Goal: Information Seeking & Learning: Learn about a topic

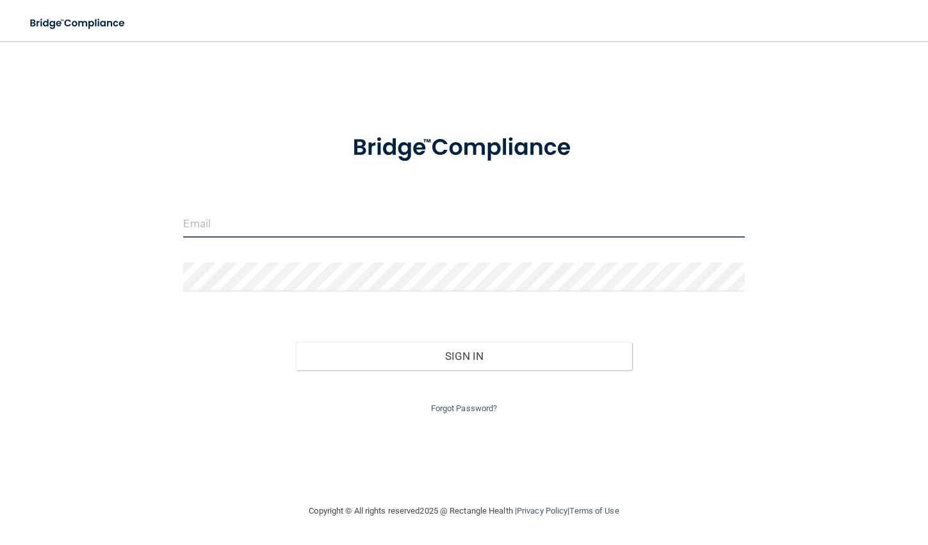
click at [233, 224] on input "email" at bounding box center [463, 223] width 561 height 29
click at [228, 228] on input "email" at bounding box center [463, 223] width 561 height 29
click at [239, 222] on input "email" at bounding box center [463, 223] width 561 height 29
type input "[EMAIL_ADDRESS][DOMAIN_NAME]"
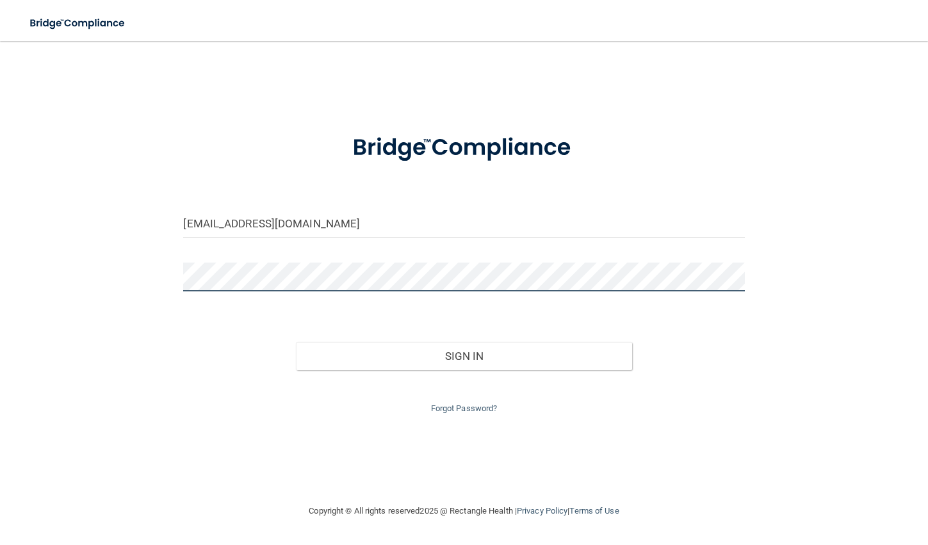
click at [296, 342] on button "Sign In" at bounding box center [464, 356] width 337 height 28
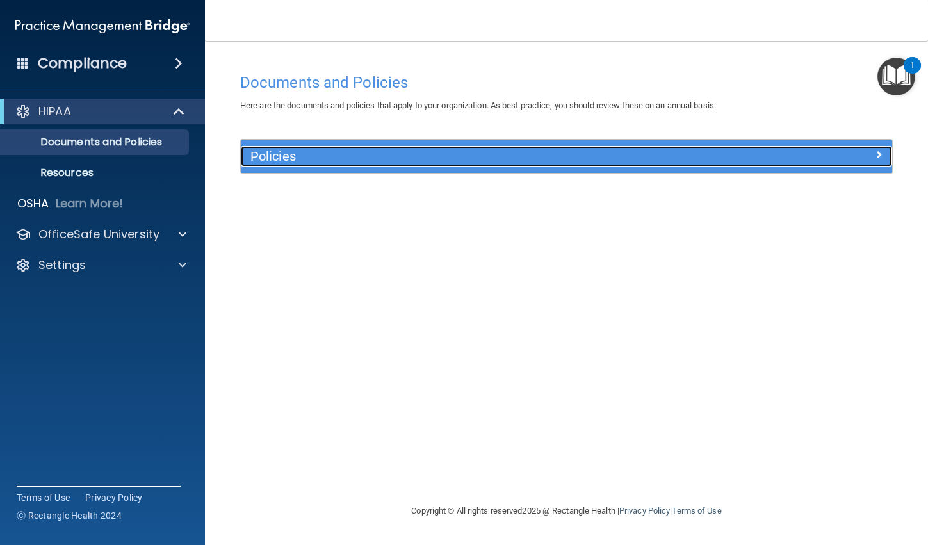
click at [366, 157] on h5 "Policies" at bounding box center [486, 156] width 470 height 14
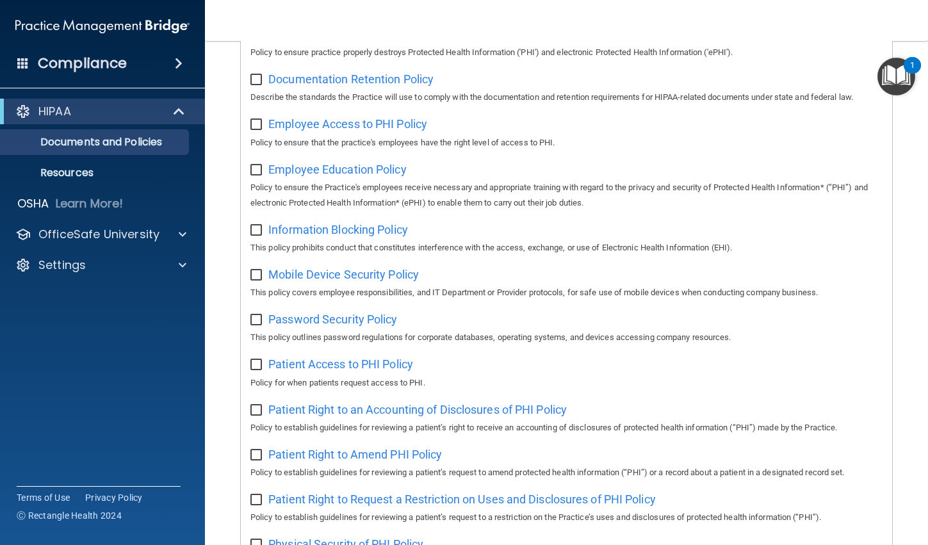
scroll to position [384, 0]
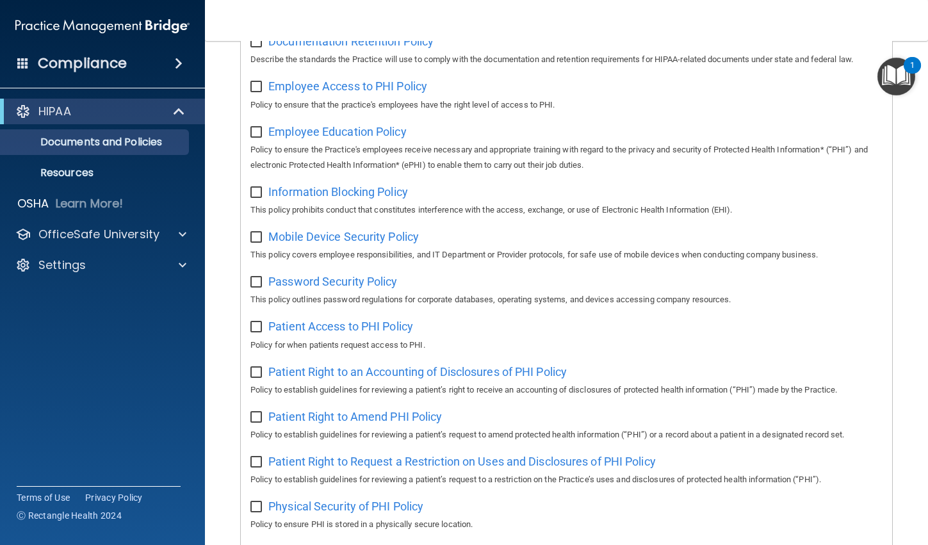
click at [62, 328] on accordion "HIPAA Documents and Policies Report an Incident Business Associates Emergency P…" at bounding box center [103, 237] width 206 height 286
click at [56, 170] on p "Resources" at bounding box center [95, 173] width 175 height 13
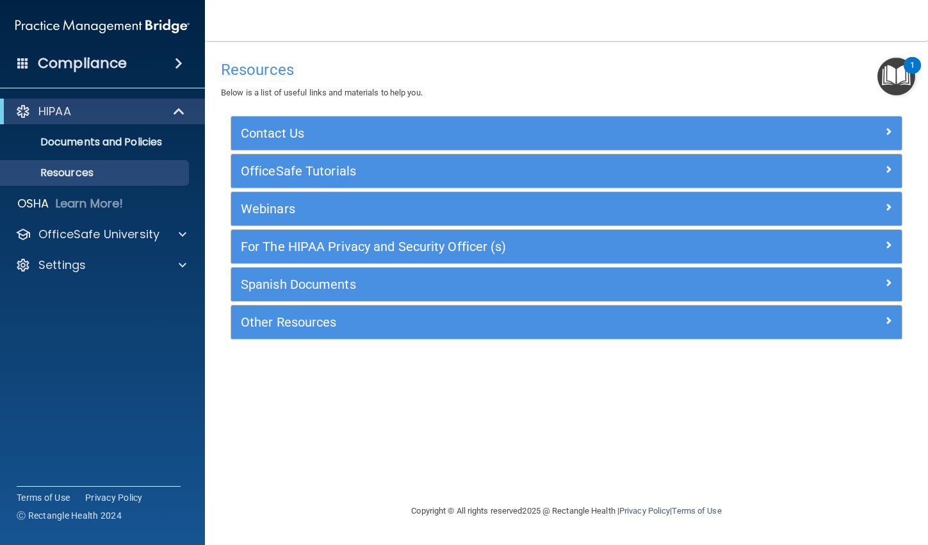
click at [64, 356] on accordion "HIPAA Documents and Policies Report an Incident Business Associates Emergency P…" at bounding box center [103, 237] width 206 height 286
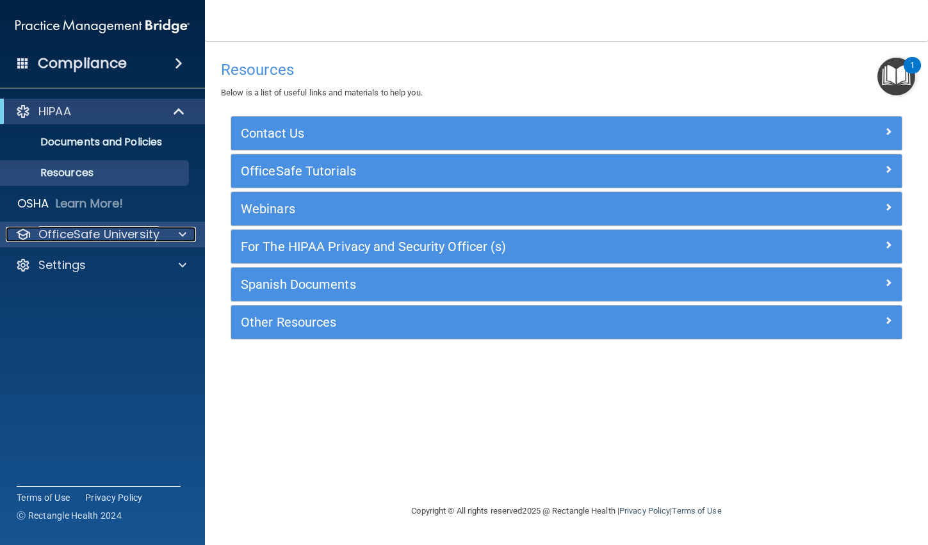
click at [90, 231] on p "OfficeSafe University" at bounding box center [98, 234] width 121 height 15
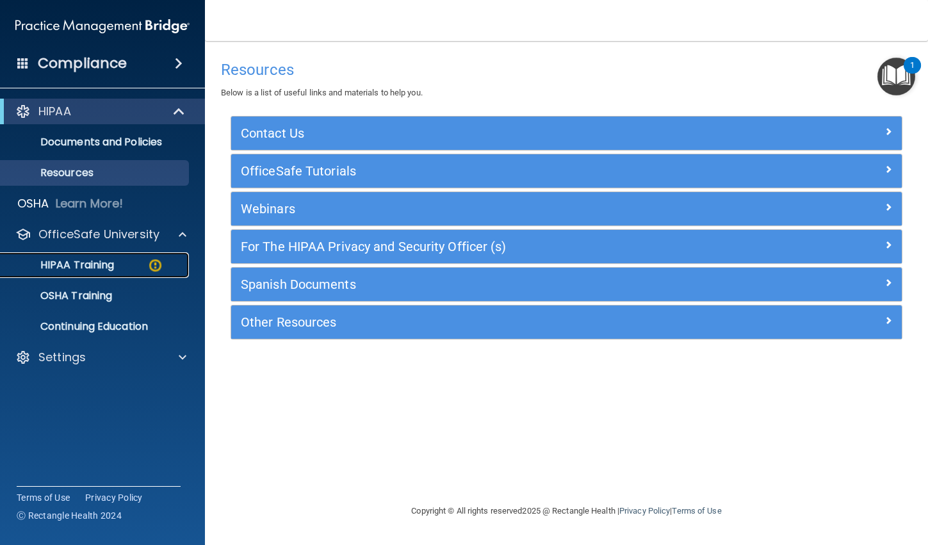
click at [63, 264] on p "HIPAA Training" at bounding box center [61, 265] width 106 height 13
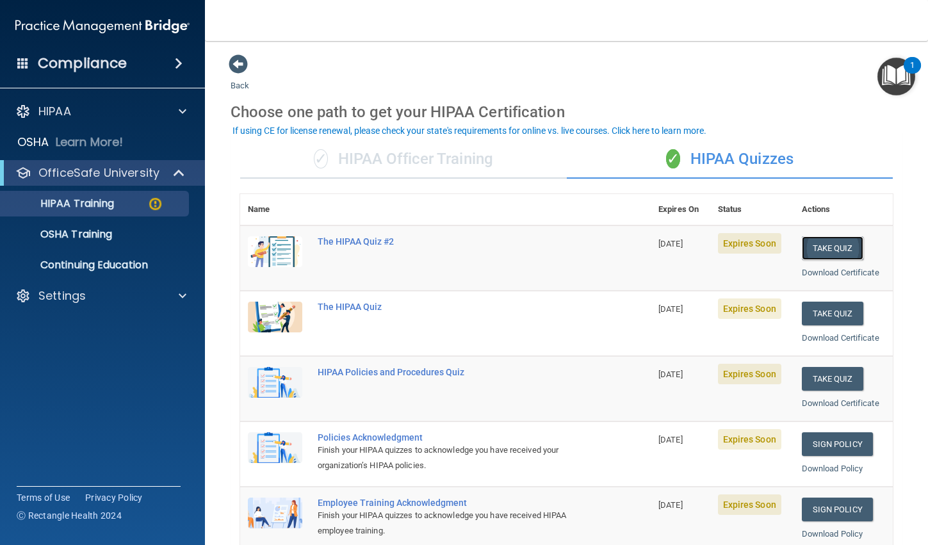
click at [828, 240] on button "Take Quiz" at bounding box center [833, 248] width 62 height 24
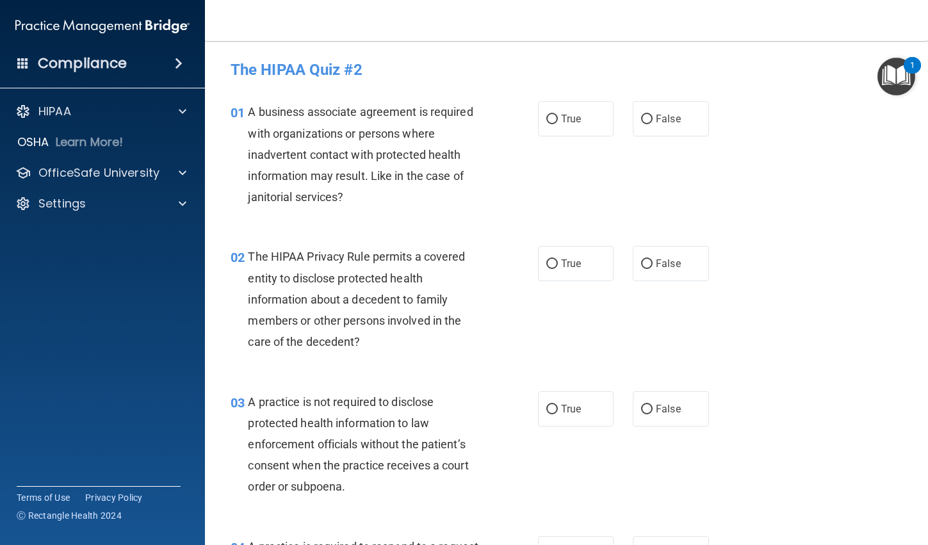
drag, startPoint x: 643, startPoint y: 117, endPoint x: 584, endPoint y: 222, distance: 120.2
click at [637, 128] on label "False" at bounding box center [671, 118] width 76 height 35
click at [641, 124] on input "False" at bounding box center [647, 120] width 12 height 10
radio input "true"
click at [547, 259] on input "True" at bounding box center [553, 264] width 12 height 10
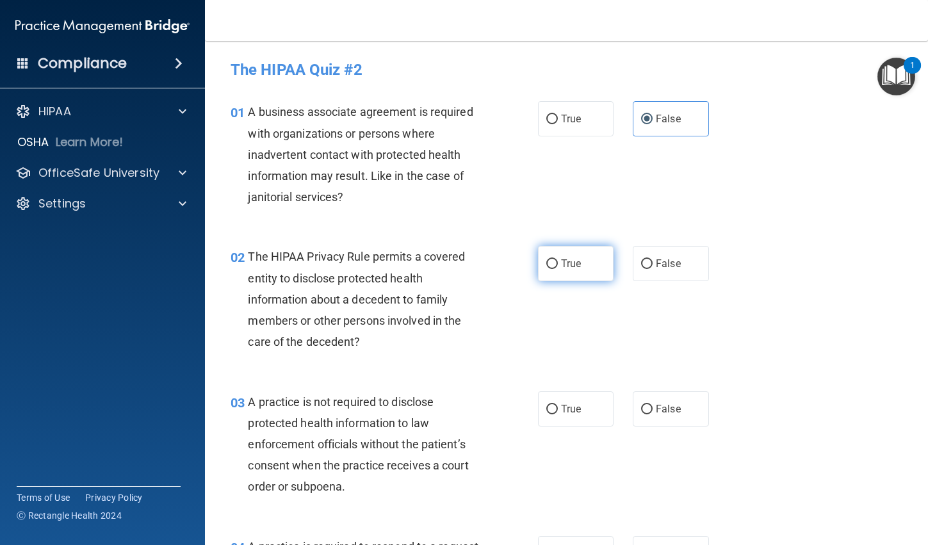
radio input "true"
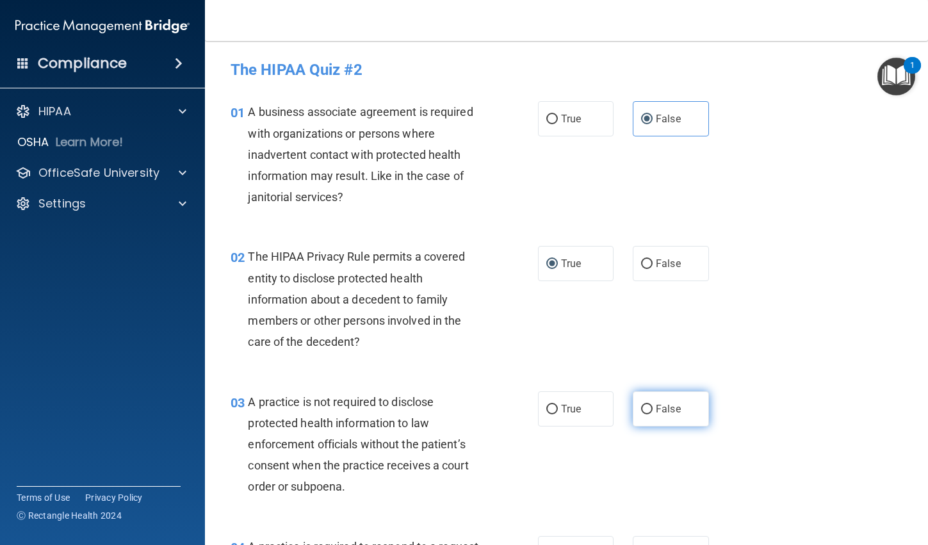
click at [643, 409] on input "False" at bounding box center [647, 410] width 12 height 10
radio input "true"
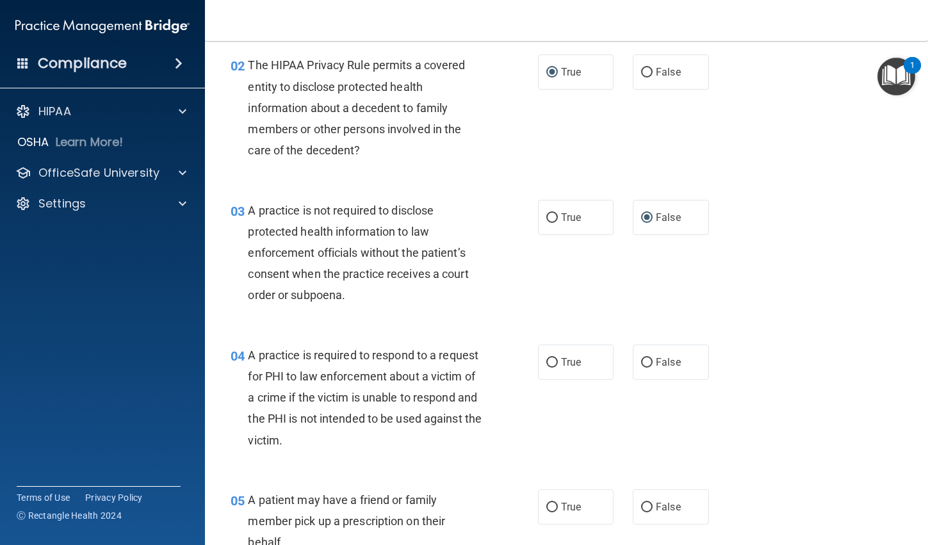
scroll to position [192, 0]
click at [547, 363] on input "True" at bounding box center [553, 363] width 12 height 10
radio input "true"
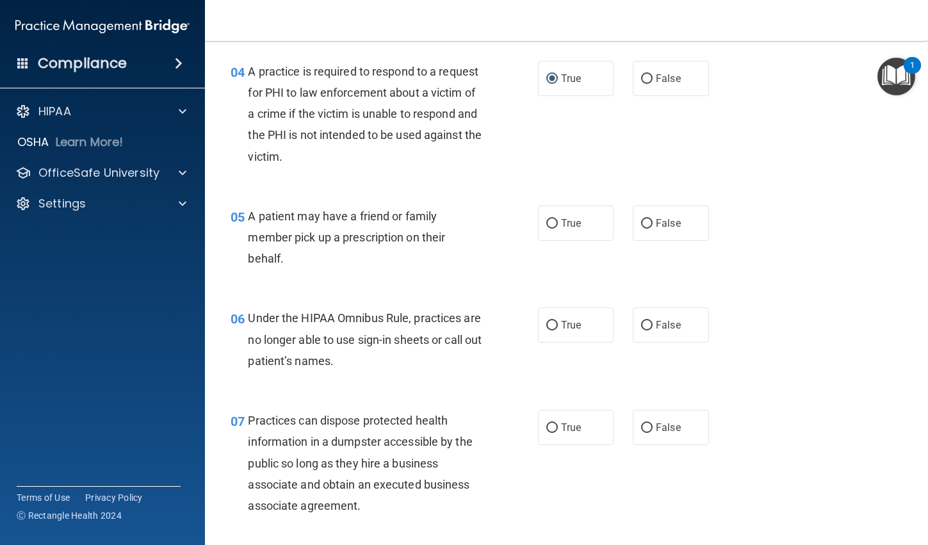
scroll to position [513, 0]
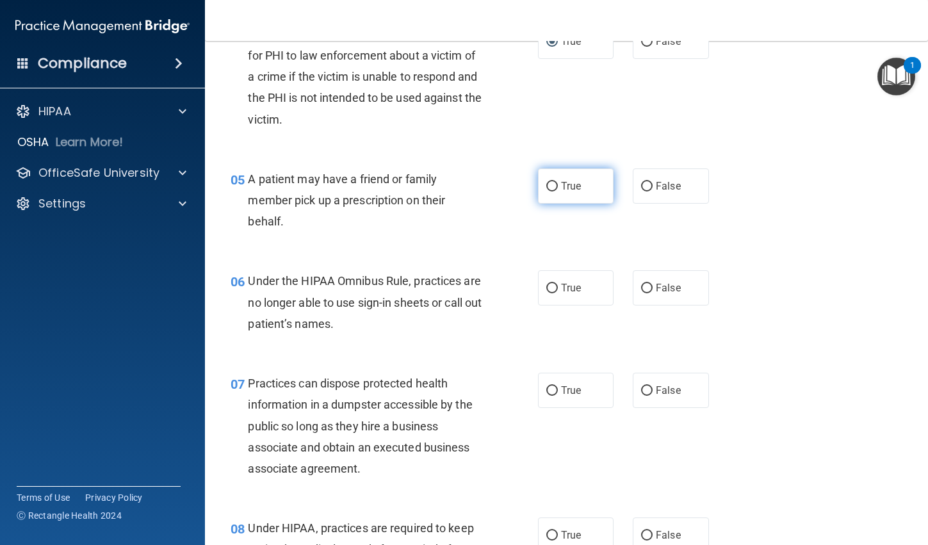
click at [550, 188] on input "True" at bounding box center [553, 187] width 12 height 10
radio input "true"
click at [641, 290] on input "False" at bounding box center [647, 289] width 12 height 10
radio input "true"
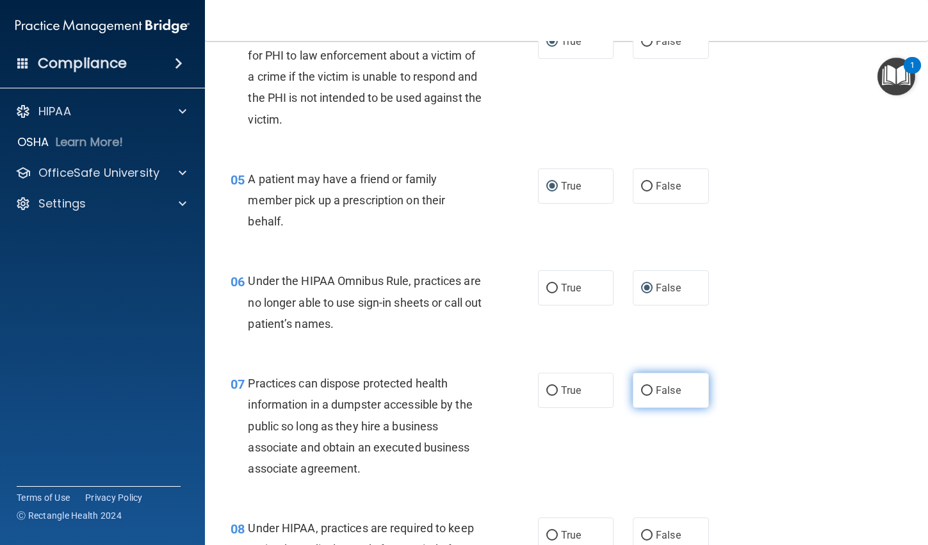
click at [643, 391] on input "False" at bounding box center [647, 391] width 12 height 10
radio input "true"
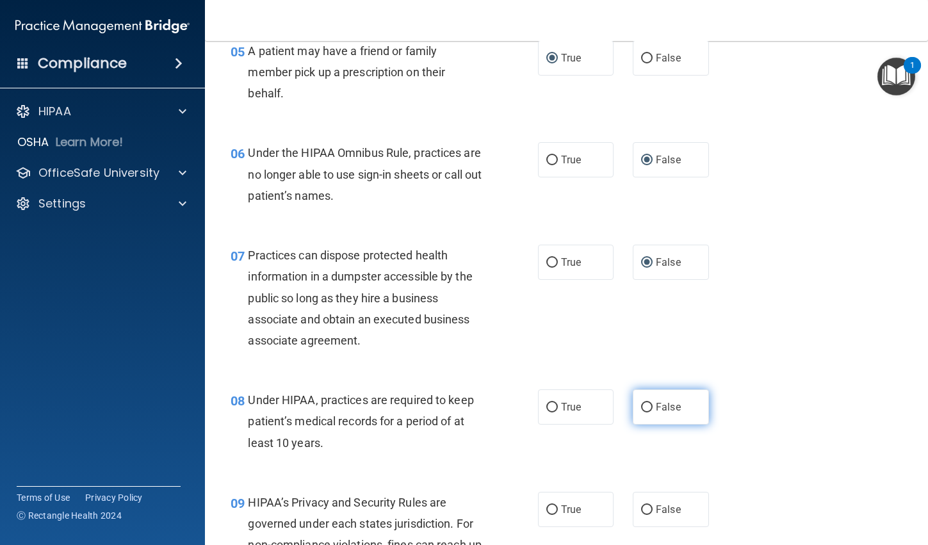
click at [641, 400] on label "False" at bounding box center [671, 407] width 76 height 35
click at [641, 403] on input "False" at bounding box center [647, 408] width 12 height 10
radio input "true"
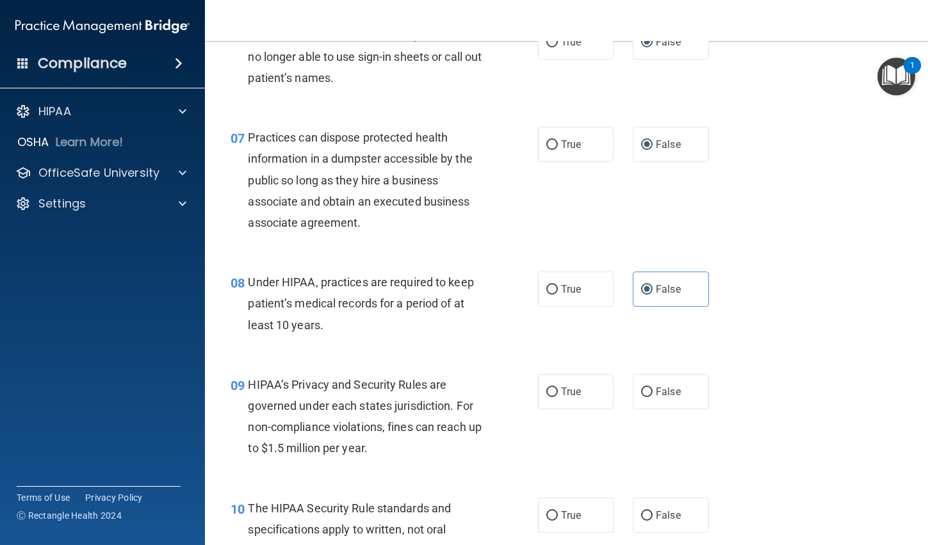
scroll to position [769, 0]
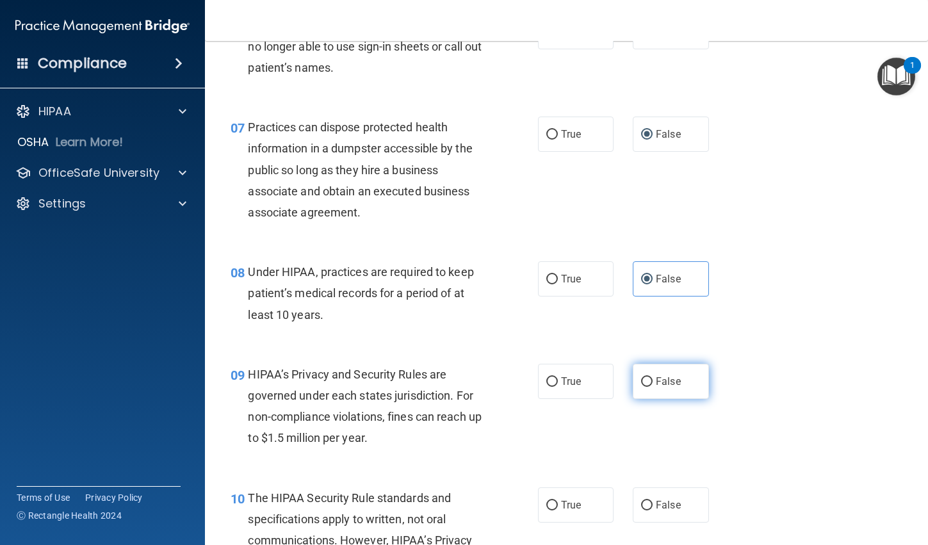
click at [641, 381] on input "False" at bounding box center [647, 382] width 12 height 10
radio input "true"
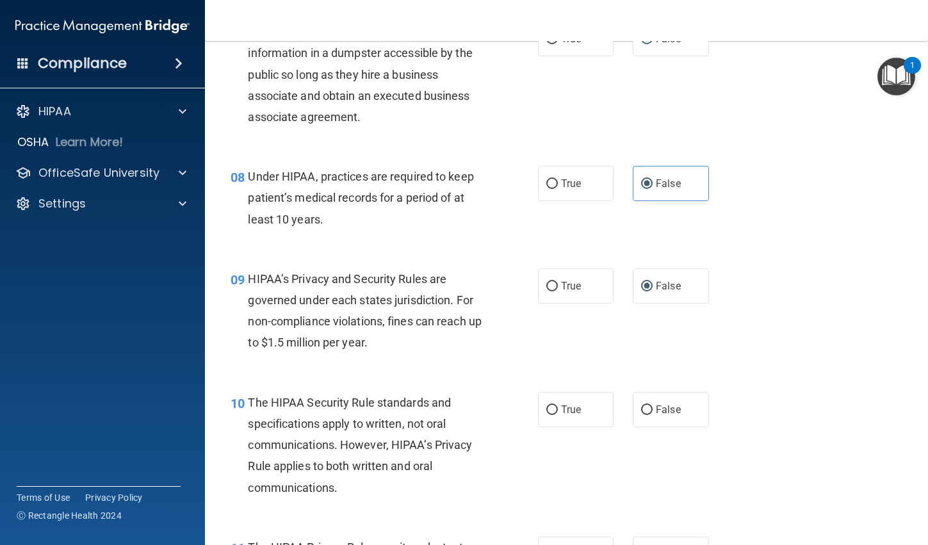
scroll to position [897, 0]
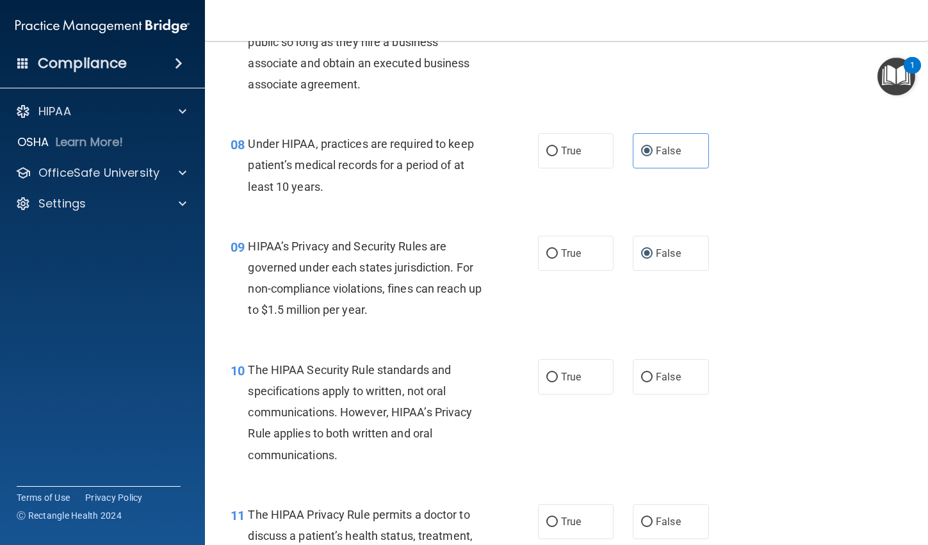
drag, startPoint x: 544, startPoint y: 374, endPoint x: 554, endPoint y: 461, distance: 87.7
click at [541, 385] on label "True" at bounding box center [576, 376] width 76 height 35
click at [547, 383] on input "True" at bounding box center [553, 378] width 12 height 10
radio input "true"
click at [547, 522] on input "True" at bounding box center [553, 523] width 12 height 10
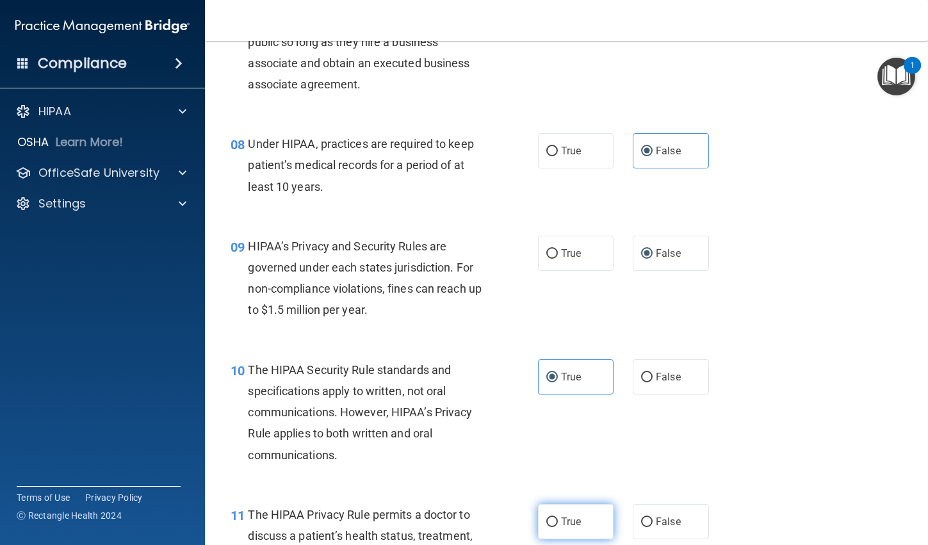
radio input "true"
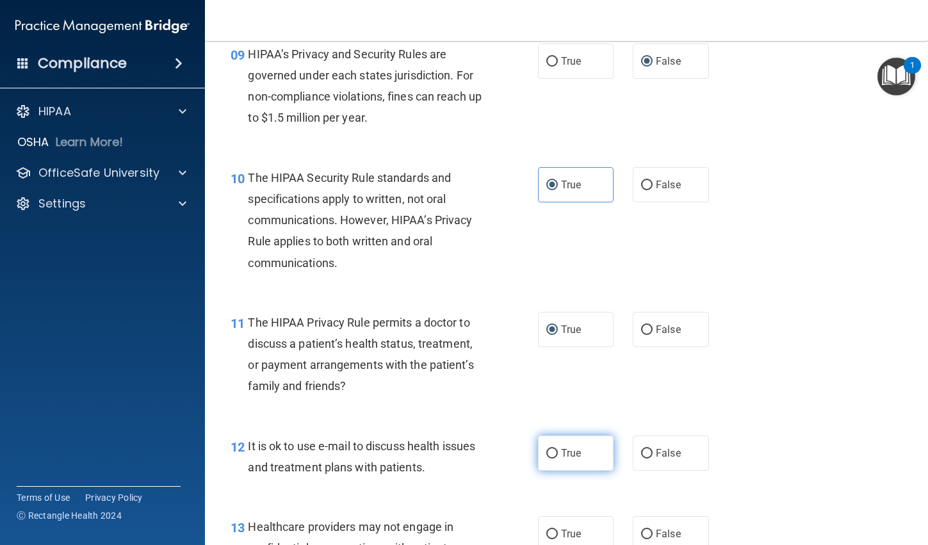
click at [547, 453] on input "True" at bounding box center [553, 454] width 12 height 10
radio input "true"
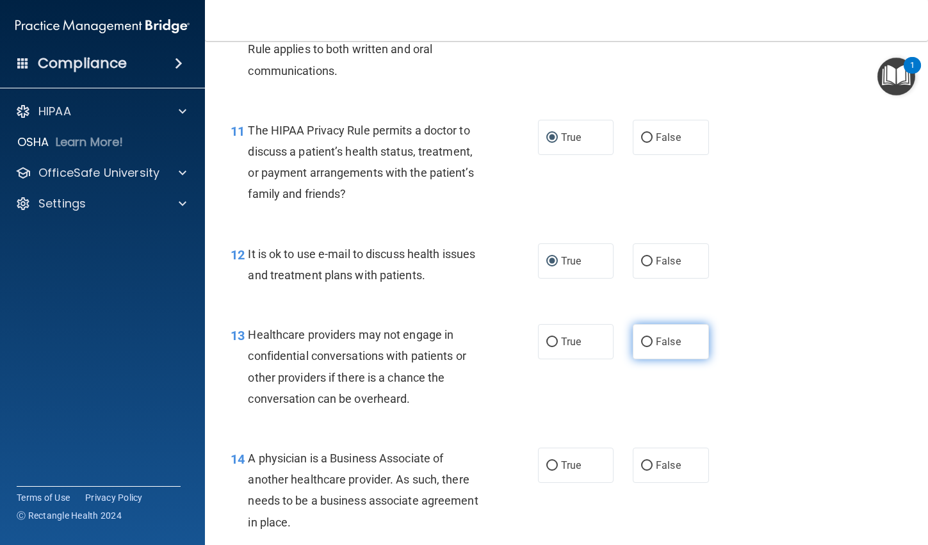
scroll to position [1345, 0]
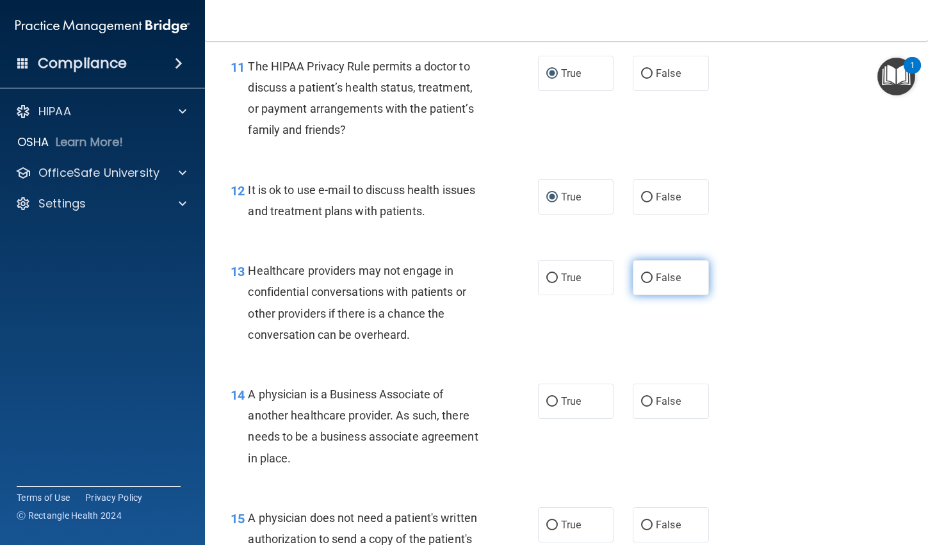
drag, startPoint x: 644, startPoint y: 272, endPoint x: 645, endPoint y: 282, distance: 9.6
click at [644, 274] on input "False" at bounding box center [647, 279] width 12 height 10
radio input "true"
click at [643, 399] on input "False" at bounding box center [647, 402] width 12 height 10
radio input "true"
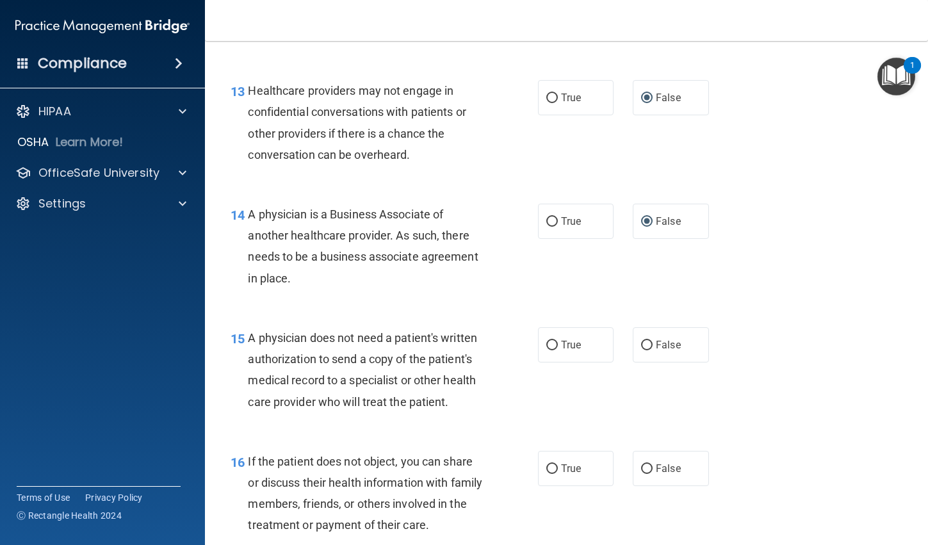
scroll to position [1538, 0]
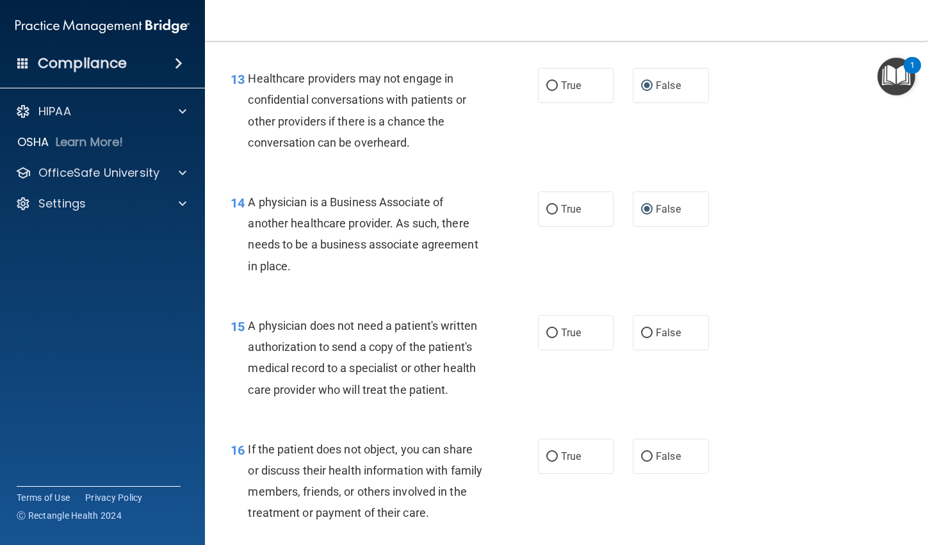
drag, startPoint x: 548, startPoint y: 333, endPoint x: 553, endPoint y: 412, distance: 79.6
click at [544, 340] on label "True" at bounding box center [576, 332] width 76 height 35
click at [547, 338] on input "True" at bounding box center [553, 334] width 12 height 10
radio input "true"
click at [548, 457] on input "True" at bounding box center [553, 457] width 12 height 10
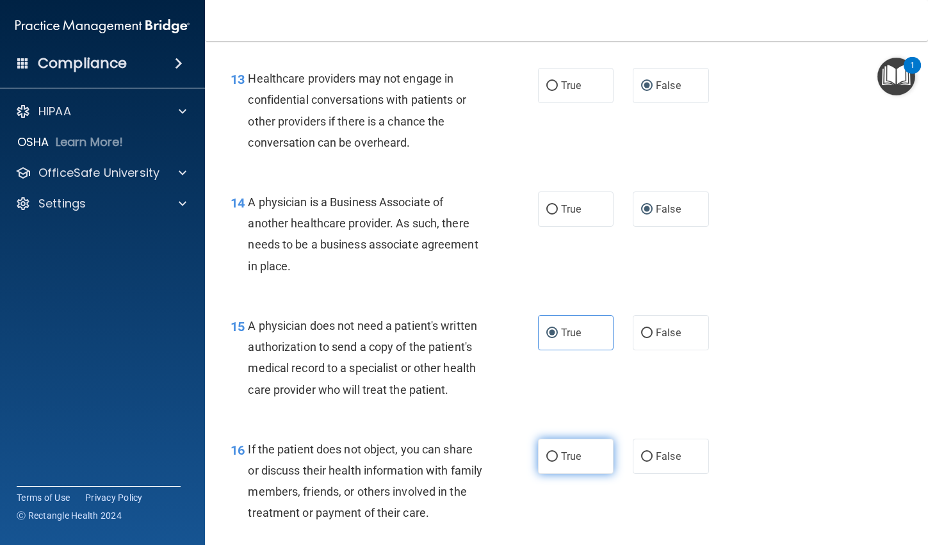
radio input "true"
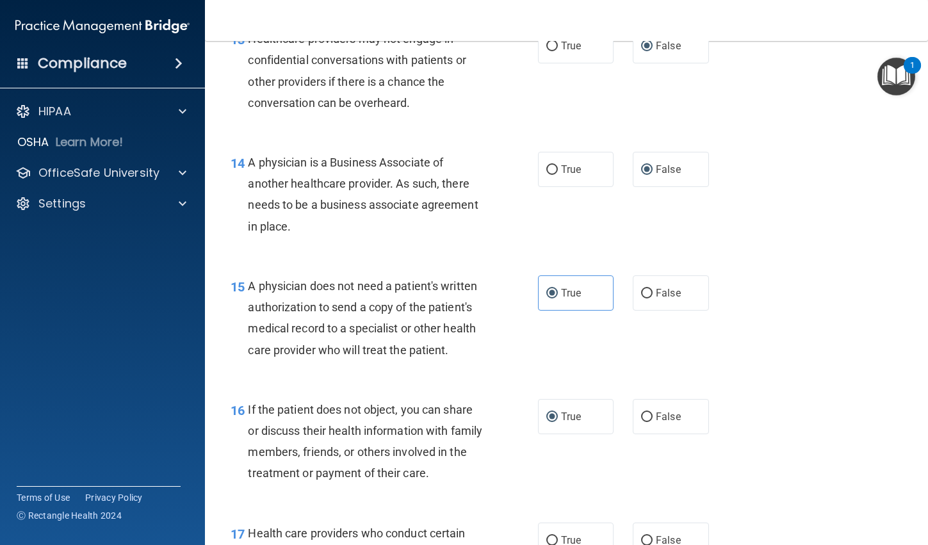
scroll to position [1730, 0]
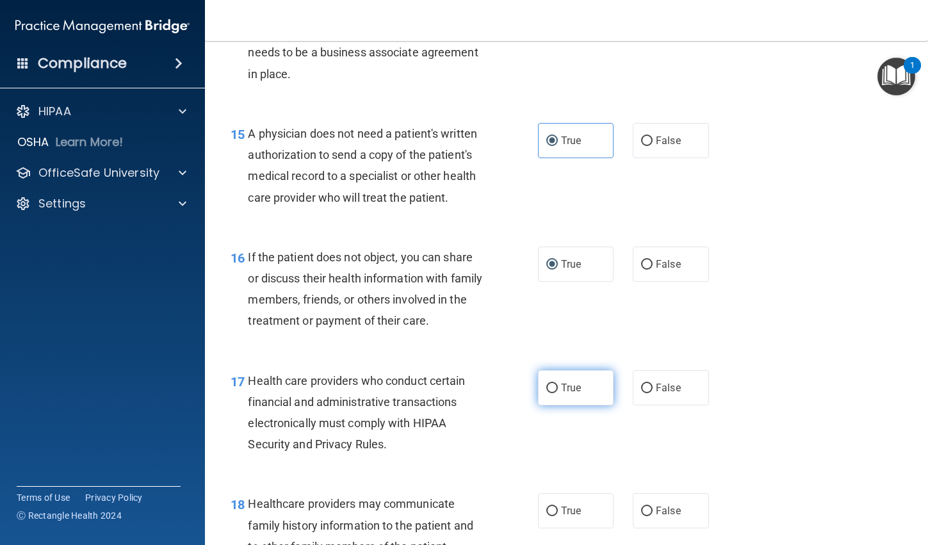
click at [548, 390] on input "True" at bounding box center [553, 389] width 12 height 10
radio input "true"
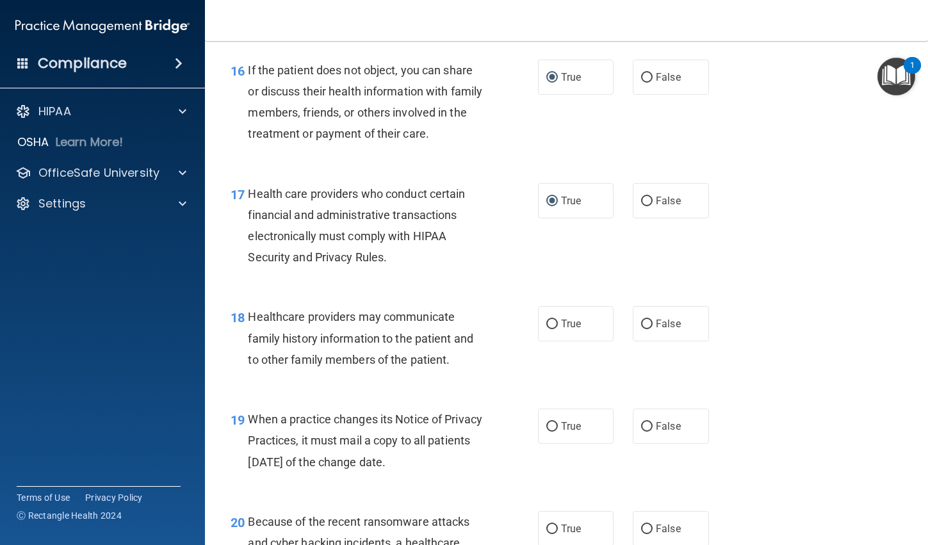
scroll to position [1922, 0]
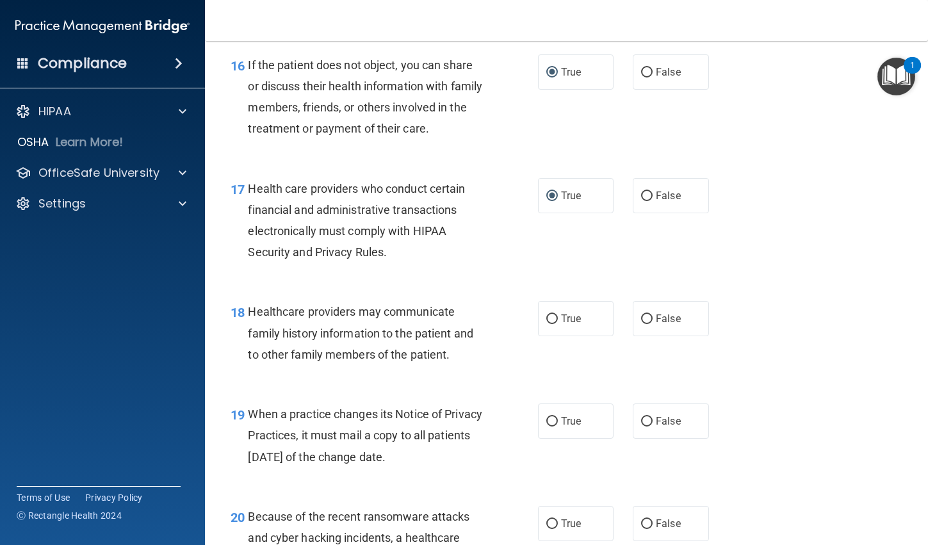
drag, startPoint x: 640, startPoint y: 320, endPoint x: 646, endPoint y: 365, distance: 45.3
click at [641, 329] on label "False" at bounding box center [671, 318] width 76 height 35
click at [641, 324] on input "False" at bounding box center [647, 320] width 12 height 10
radio input "true"
click at [641, 420] on input "False" at bounding box center [647, 422] width 12 height 10
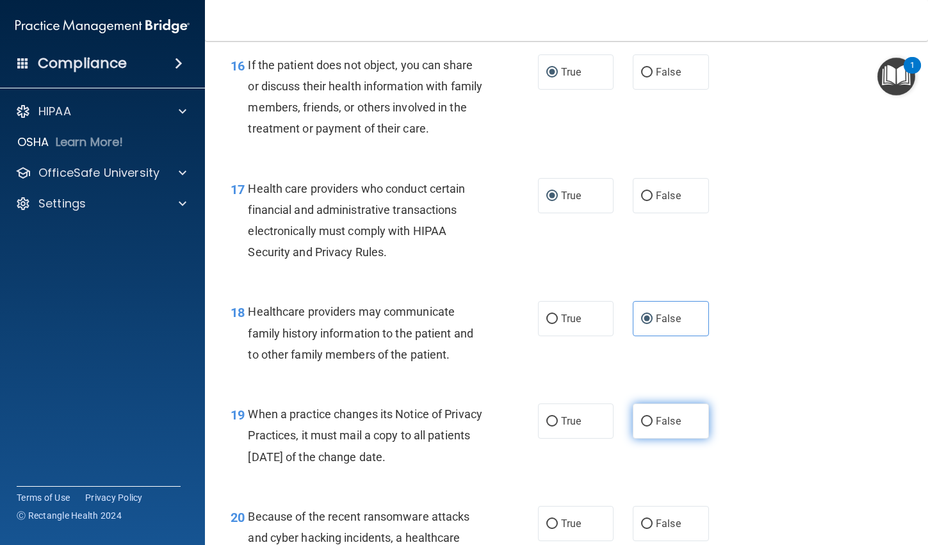
radio input "true"
click at [642, 523] on input "False" at bounding box center [647, 525] width 12 height 10
radio input "true"
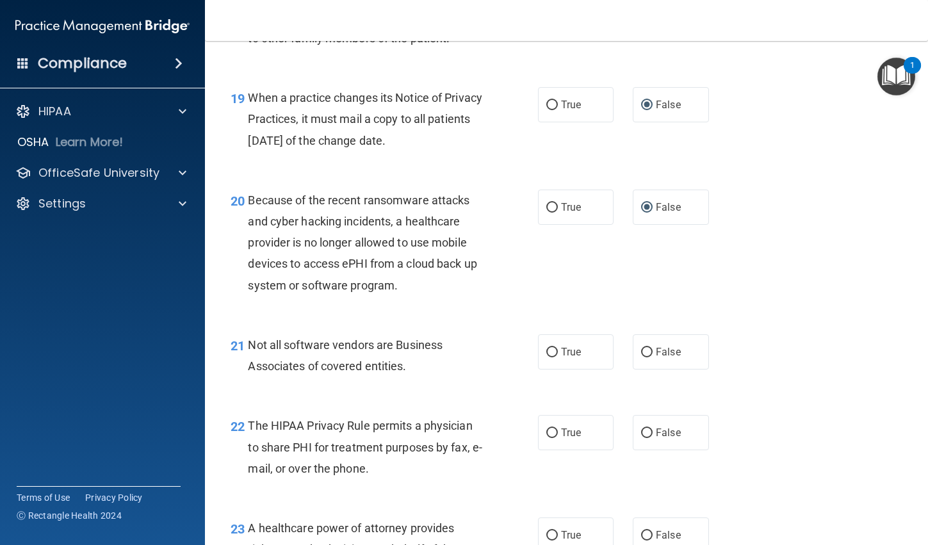
scroll to position [2242, 0]
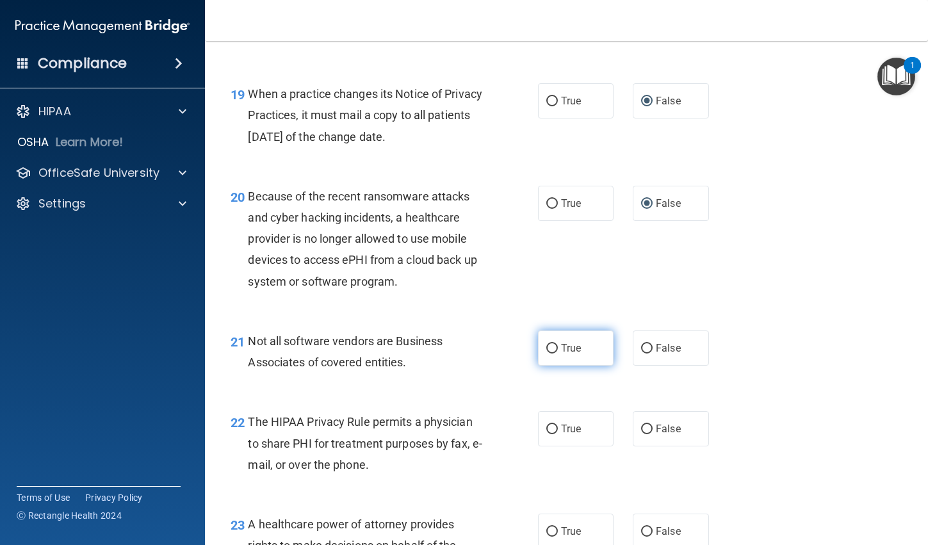
click at [542, 344] on label "True" at bounding box center [576, 348] width 76 height 35
click at [550, 349] on input "True" at bounding box center [553, 349] width 12 height 10
radio input "true"
drag, startPoint x: 547, startPoint y: 428, endPoint x: 558, endPoint y: 440, distance: 16.3
click at [547, 429] on input "True" at bounding box center [553, 430] width 12 height 10
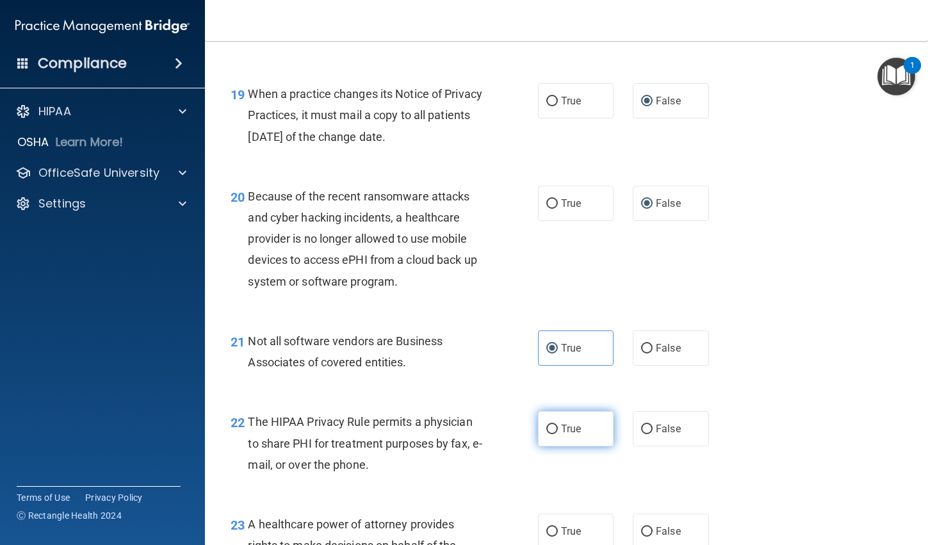
radio input "true"
drag, startPoint x: 642, startPoint y: 530, endPoint x: 657, endPoint y: 504, distance: 30.4
click at [643, 530] on input "False" at bounding box center [647, 532] width 12 height 10
radio input "true"
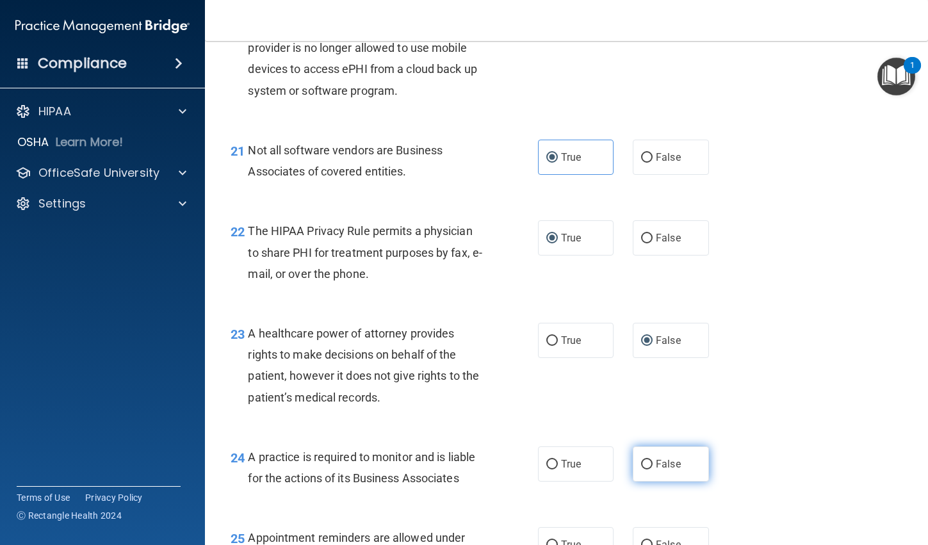
scroll to position [2435, 0]
click at [641, 463] on input "False" at bounding box center [647, 464] width 12 height 10
radio input "true"
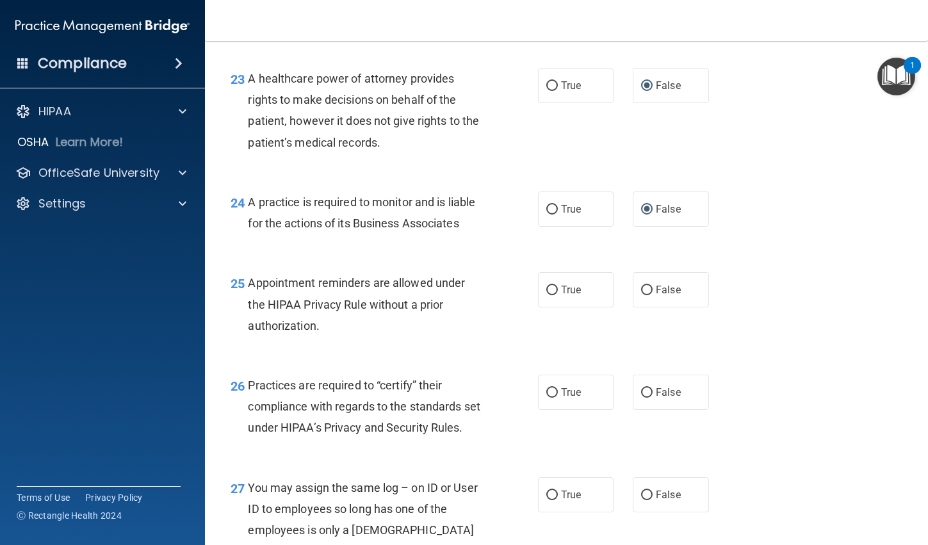
scroll to position [2691, 0]
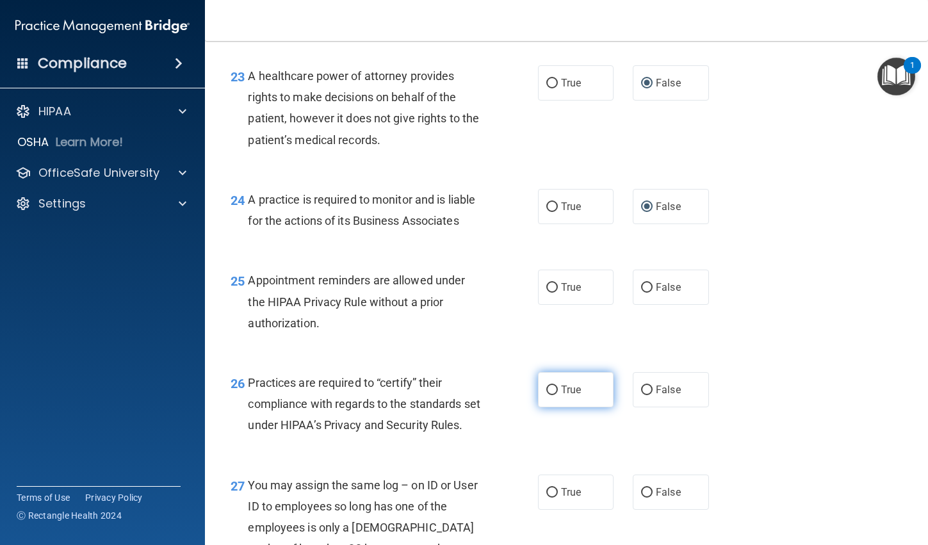
click at [547, 391] on input "True" at bounding box center [553, 391] width 12 height 10
radio input "true"
click at [642, 498] on input "False" at bounding box center [647, 493] width 12 height 10
radio input "true"
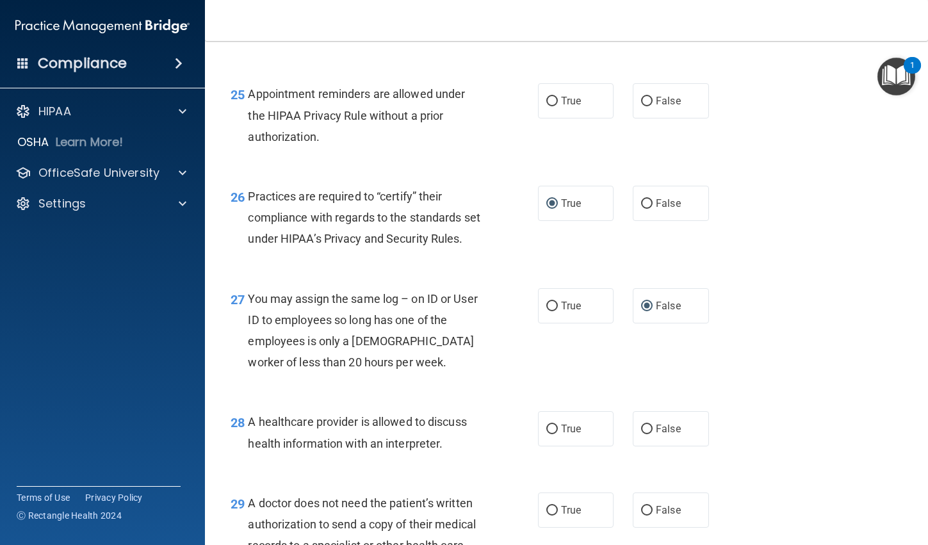
scroll to position [2883, 0]
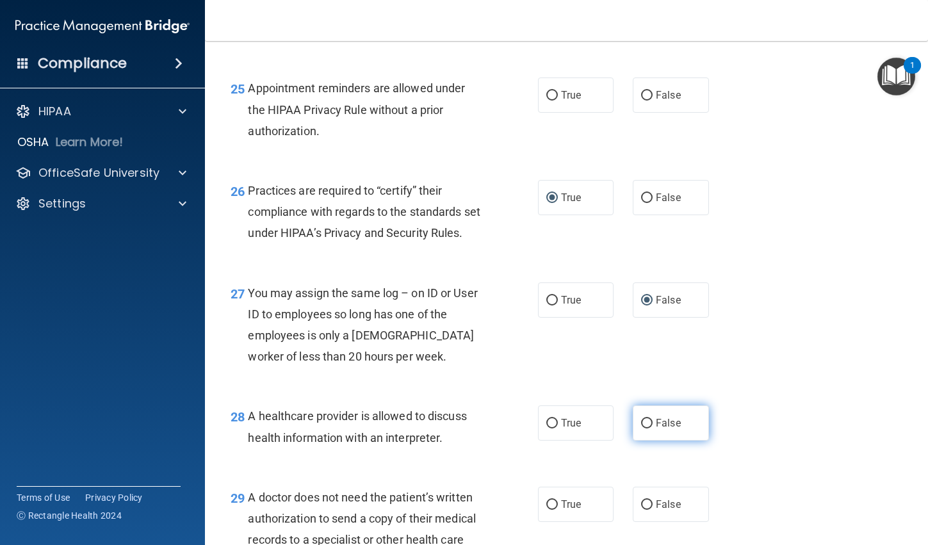
click at [641, 429] on input "False" at bounding box center [647, 424] width 12 height 10
radio input "true"
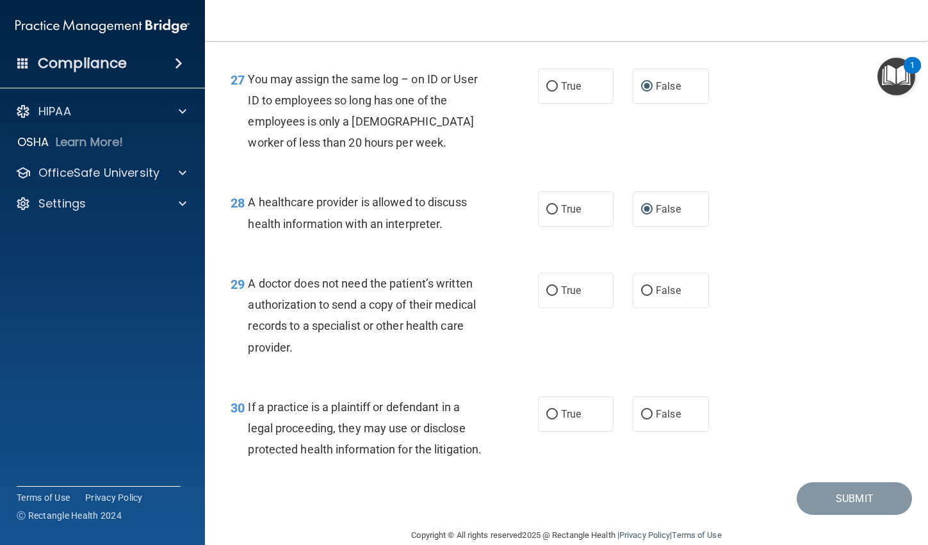
scroll to position [3139, 0]
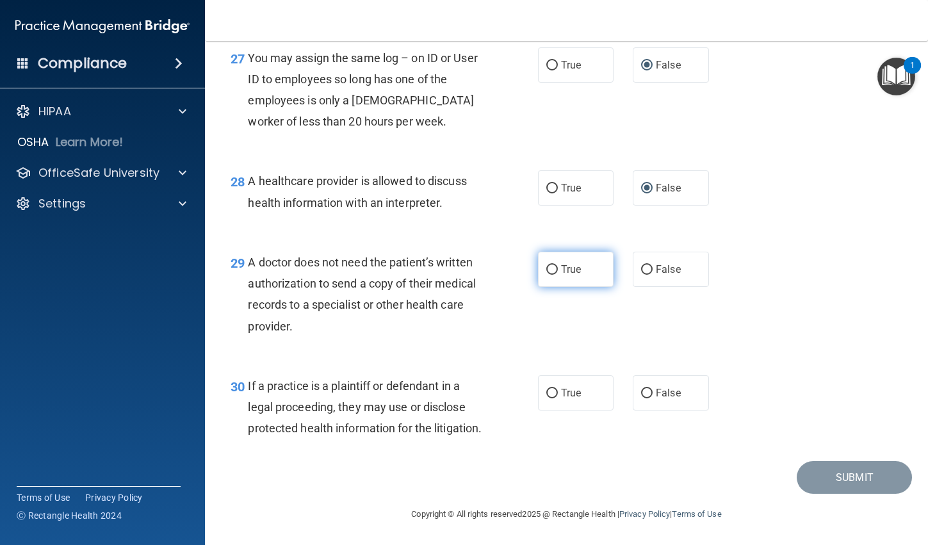
click at [549, 262] on label "True" at bounding box center [576, 269] width 76 height 35
click at [549, 265] on input "True" at bounding box center [553, 270] width 12 height 10
radio input "true"
click at [547, 396] on input "True" at bounding box center [553, 394] width 12 height 10
radio input "true"
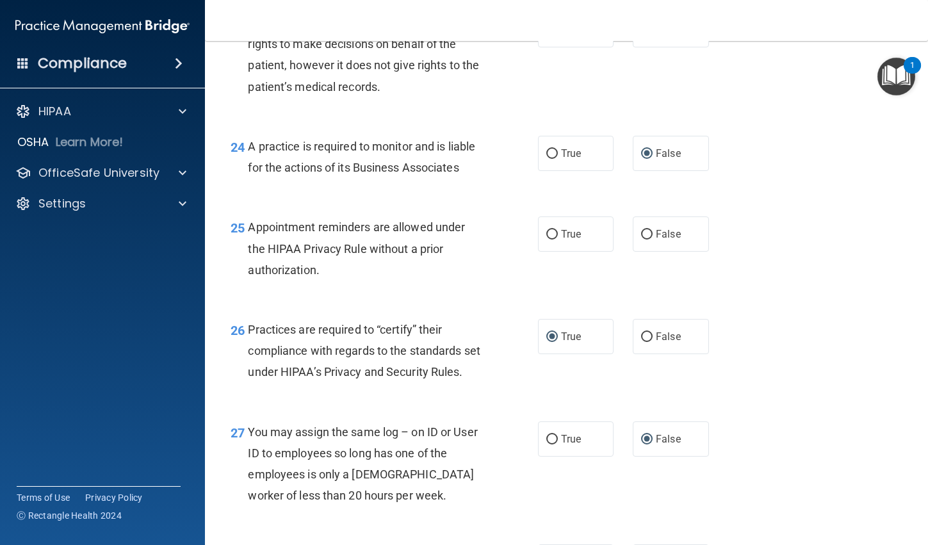
scroll to position [2712, 0]
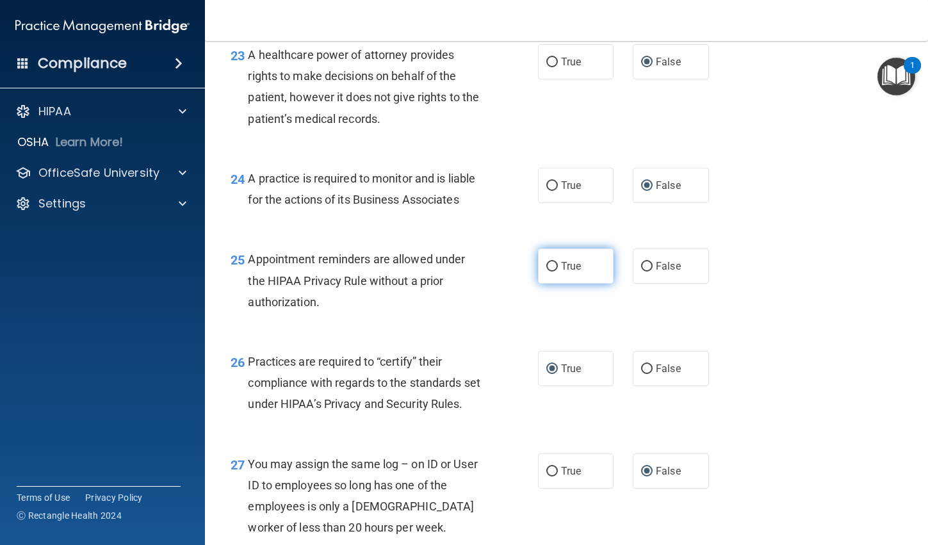
click at [547, 264] on input "True" at bounding box center [553, 267] width 12 height 10
radio input "true"
click at [641, 366] on input "False" at bounding box center [647, 370] width 12 height 10
radio input "true"
radio input "false"
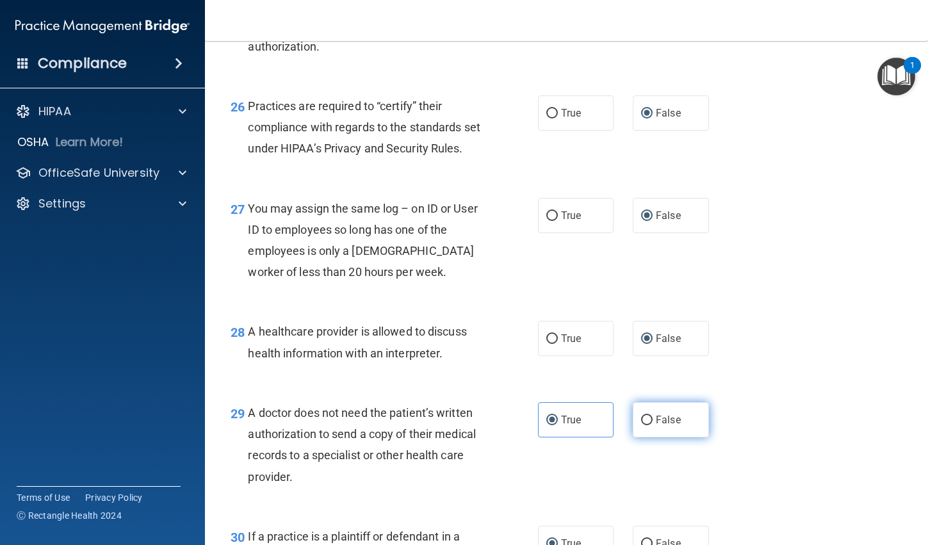
scroll to position [2968, 0]
click at [550, 343] on input "True" at bounding box center [553, 339] width 12 height 10
radio input "true"
radio input "false"
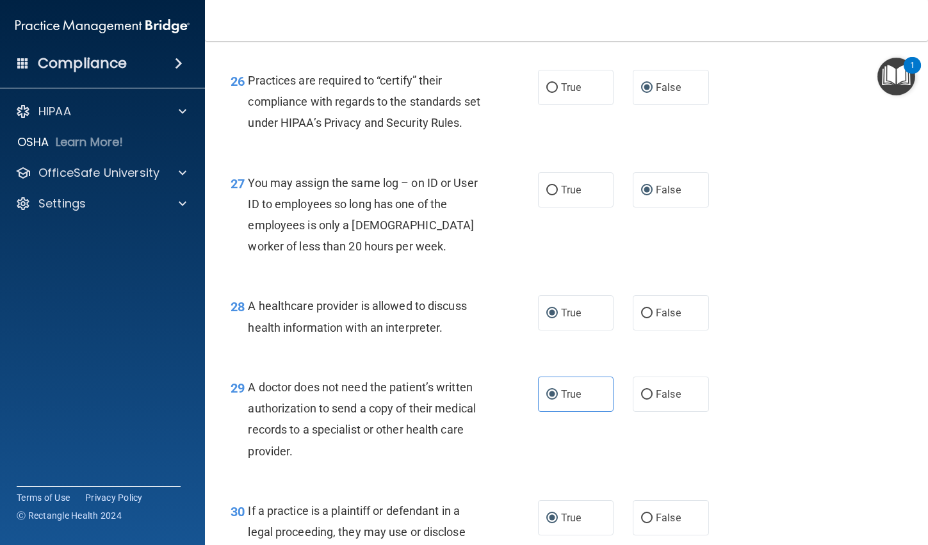
scroll to position [3161, 0]
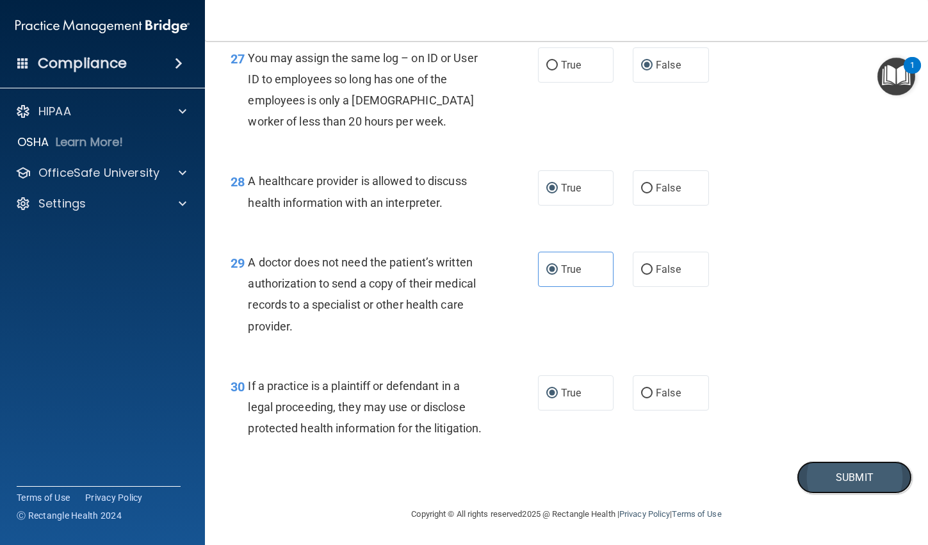
click at [833, 472] on button "Submit" at bounding box center [854, 477] width 115 height 33
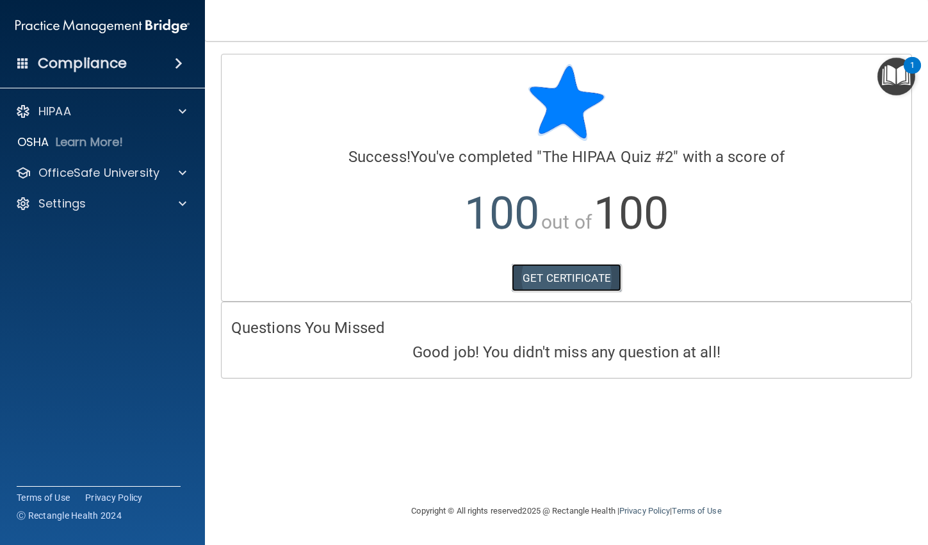
click at [580, 278] on link "GET CERTIFICATE" at bounding box center [567, 278] width 110 height 28
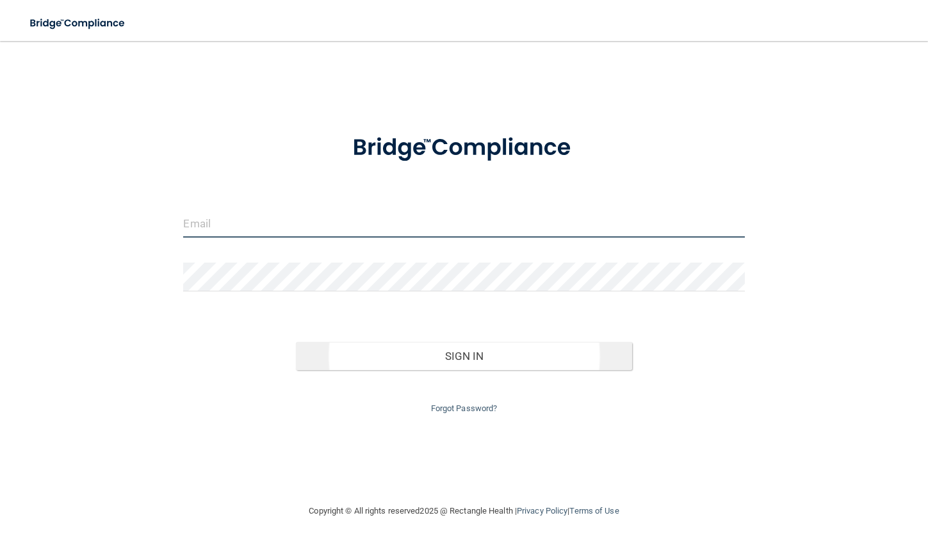
type input "[EMAIL_ADDRESS][DOMAIN_NAME]"
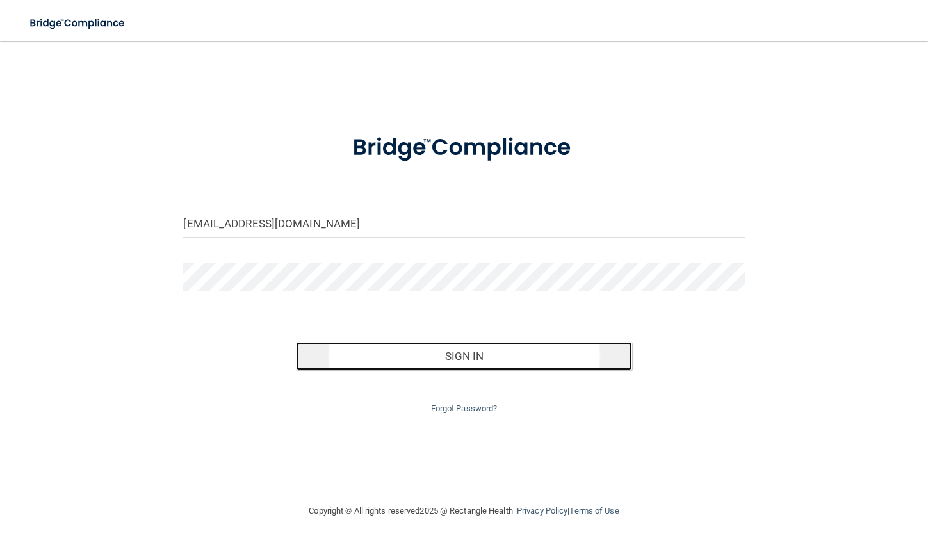
click at [484, 356] on button "Sign In" at bounding box center [464, 356] width 337 height 28
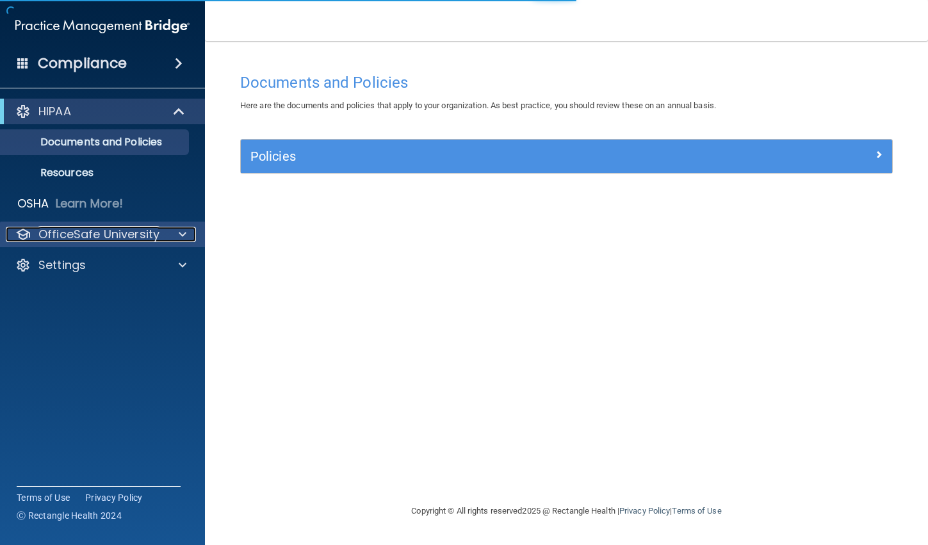
click at [100, 229] on p "OfficeSafe University" at bounding box center [98, 234] width 121 height 15
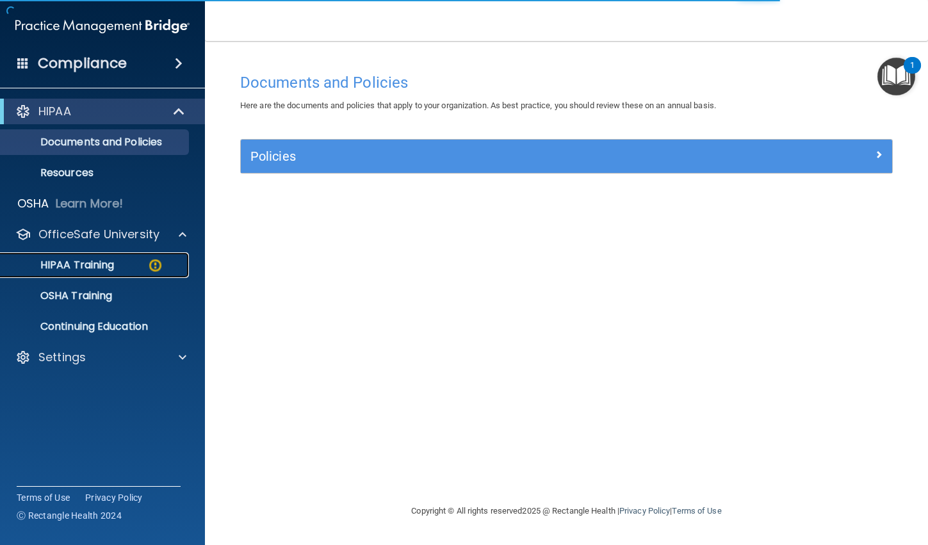
click at [78, 265] on p "HIPAA Training" at bounding box center [61, 265] width 106 height 13
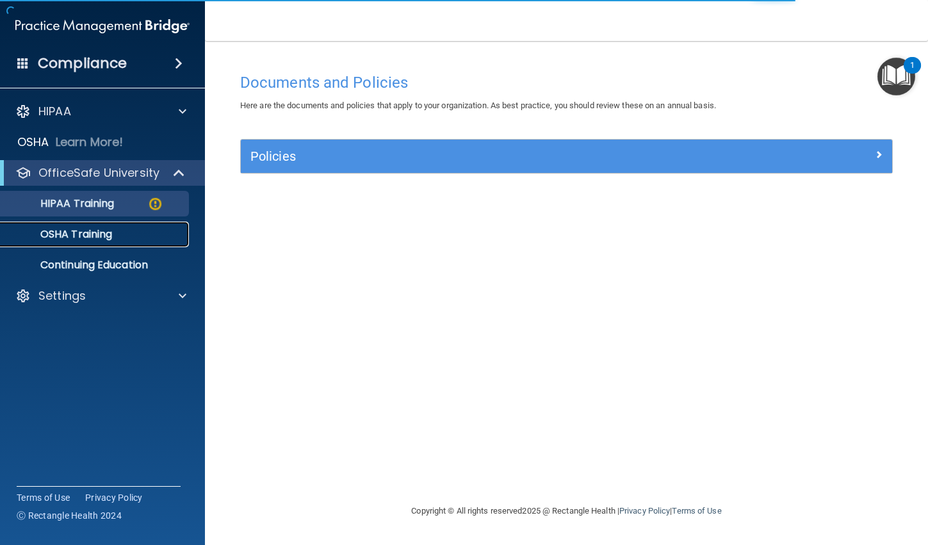
click at [70, 233] on p "OSHA Training" at bounding box center [60, 234] width 104 height 13
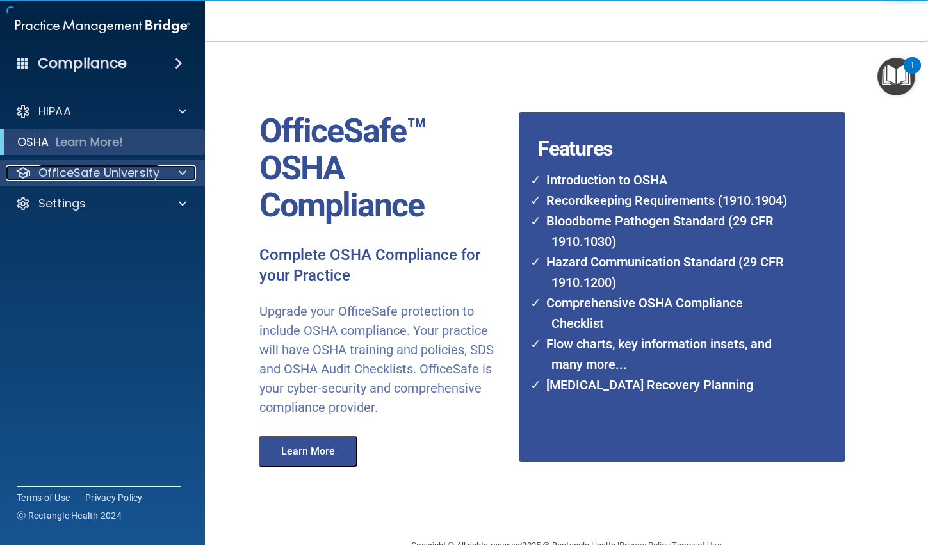
click at [71, 168] on p "OfficeSafe University" at bounding box center [98, 172] width 121 height 15
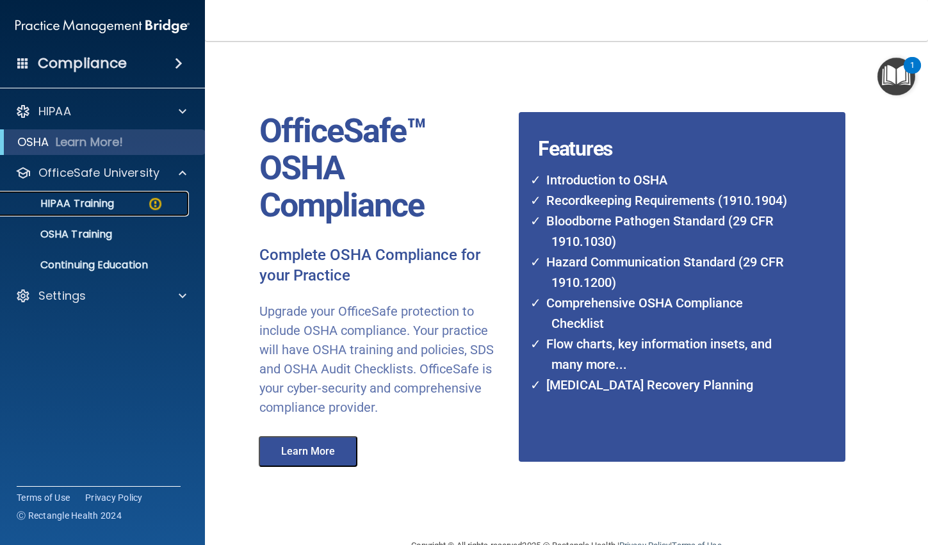
click at [64, 202] on p "HIPAA Training" at bounding box center [61, 203] width 106 height 13
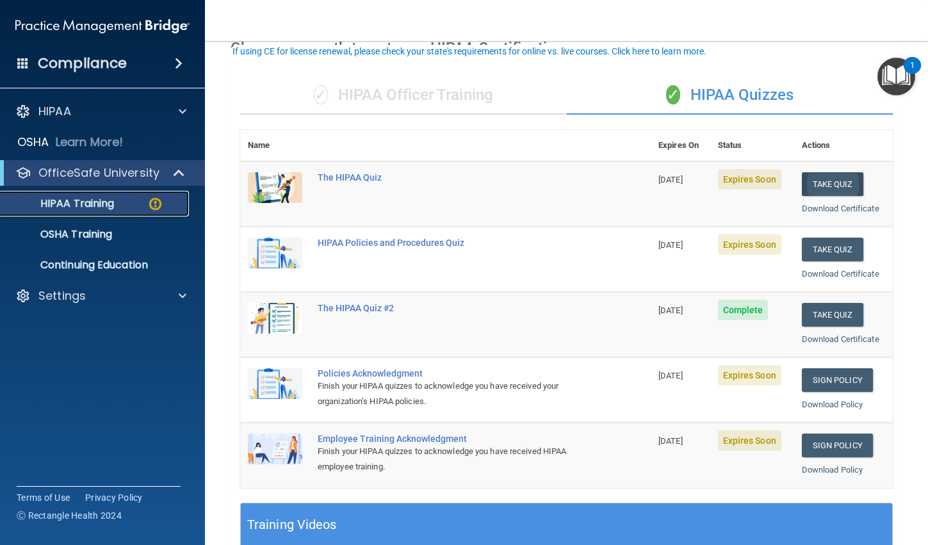
scroll to position [128, 0]
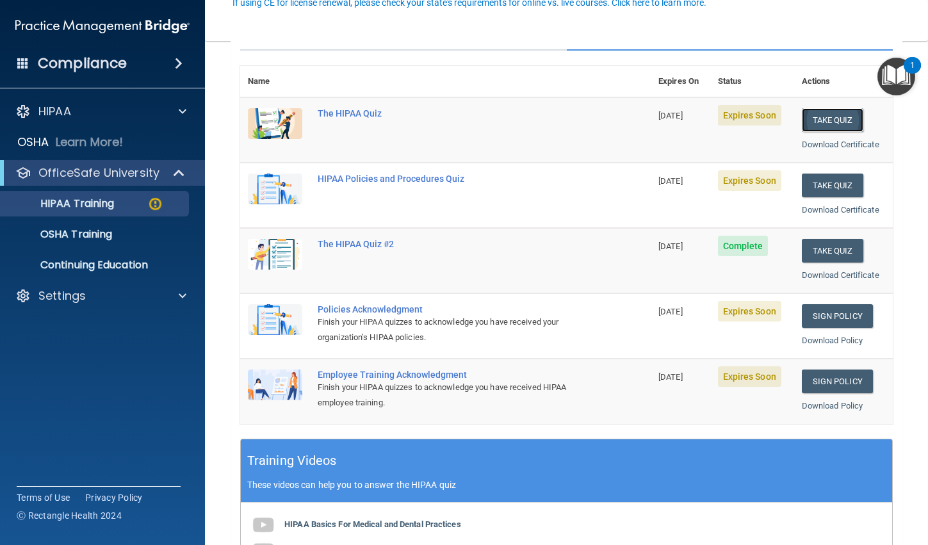
click at [816, 120] on button "Take Quiz" at bounding box center [833, 120] width 62 height 24
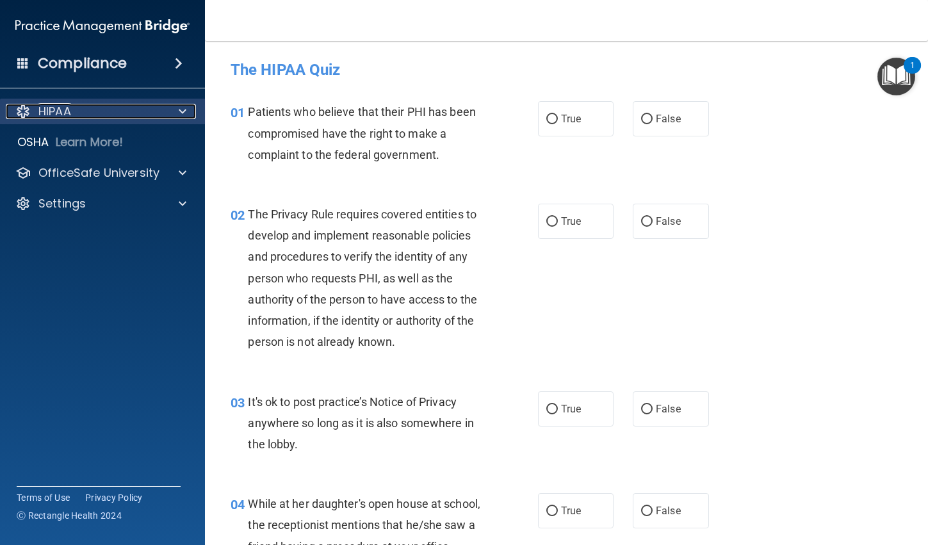
click at [65, 111] on p "HIPAA" at bounding box center [54, 111] width 33 height 15
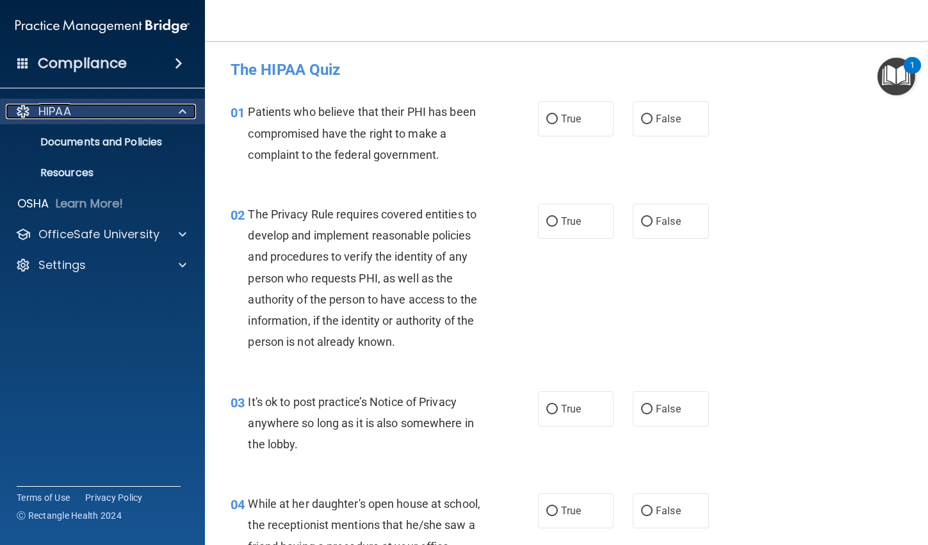
click at [58, 107] on p "HIPAA" at bounding box center [54, 111] width 33 height 15
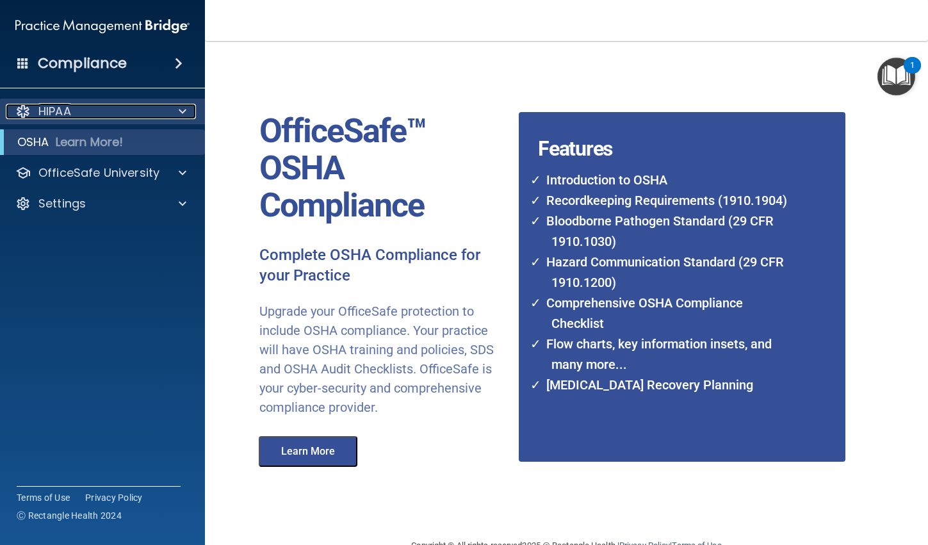
click at [56, 113] on p "HIPAA" at bounding box center [54, 111] width 33 height 15
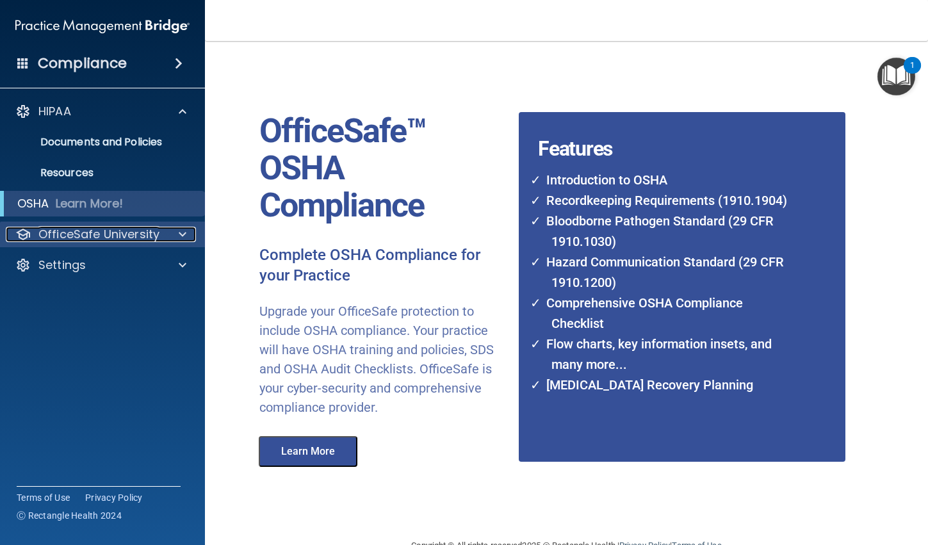
click at [92, 233] on p "OfficeSafe University" at bounding box center [98, 234] width 121 height 15
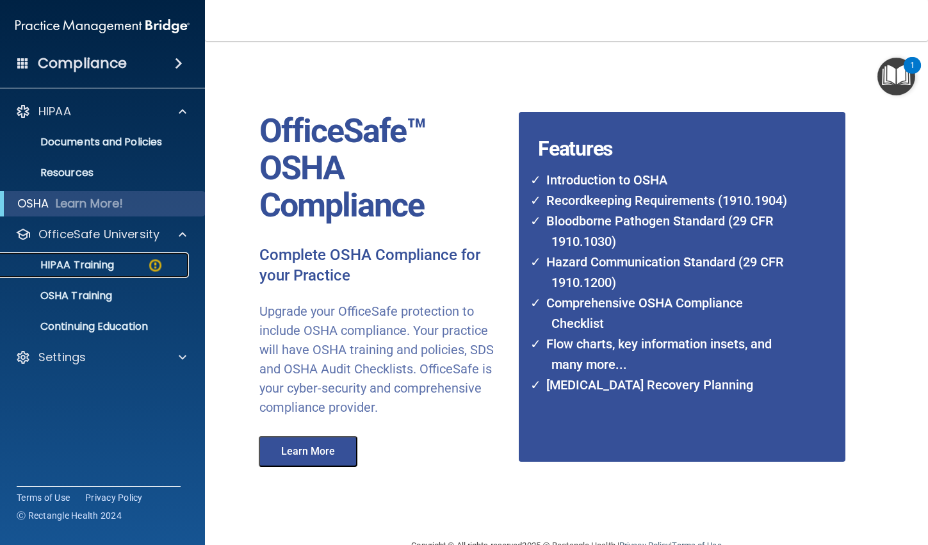
click at [88, 259] on p "HIPAA Training" at bounding box center [61, 265] width 106 height 13
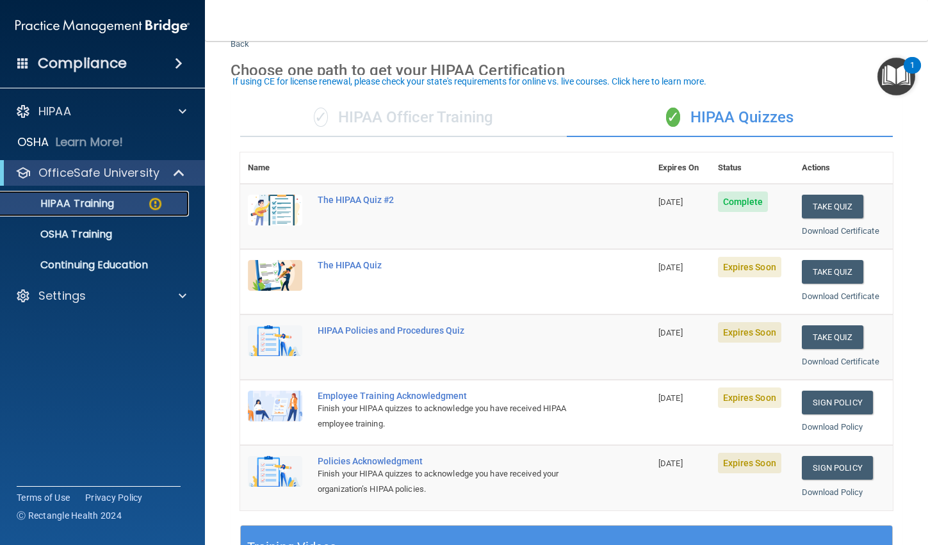
scroll to position [64, 0]
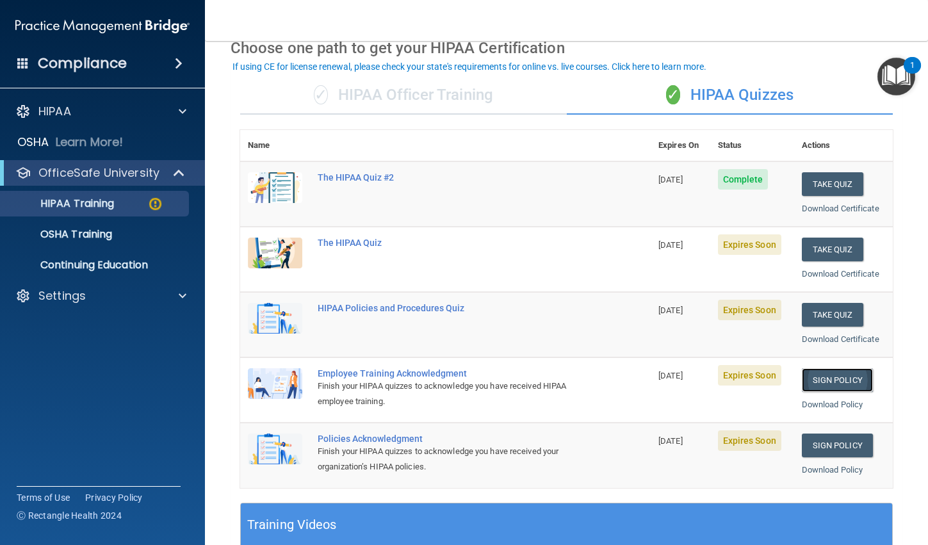
click at [827, 381] on link "Sign Policy" at bounding box center [837, 380] width 71 height 24
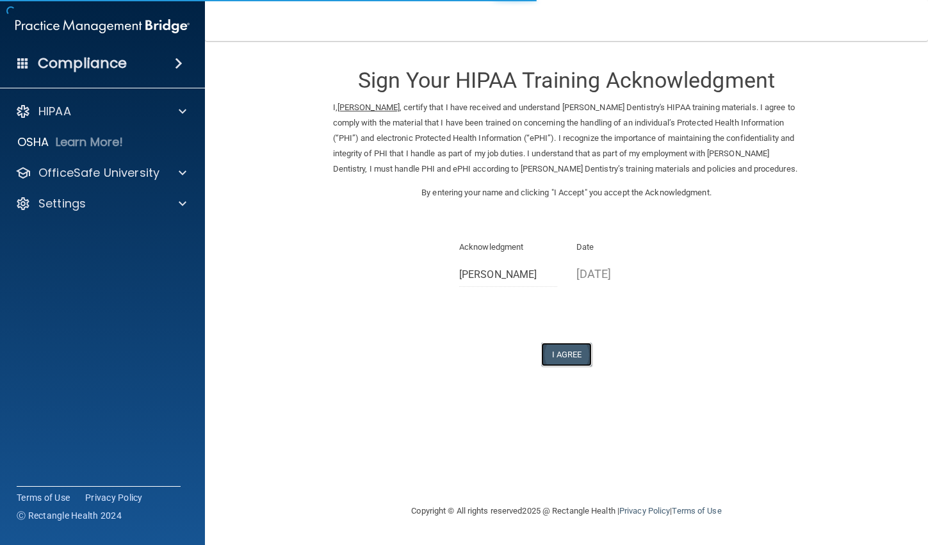
click at [559, 354] on button "I Agree" at bounding box center [566, 355] width 51 height 24
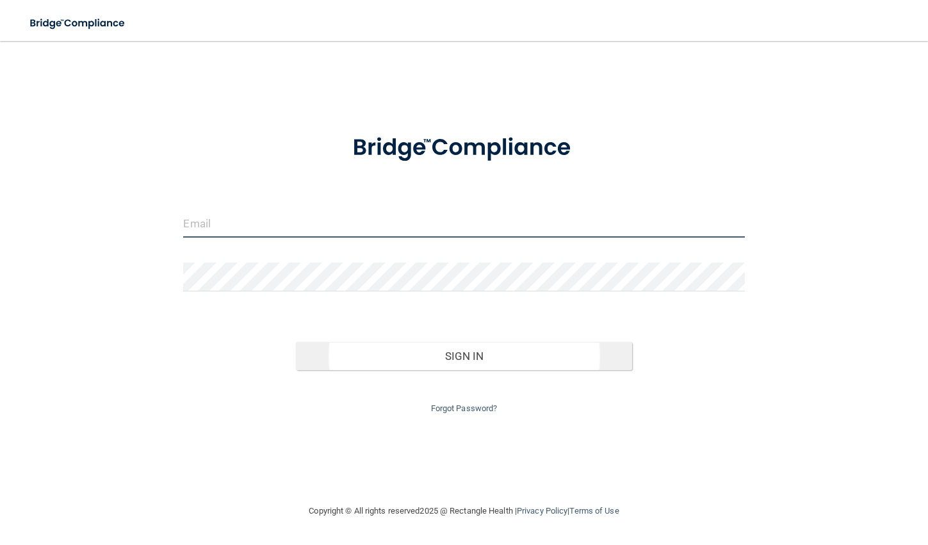
type input "[EMAIL_ADDRESS][DOMAIN_NAME]"
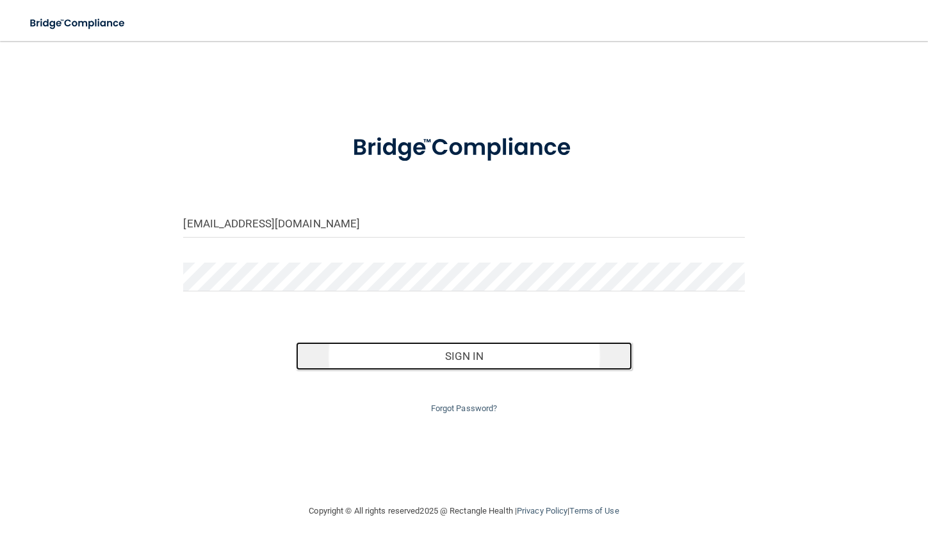
click at [436, 352] on button "Sign In" at bounding box center [464, 356] width 337 height 28
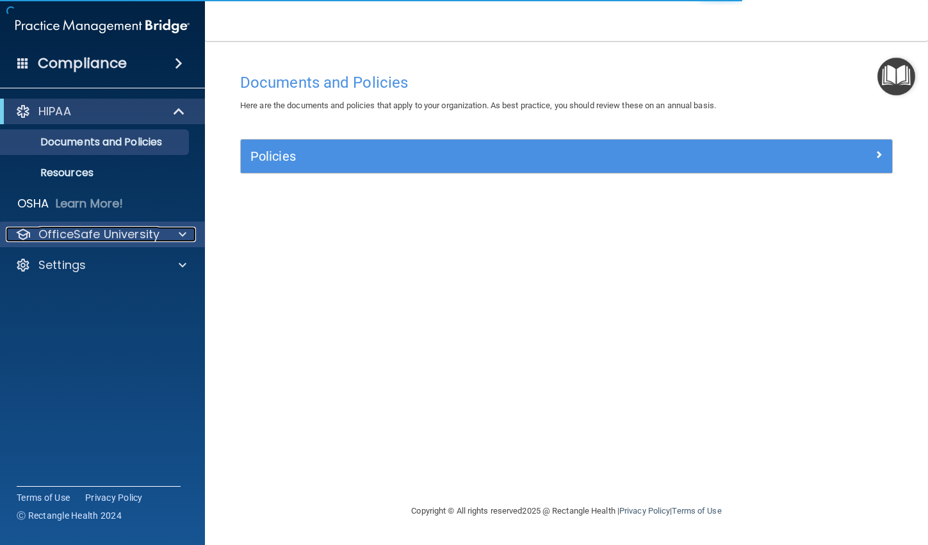
click at [86, 231] on p "OfficeSafe University" at bounding box center [98, 234] width 121 height 15
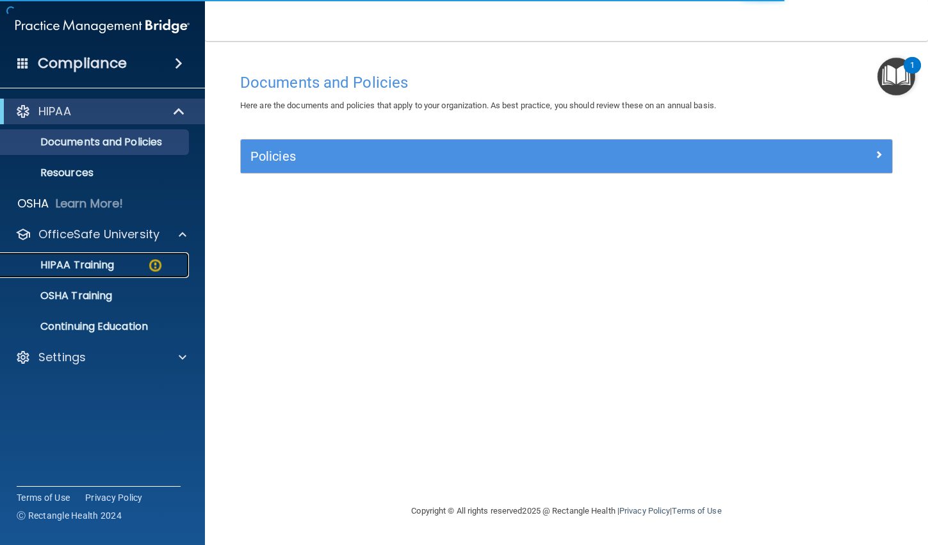
click at [84, 265] on p "HIPAA Training" at bounding box center [61, 265] width 106 height 13
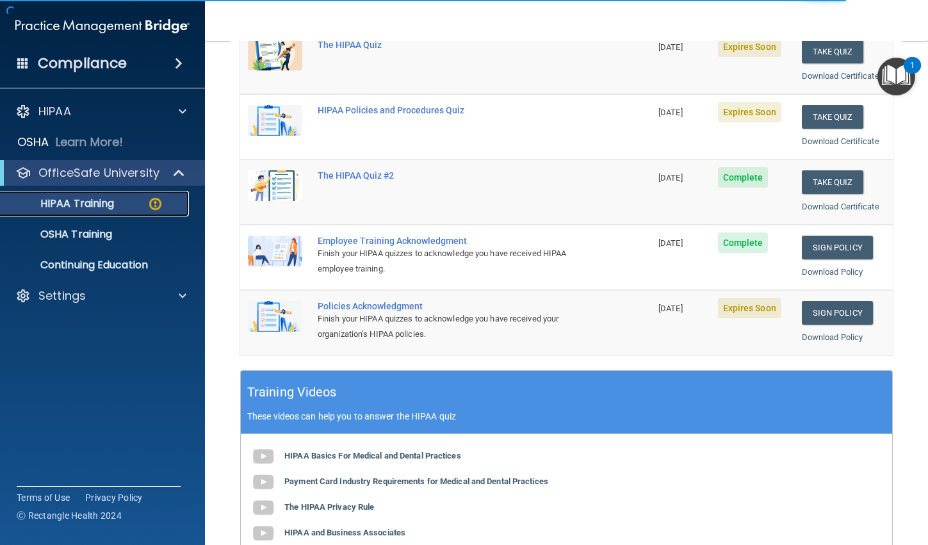
scroll to position [256, 0]
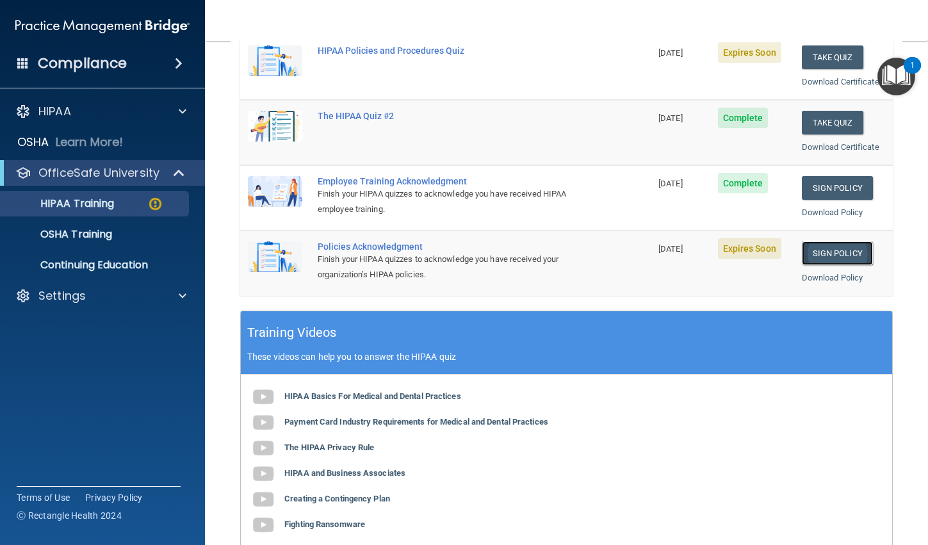
click at [838, 256] on link "Sign Policy" at bounding box center [837, 254] width 71 height 24
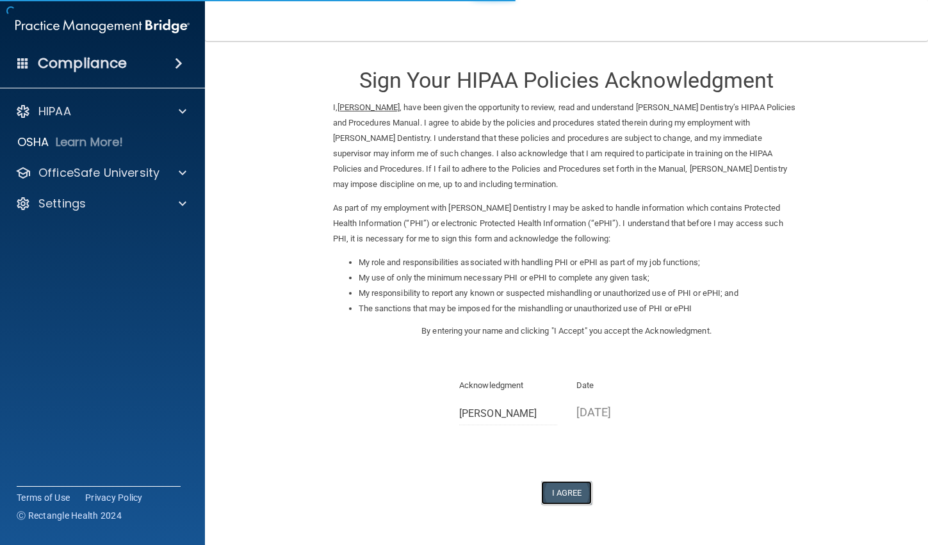
click at [542, 492] on button "I Agree" at bounding box center [566, 493] width 51 height 24
click at [559, 497] on button "I Agree" at bounding box center [566, 493] width 51 height 24
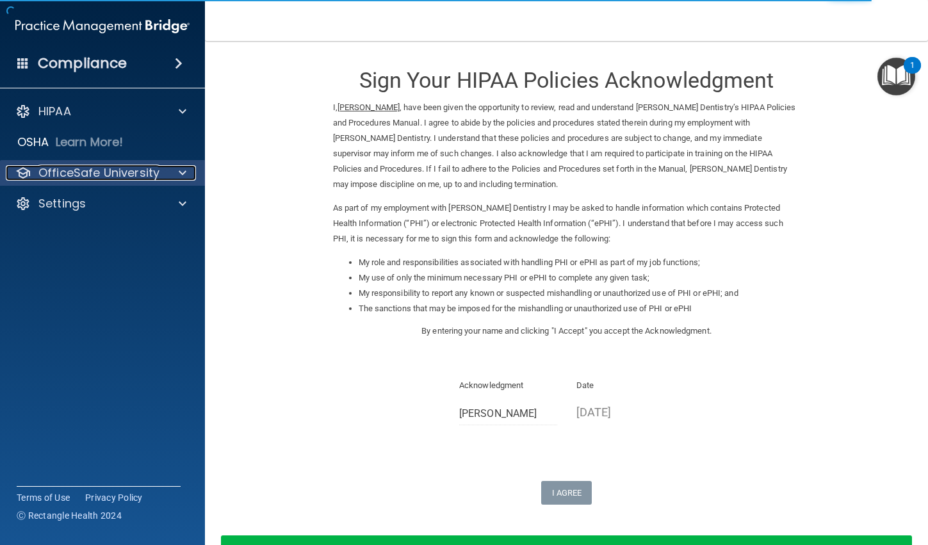
click at [92, 174] on p "OfficeSafe University" at bounding box center [98, 172] width 121 height 15
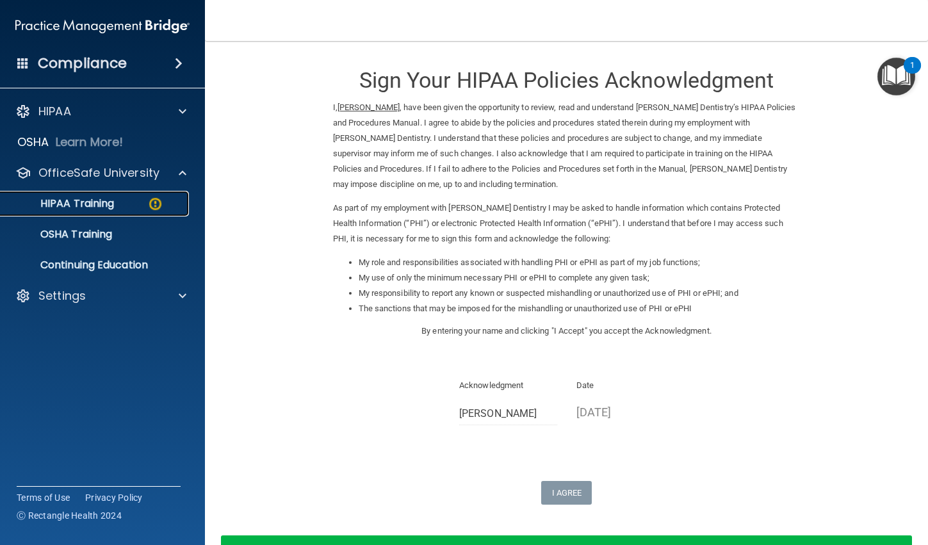
click at [70, 199] on p "HIPAA Training" at bounding box center [61, 203] width 106 height 13
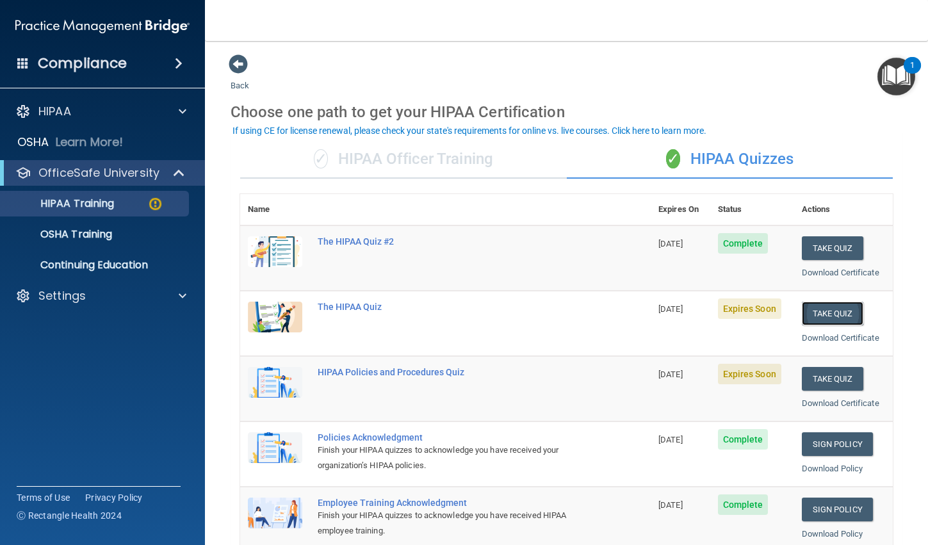
click at [808, 315] on button "Take Quiz" at bounding box center [833, 314] width 62 height 24
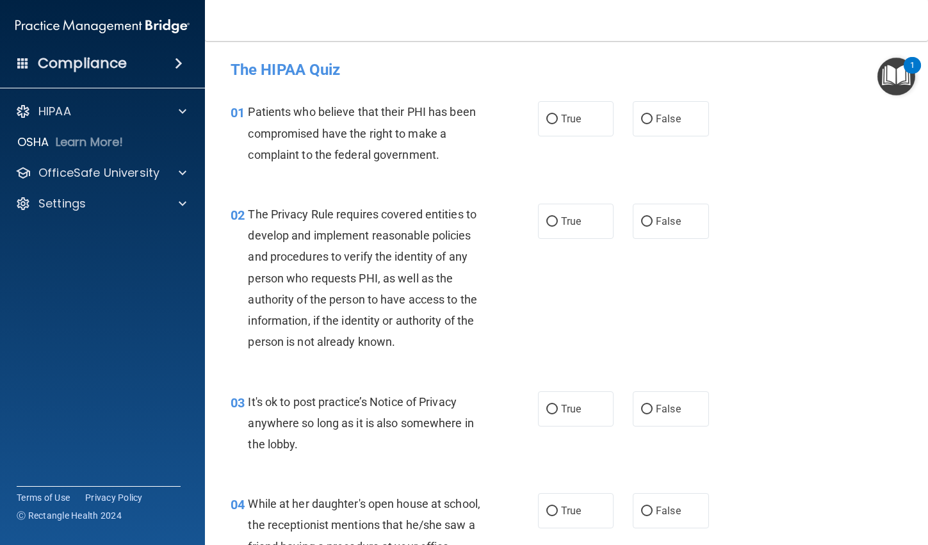
drag, startPoint x: 547, startPoint y: 118, endPoint x: 564, endPoint y: 191, distance: 75.2
click at [547, 119] on input "True" at bounding box center [553, 120] width 12 height 10
radio input "true"
drag, startPoint x: 550, startPoint y: 222, endPoint x: 549, endPoint y: 229, distance: 7.8
click at [550, 225] on input "True" at bounding box center [553, 222] width 12 height 10
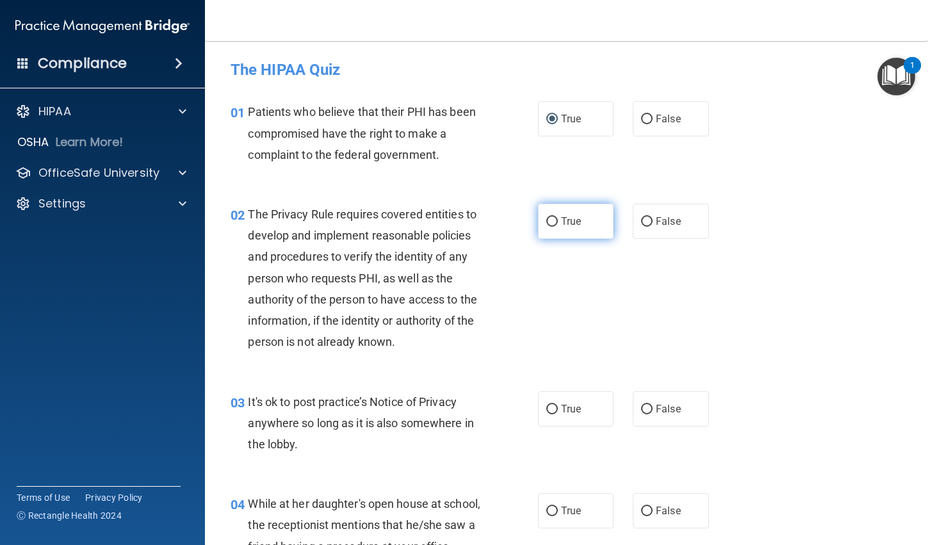
radio input "true"
click at [641, 412] on input "False" at bounding box center [647, 410] width 12 height 10
radio input "true"
click at [641, 510] on input "False" at bounding box center [647, 512] width 12 height 10
radio input "true"
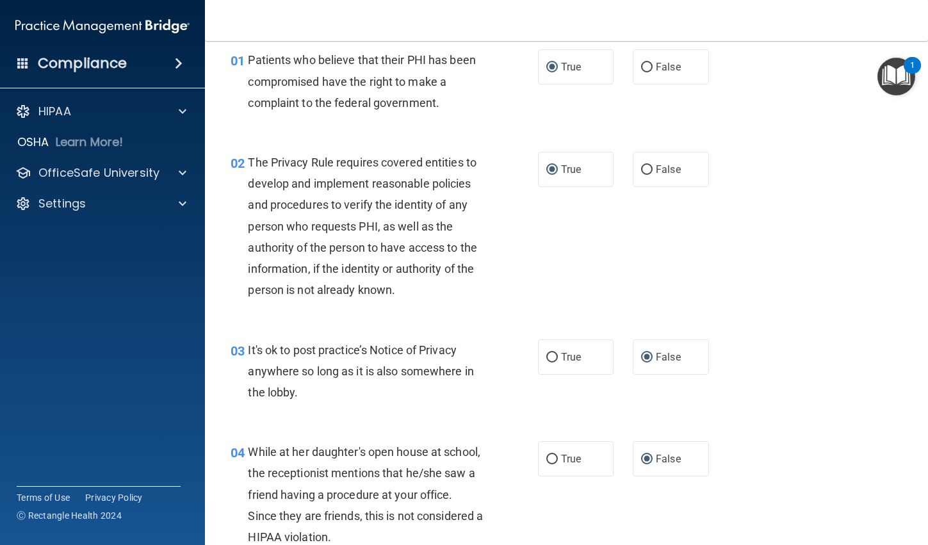
scroll to position [192, 0]
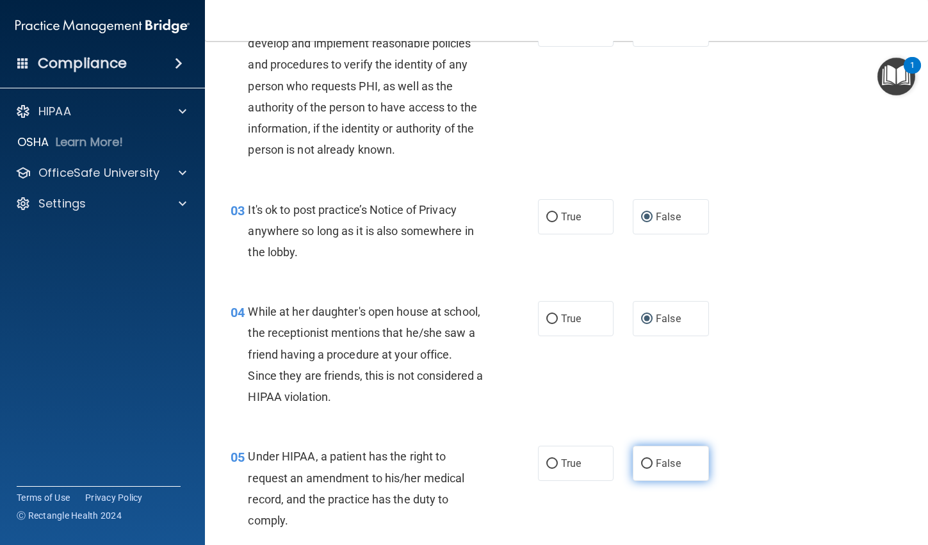
click at [641, 463] on input "False" at bounding box center [647, 464] width 12 height 10
radio input "true"
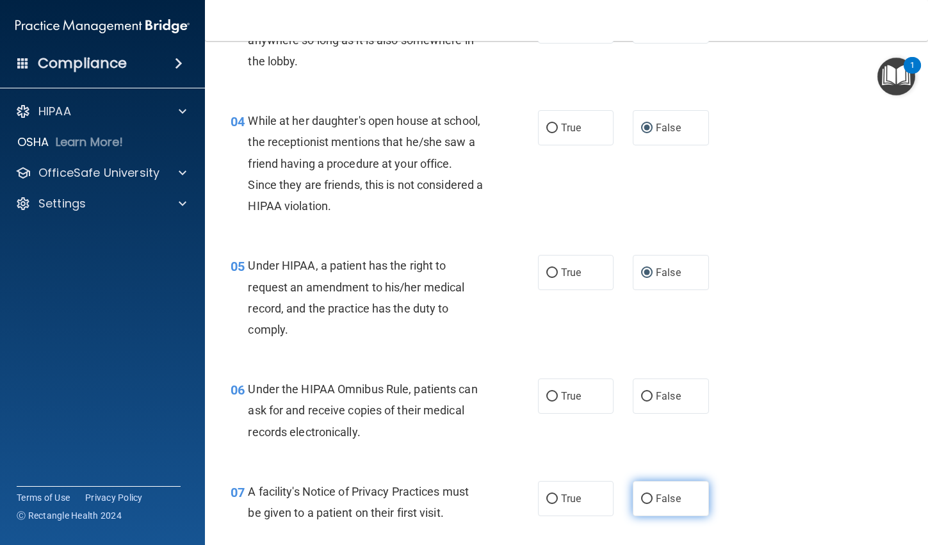
scroll to position [448, 0]
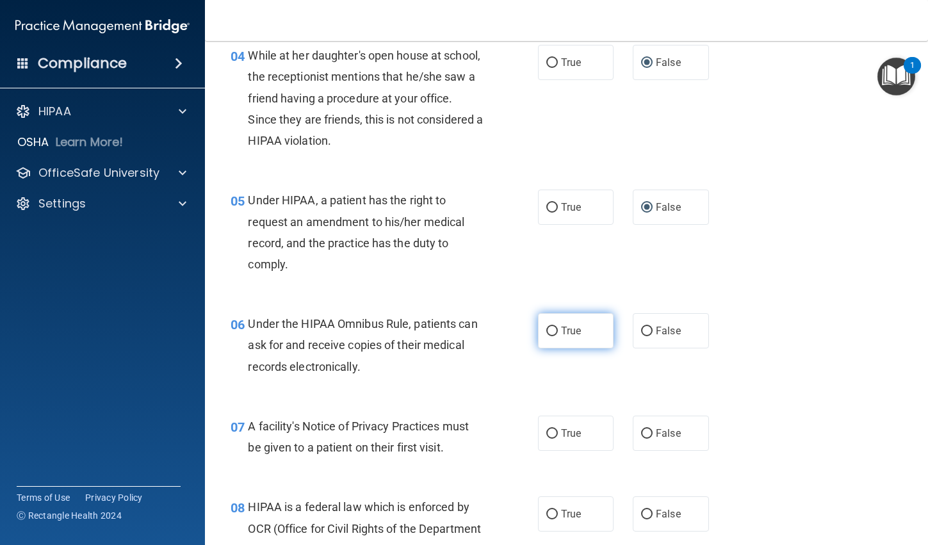
click at [548, 336] on input "True" at bounding box center [553, 332] width 12 height 10
radio input "true"
drag, startPoint x: 549, startPoint y: 427, endPoint x: 552, endPoint y: 435, distance: 8.1
click at [551, 434] on label "True" at bounding box center [576, 433] width 76 height 35
drag, startPoint x: 552, startPoint y: 435, endPoint x: 545, endPoint y: 440, distance: 7.8
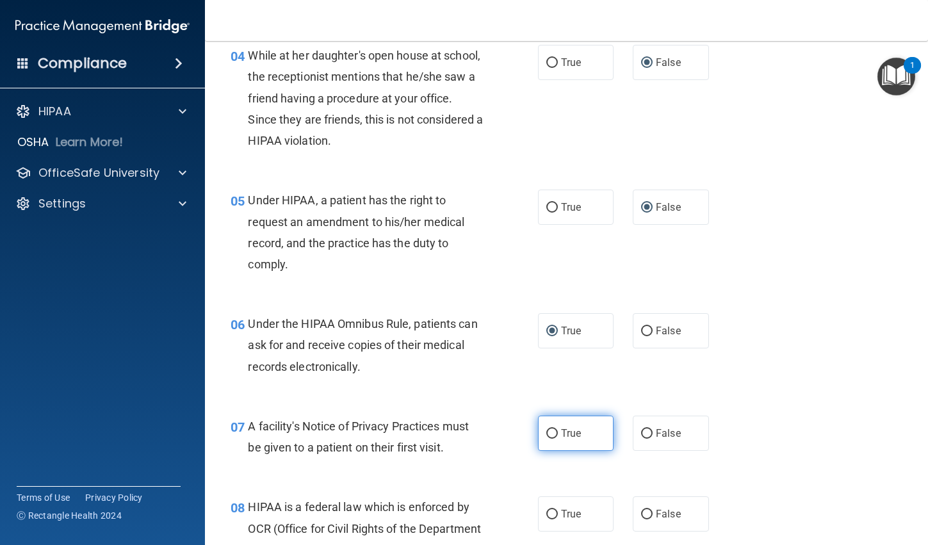
click at [547, 436] on input "True" at bounding box center [553, 434] width 12 height 10
radio input "true"
click at [548, 513] on input "True" at bounding box center [553, 515] width 12 height 10
radio input "true"
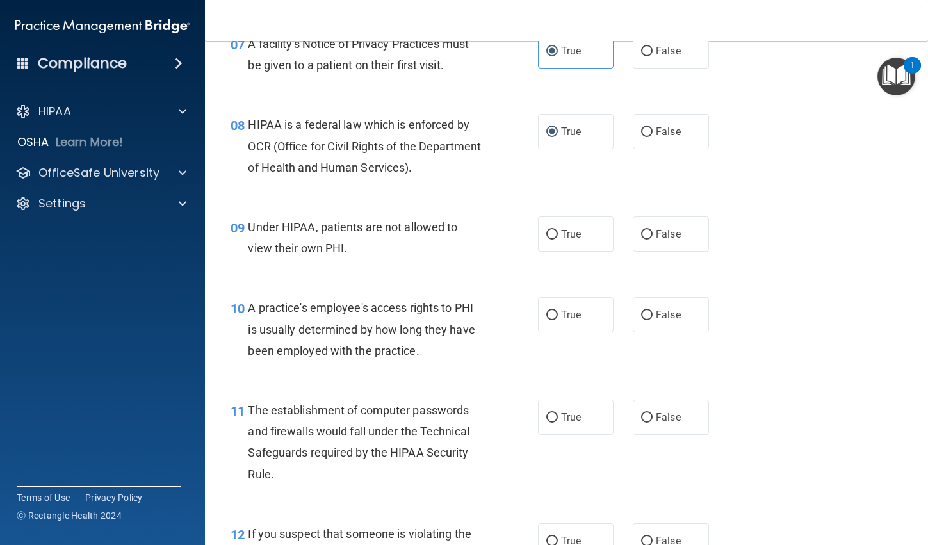
scroll to position [833, 0]
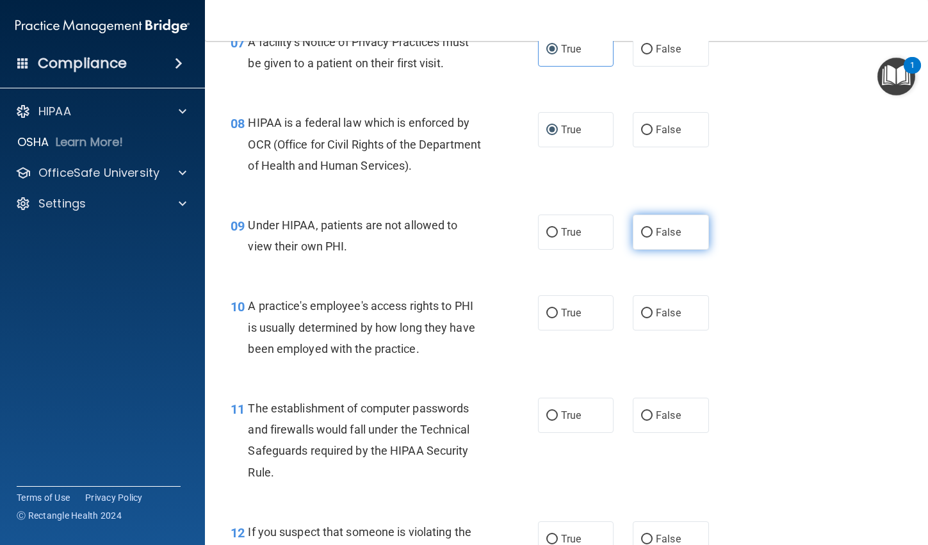
click at [641, 230] on input "False" at bounding box center [647, 233] width 12 height 10
radio input "true"
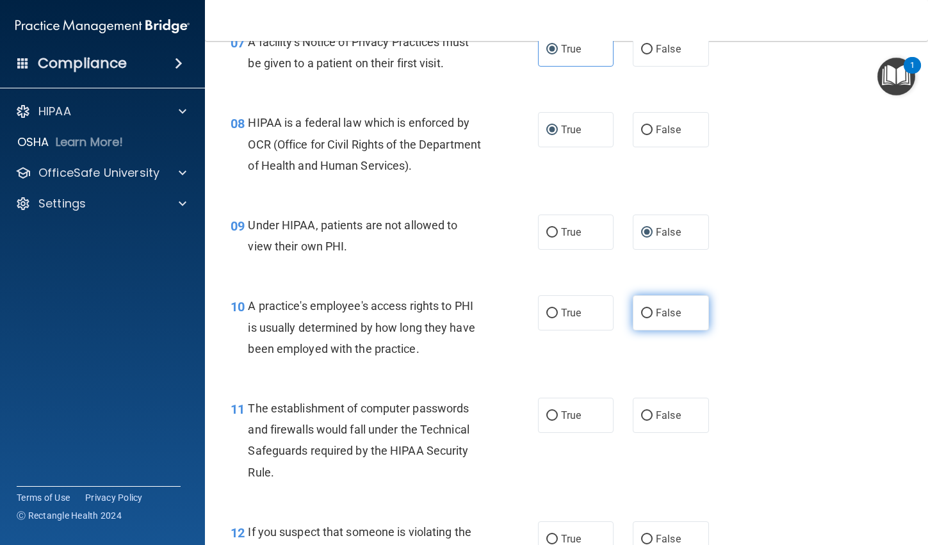
click at [641, 313] on input "False" at bounding box center [647, 314] width 12 height 10
radio input "true"
click at [547, 419] on input "True" at bounding box center [553, 416] width 12 height 10
radio input "true"
click at [547, 537] on input "True" at bounding box center [553, 540] width 12 height 10
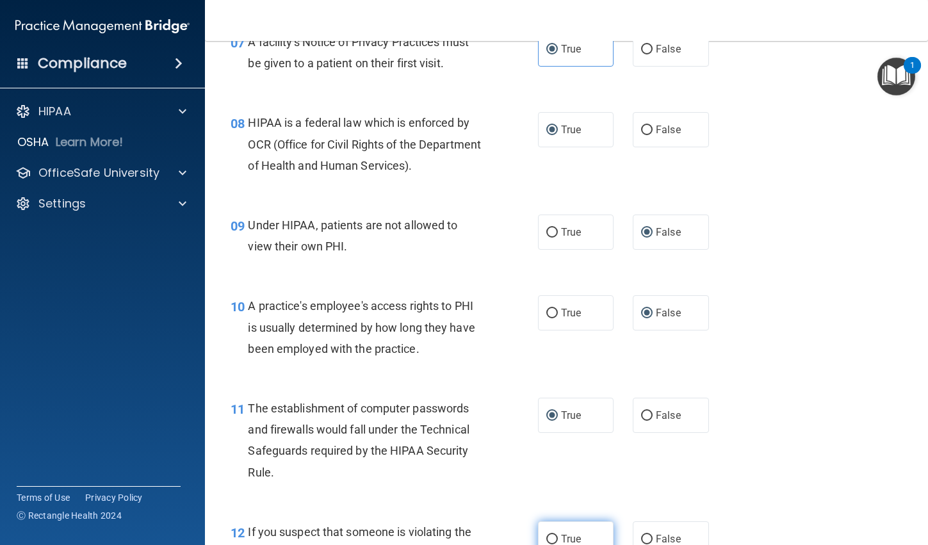
radio input "true"
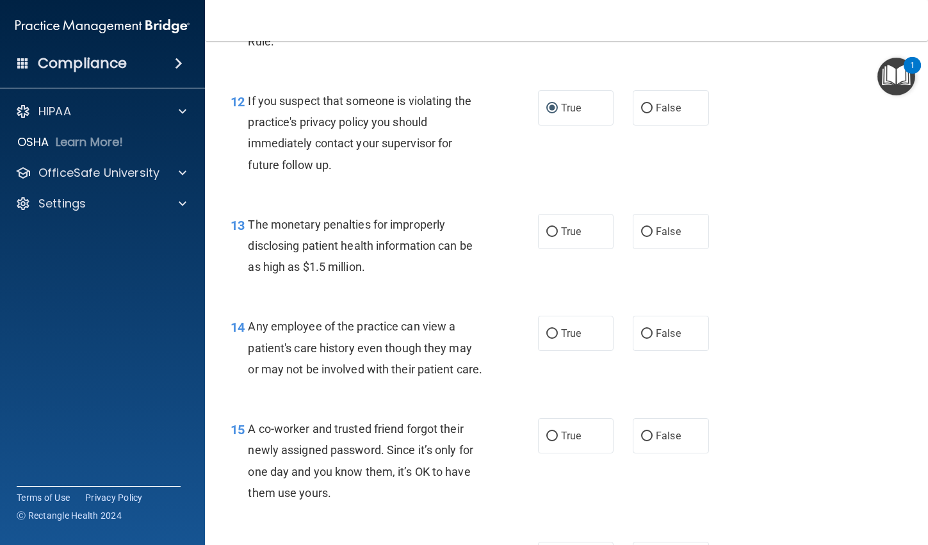
scroll to position [1281, 0]
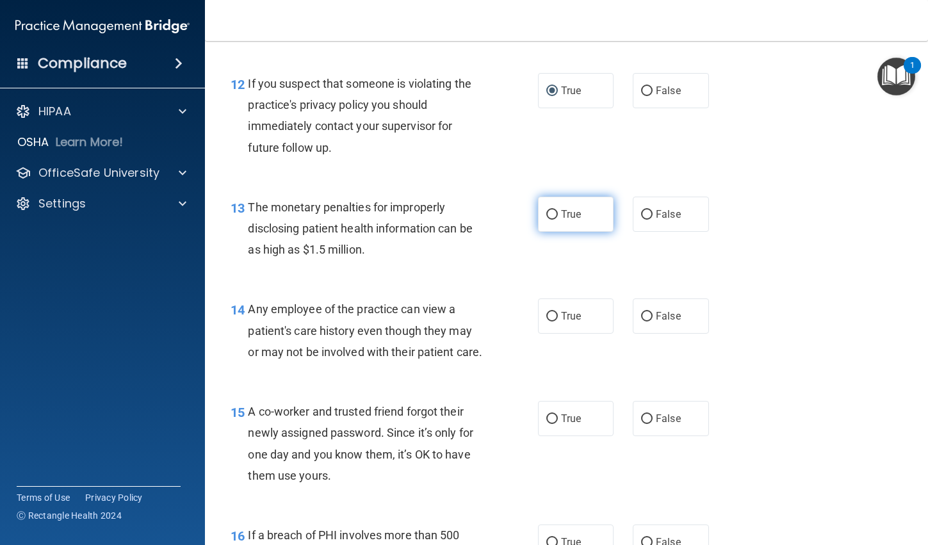
click at [550, 215] on input "True" at bounding box center [553, 215] width 12 height 10
radio input "true"
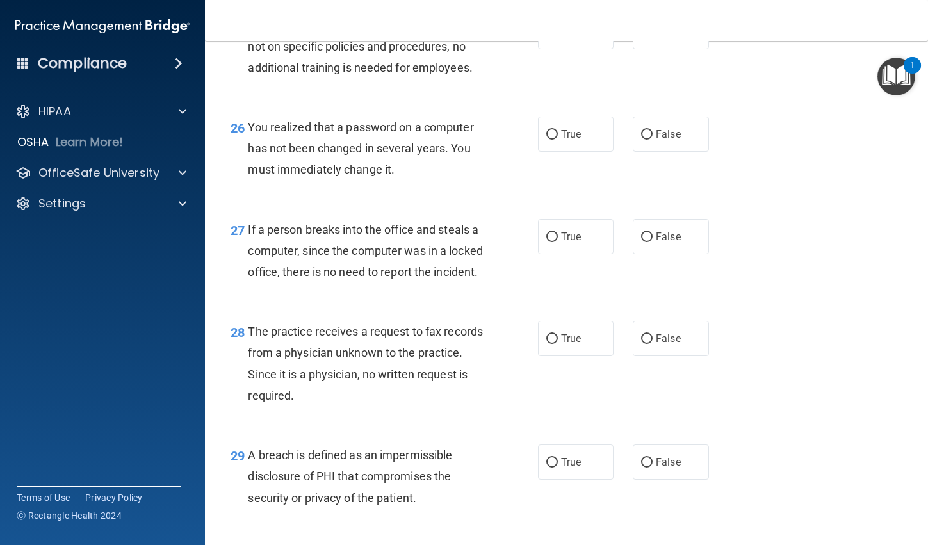
scroll to position [3139, 0]
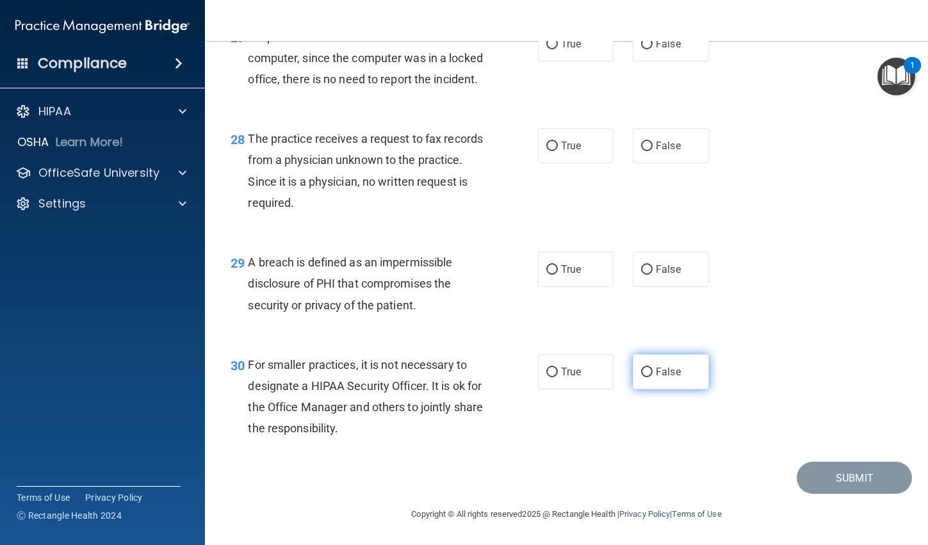
drag, startPoint x: 639, startPoint y: 433, endPoint x: 602, endPoint y: 402, distance: 48.2
click at [641, 377] on input "False" at bounding box center [647, 373] width 12 height 10
radio input "true"
drag, startPoint x: 547, startPoint y: 329, endPoint x: 595, endPoint y: 281, distance: 67.5
click at [548, 275] on input "True" at bounding box center [553, 270] width 12 height 10
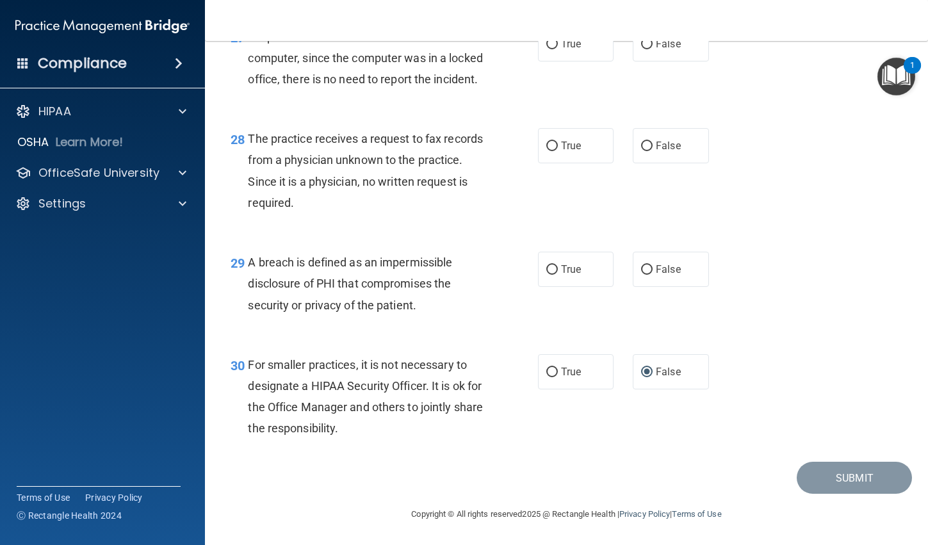
radio input "true"
drag, startPoint x: 643, startPoint y: 210, endPoint x: 647, endPoint y: 179, distance: 31.0
click at [643, 151] on input "False" at bounding box center [647, 147] width 12 height 10
radio input "true"
click at [639, 62] on label "False" at bounding box center [671, 43] width 76 height 35
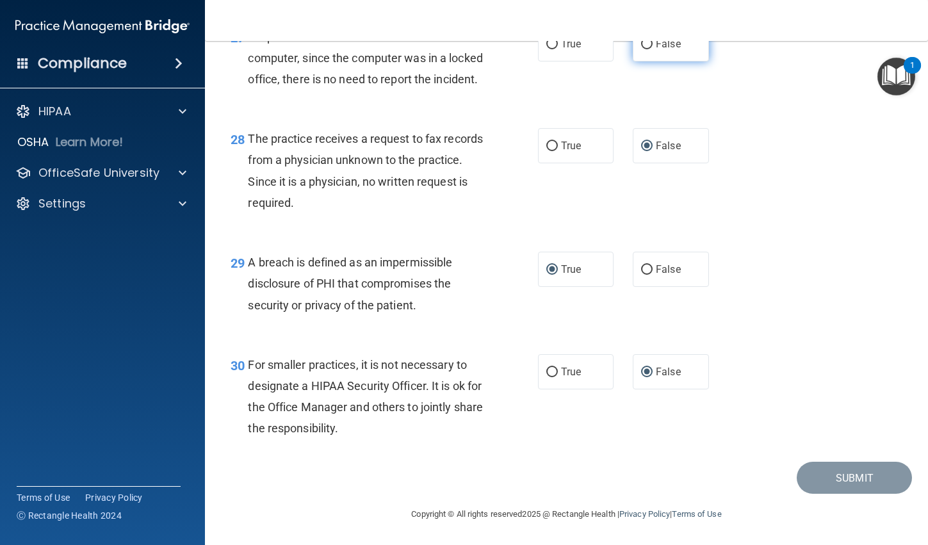
click at [641, 49] on input "False" at bounding box center [647, 45] width 12 height 10
radio input "true"
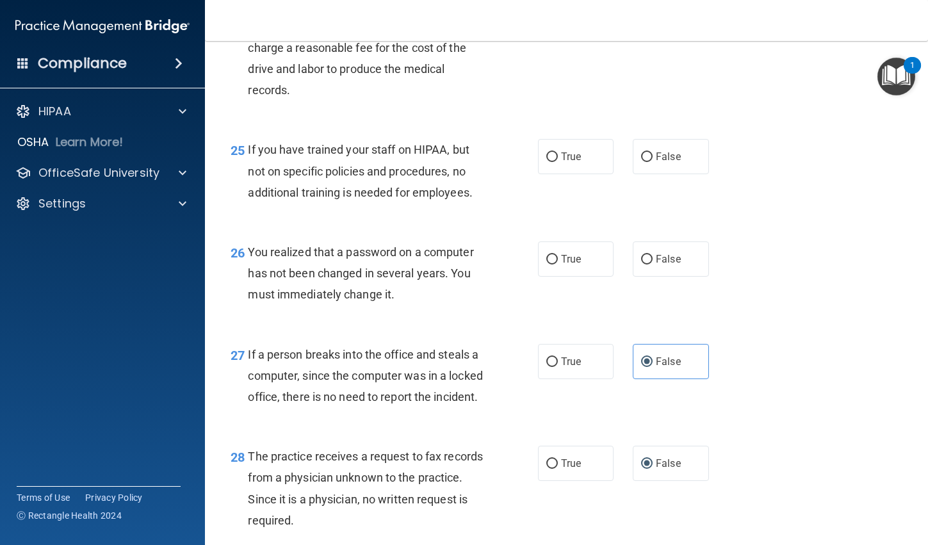
scroll to position [2819, 0]
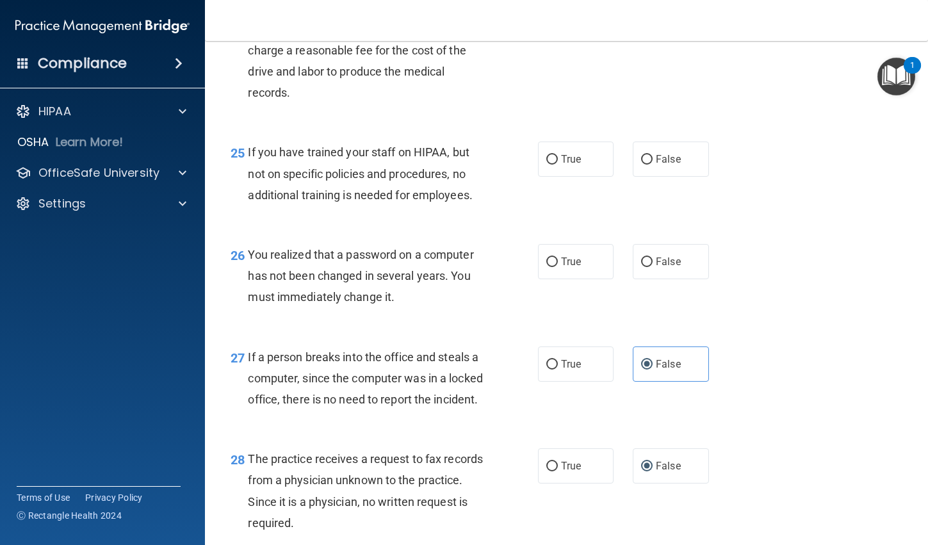
drag, startPoint x: 547, startPoint y: 299, endPoint x: 607, endPoint y: 252, distance: 76.8
click at [552, 279] on label "True" at bounding box center [576, 261] width 76 height 35
click at [552, 267] on input "True" at bounding box center [553, 263] width 12 height 10
radio input "true"
click at [641, 165] on input "False" at bounding box center [647, 160] width 12 height 10
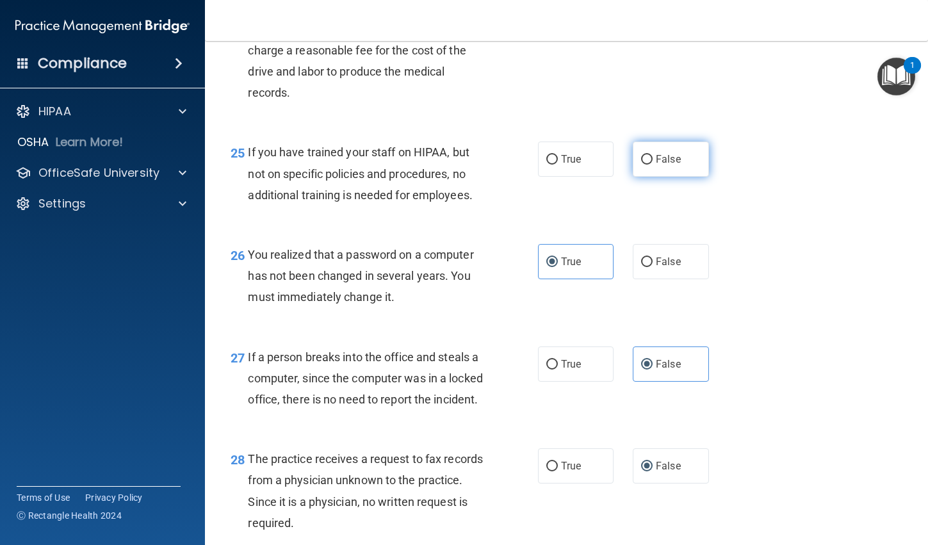
radio input "true"
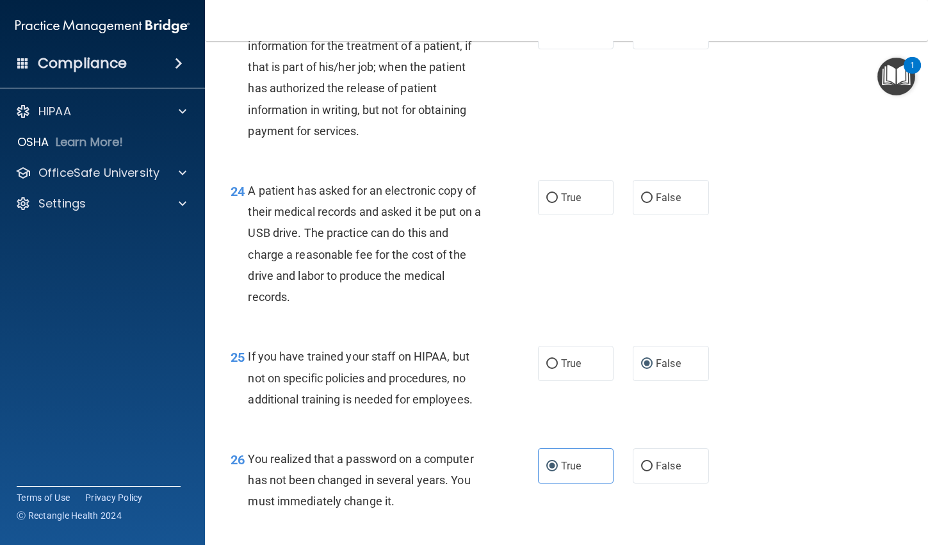
scroll to position [2563, 0]
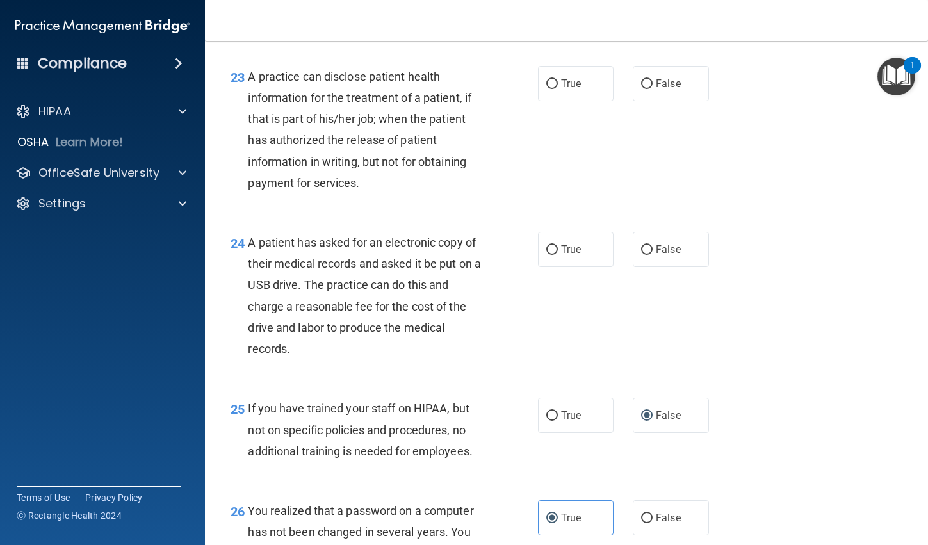
drag, startPoint x: 545, startPoint y: 292, endPoint x: 560, endPoint y: 268, distance: 27.9
click at [547, 255] on input "True" at bounding box center [553, 250] width 12 height 10
radio input "true"
drag, startPoint x: 639, startPoint y: 126, endPoint x: 643, endPoint y: 159, distance: 32.9
click at [641, 89] on input "False" at bounding box center [647, 84] width 12 height 10
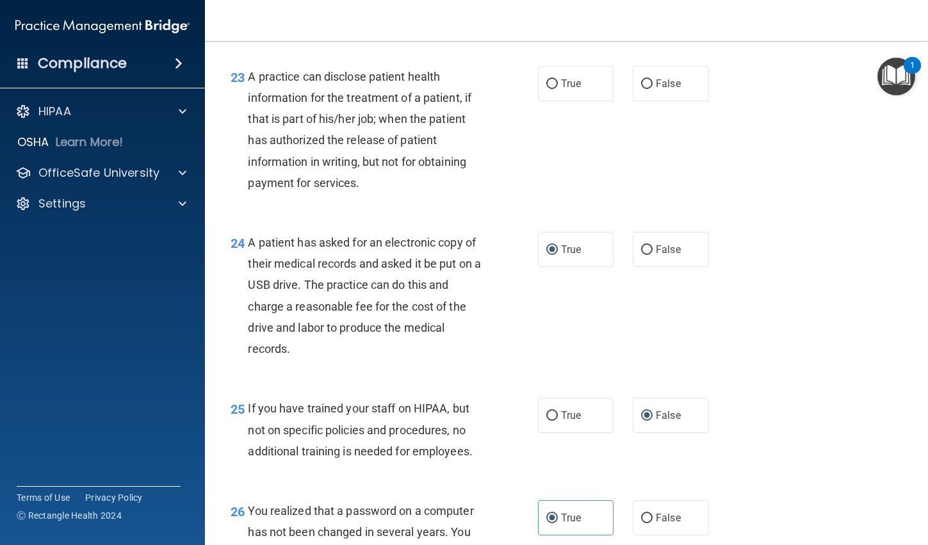
radio input "true"
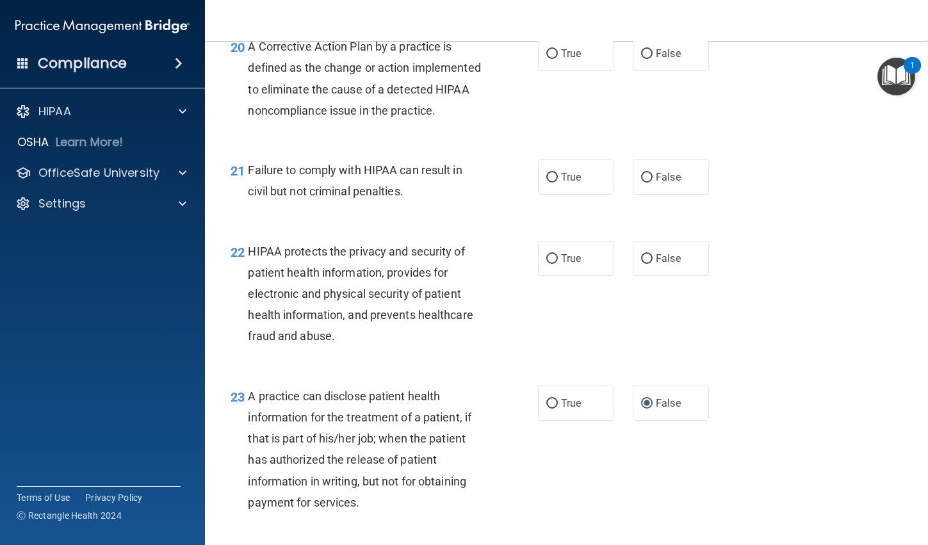
scroll to position [2242, 0]
drag, startPoint x: 543, startPoint y: 297, endPoint x: 595, endPoint y: 265, distance: 61.0
click at [547, 277] on label "True" at bounding box center [576, 259] width 76 height 35
click at [547, 265] on input "True" at bounding box center [553, 260] width 12 height 10
radio input "true"
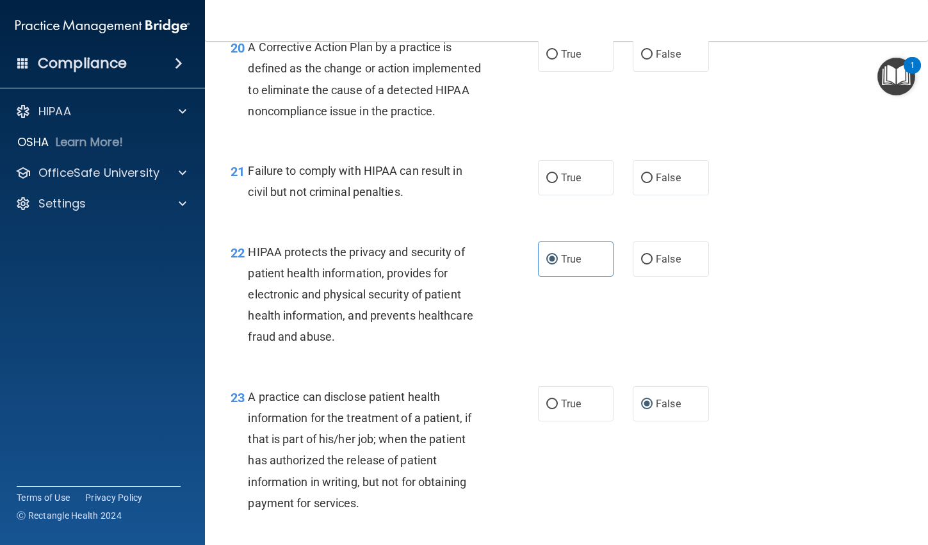
drag, startPoint x: 642, startPoint y: 215, endPoint x: 588, endPoint y: 141, distance: 91.8
click at [642, 183] on input "False" at bounding box center [647, 179] width 12 height 10
radio input "true"
click at [548, 60] on input "True" at bounding box center [553, 55] width 12 height 10
radio input "true"
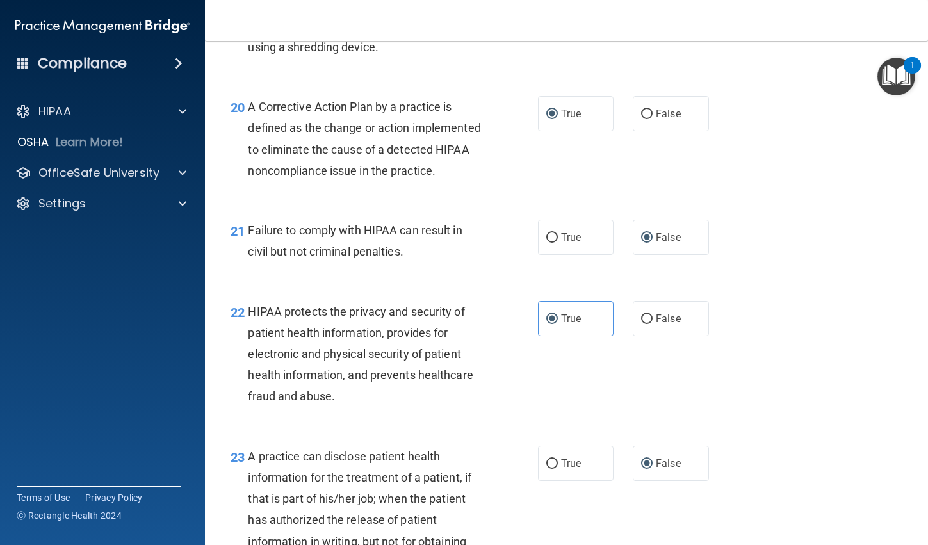
scroll to position [2114, 0]
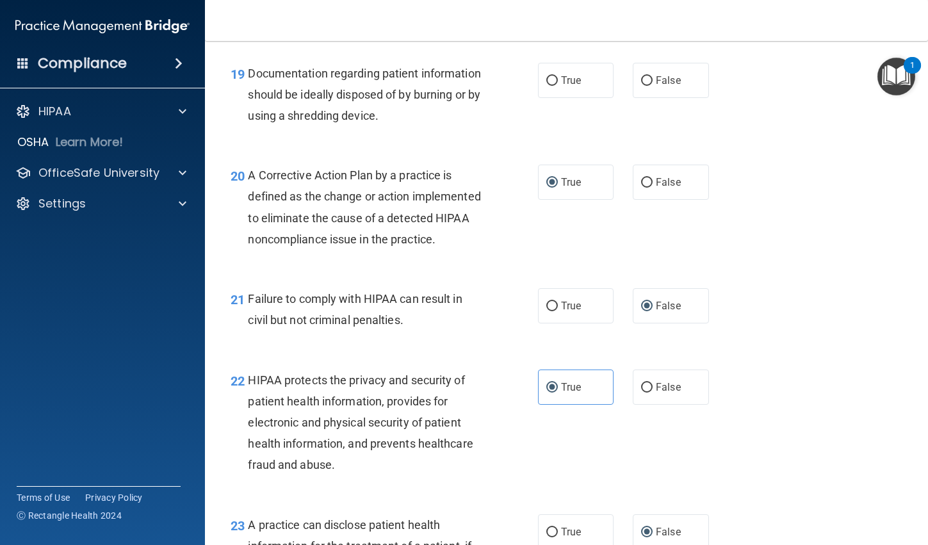
drag, startPoint x: 548, startPoint y: 101, endPoint x: 555, endPoint y: 184, distance: 82.9
click at [548, 86] on input "True" at bounding box center [553, 81] width 12 height 10
radio input "true"
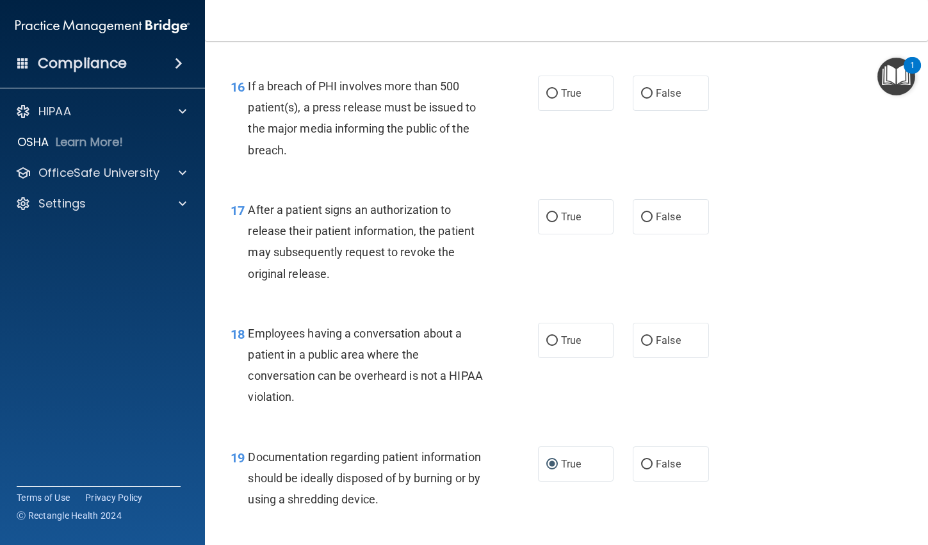
scroll to position [1730, 0]
drag, startPoint x: 643, startPoint y: 238, endPoint x: 630, endPoint y: 220, distance: 22.0
click at [642, 223] on input "False" at bounding box center [647, 218] width 12 height 10
radio input "true"
click at [549, 99] on input "True" at bounding box center [553, 95] width 12 height 10
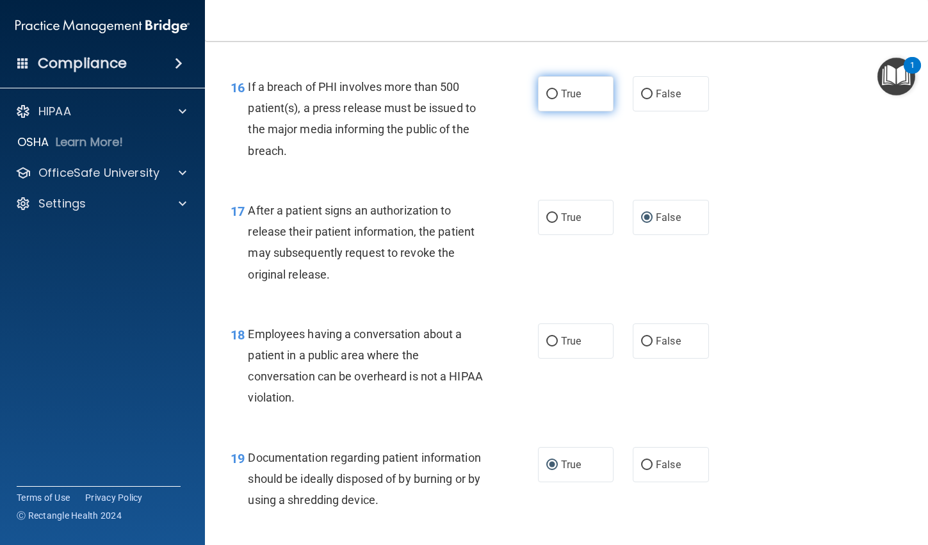
radio input "true"
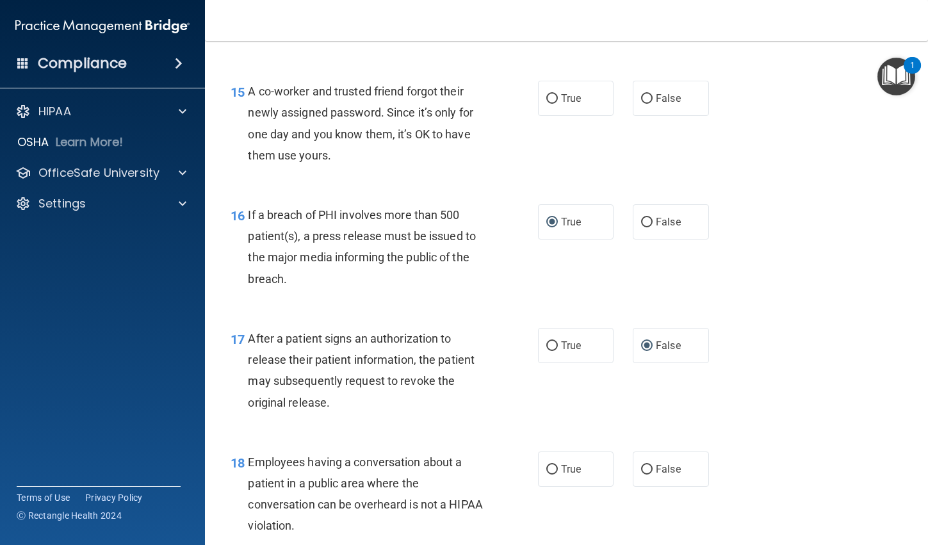
scroll to position [1538, 0]
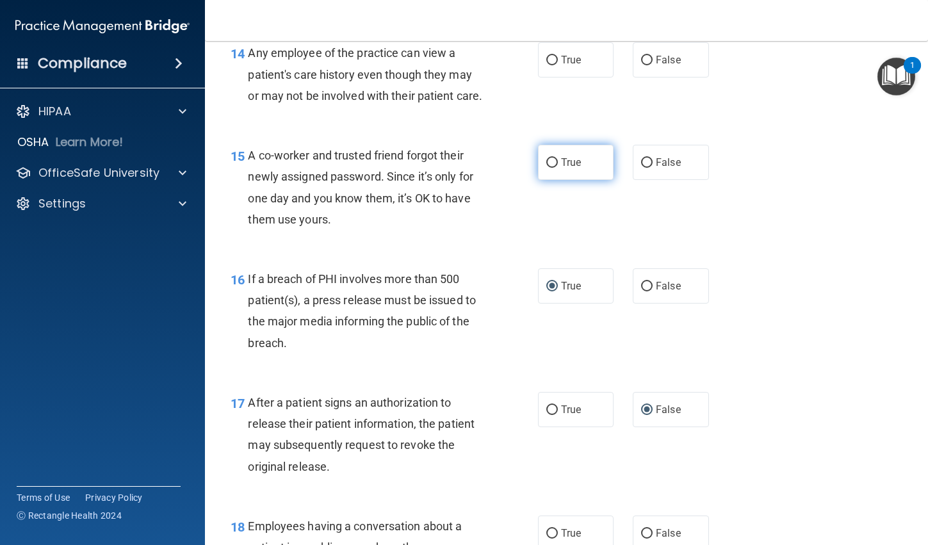
click at [547, 168] on input "True" at bounding box center [553, 163] width 12 height 10
radio input "true"
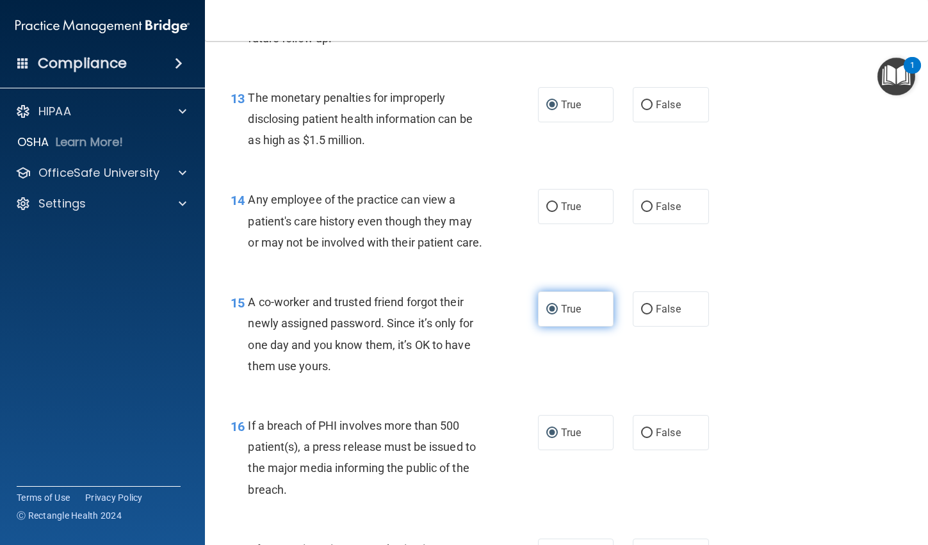
scroll to position [1281, 0]
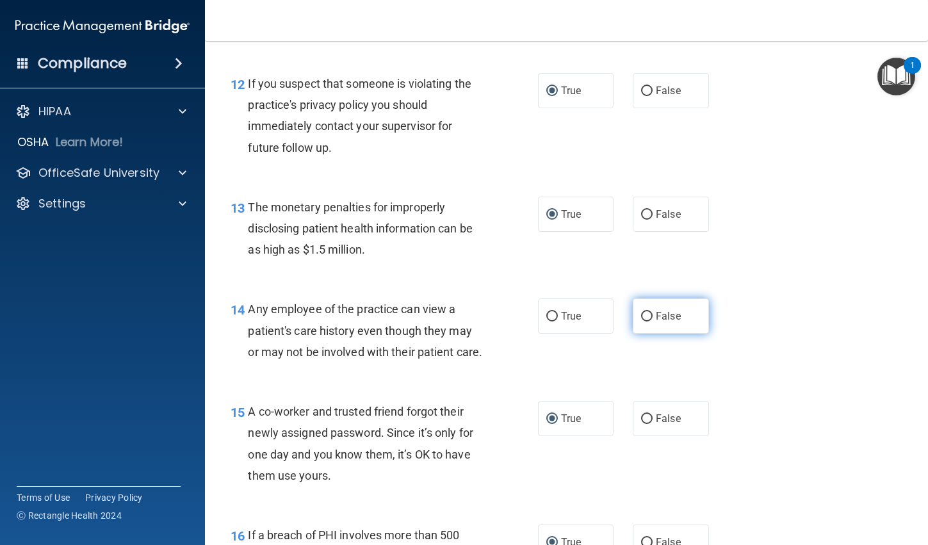
click at [641, 313] on input "False" at bounding box center [647, 317] width 12 height 10
radio input "true"
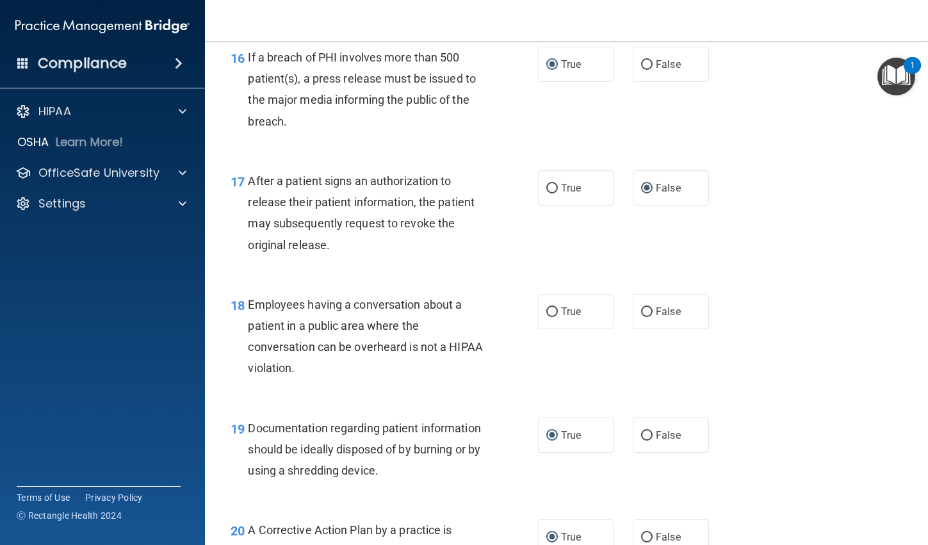
scroll to position [1730, 0]
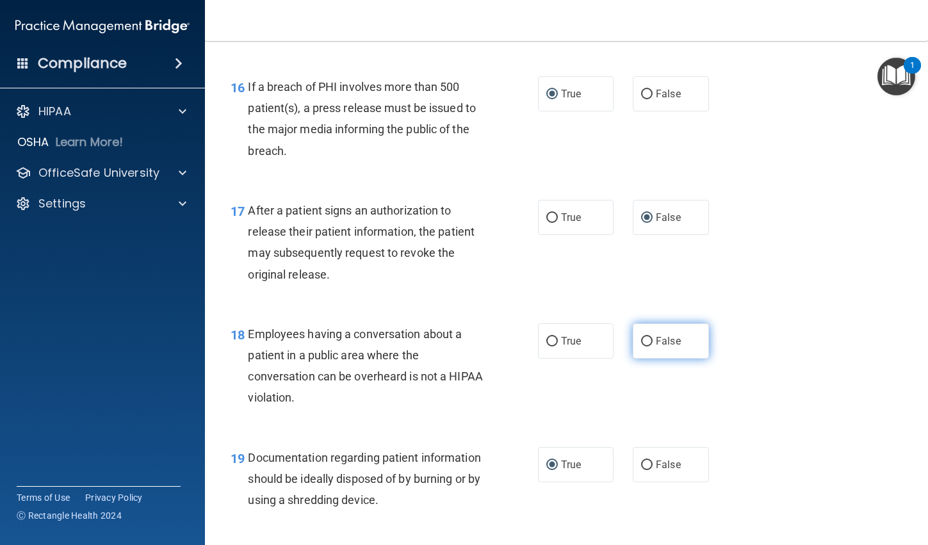
click at [641, 347] on input "False" at bounding box center [647, 342] width 12 height 10
radio input "true"
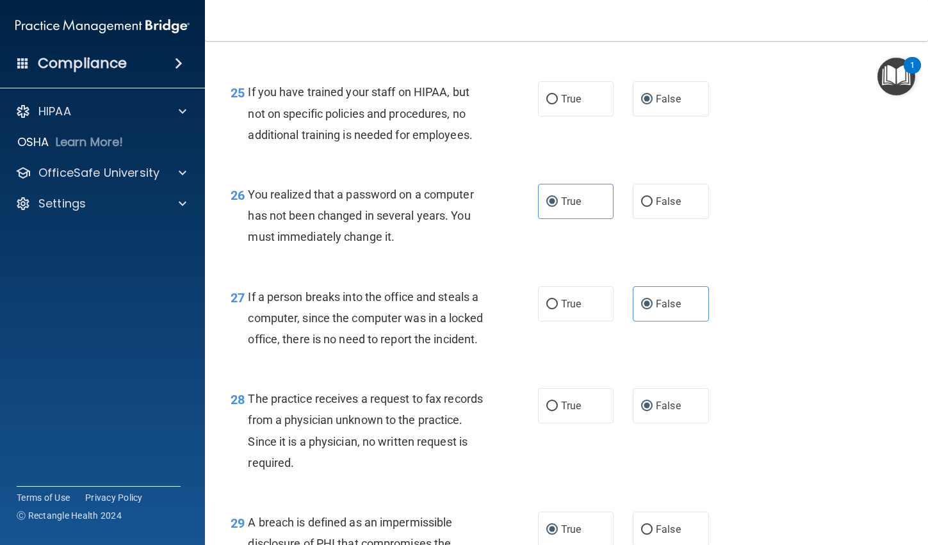
scroll to position [3204, 0]
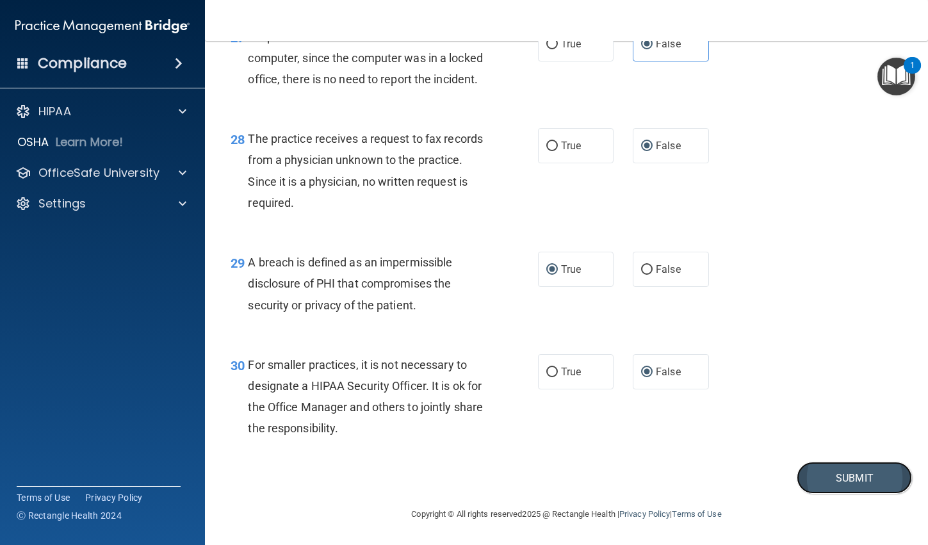
click at [849, 475] on button "Submit" at bounding box center [854, 478] width 115 height 33
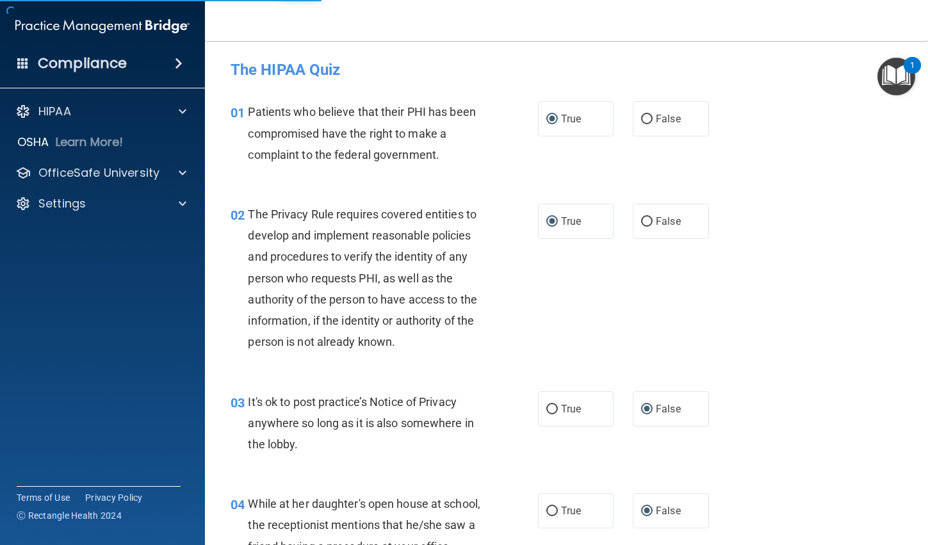
scroll to position [2883, 0]
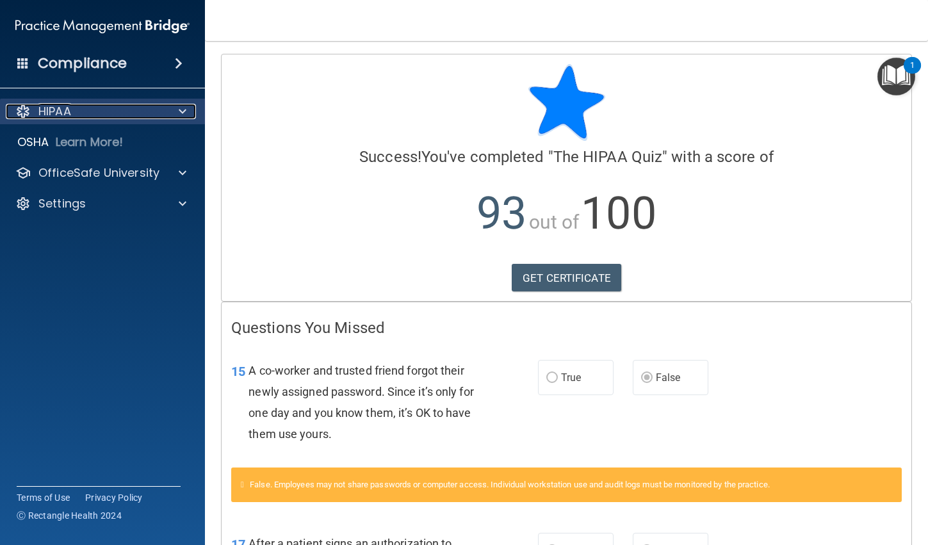
click at [65, 109] on p "HIPAA" at bounding box center [54, 111] width 33 height 15
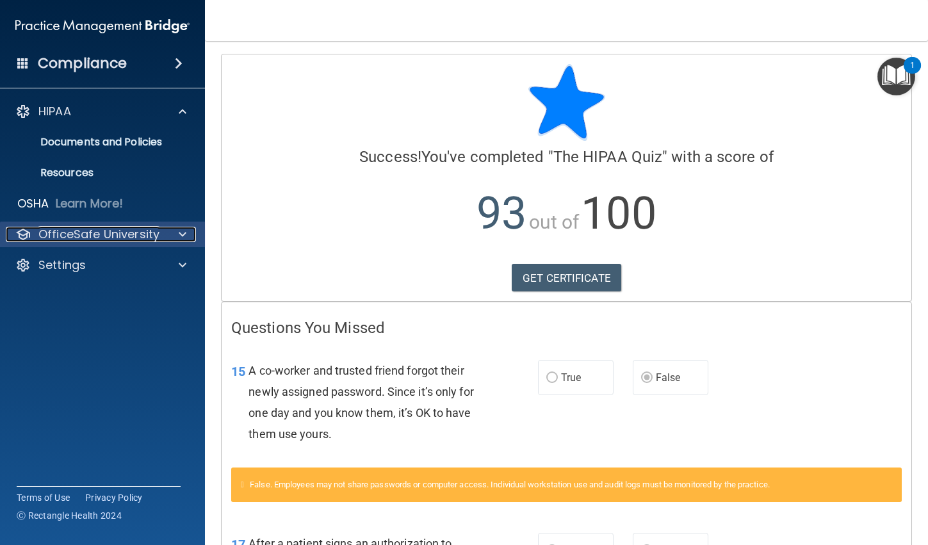
click at [80, 232] on p "OfficeSafe University" at bounding box center [98, 234] width 121 height 15
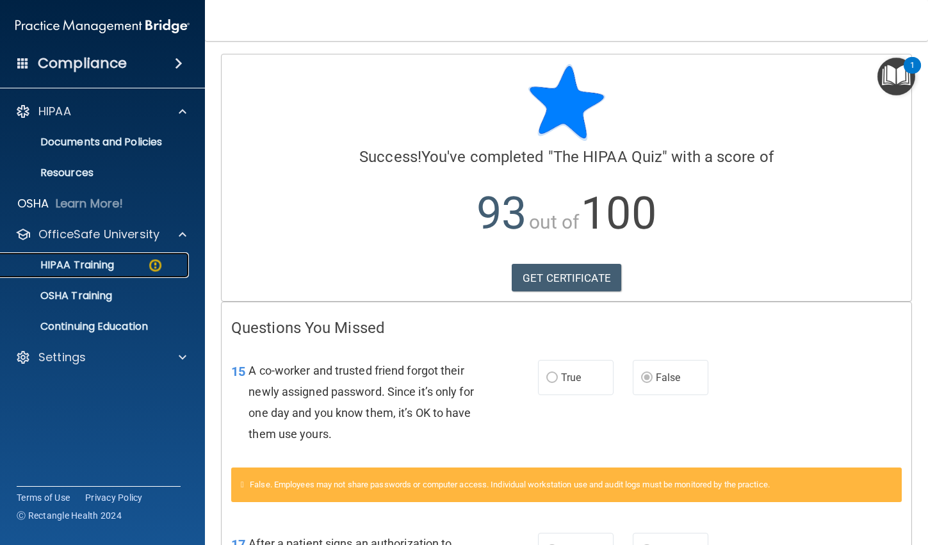
click at [67, 262] on p "HIPAA Training" at bounding box center [61, 265] width 106 height 13
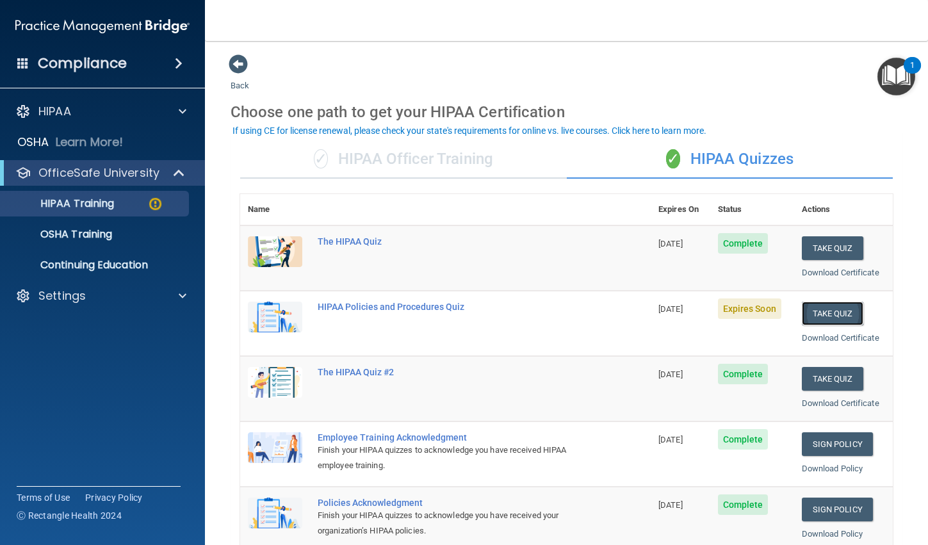
click at [819, 315] on button "Take Quiz" at bounding box center [833, 314] width 62 height 24
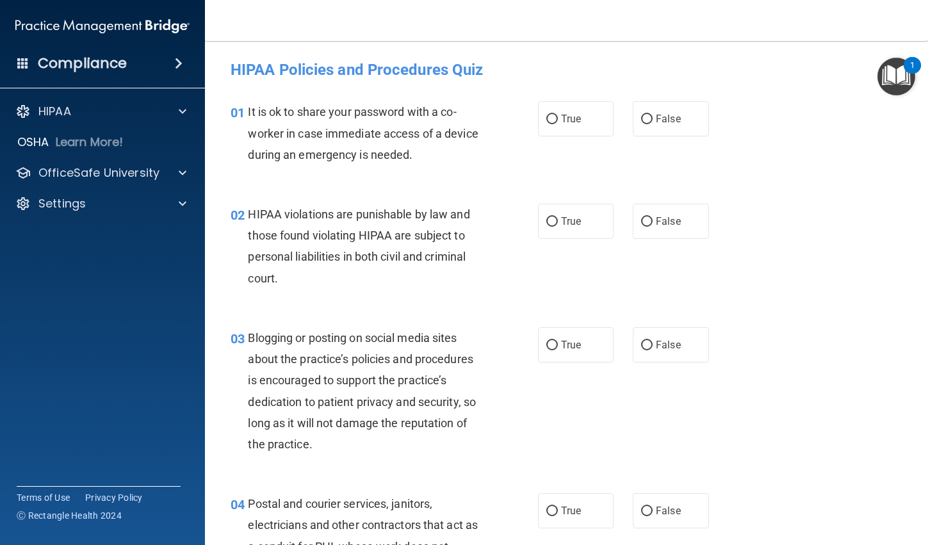
drag, startPoint x: 641, startPoint y: 120, endPoint x: 575, endPoint y: 180, distance: 89.3
click at [641, 122] on input "False" at bounding box center [647, 120] width 12 height 10
radio input "true"
click at [550, 224] on input "True" at bounding box center [553, 222] width 12 height 10
radio input "true"
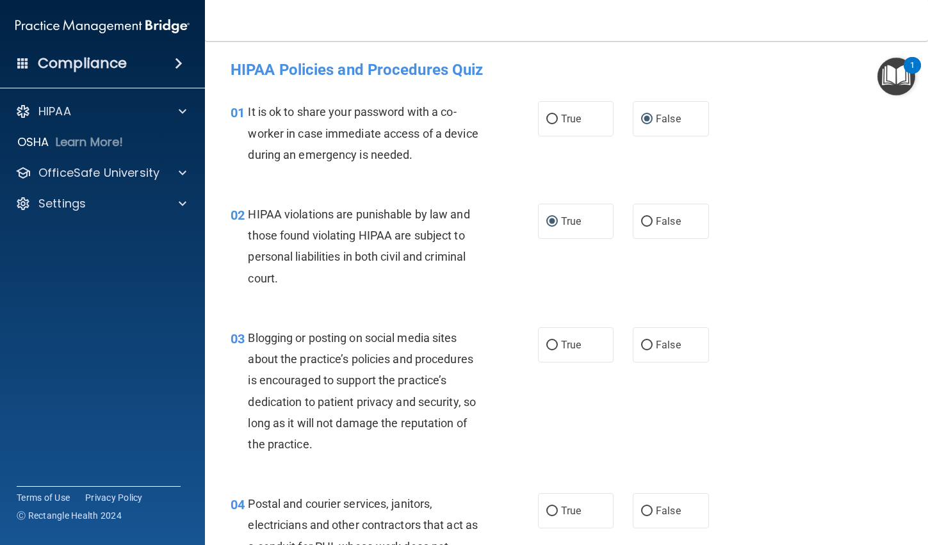
drag, startPoint x: 643, startPoint y: 344, endPoint x: 621, endPoint y: 399, distance: 58.4
click at [643, 345] on input "False" at bounding box center [647, 346] width 12 height 10
radio input "true"
click at [552, 509] on input "True" at bounding box center [553, 512] width 12 height 10
radio input "true"
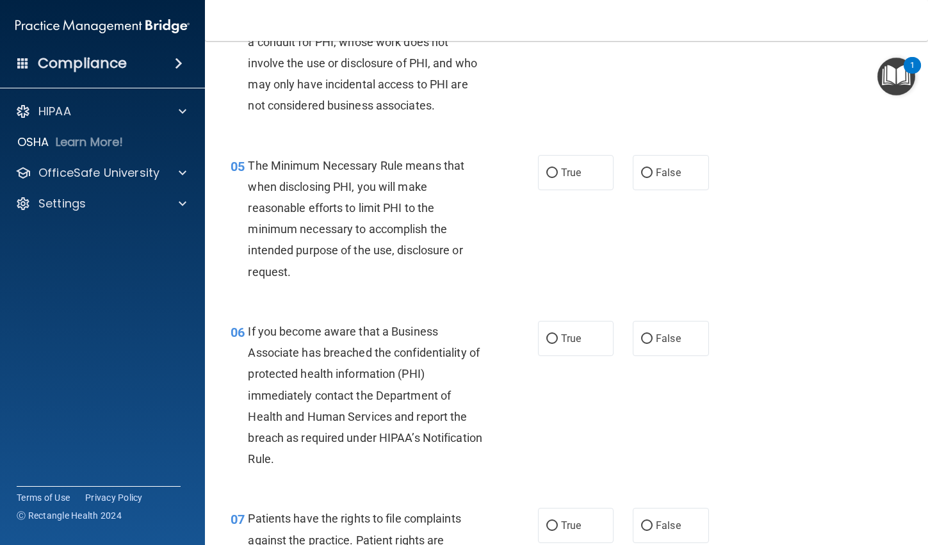
scroll to position [513, 0]
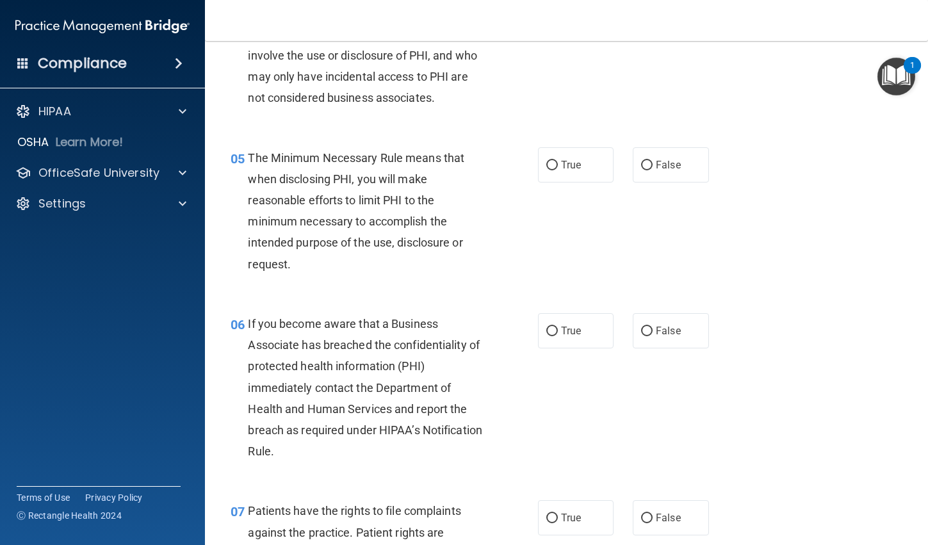
drag, startPoint x: 548, startPoint y: 166, endPoint x: 600, endPoint y: 251, distance: 98.9
click at [549, 168] on input "True" at bounding box center [553, 166] width 12 height 10
radio input "true"
drag, startPoint x: 642, startPoint y: 326, endPoint x: 641, endPoint y: 335, distance: 9.0
click at [642, 327] on input "False" at bounding box center [647, 332] width 12 height 10
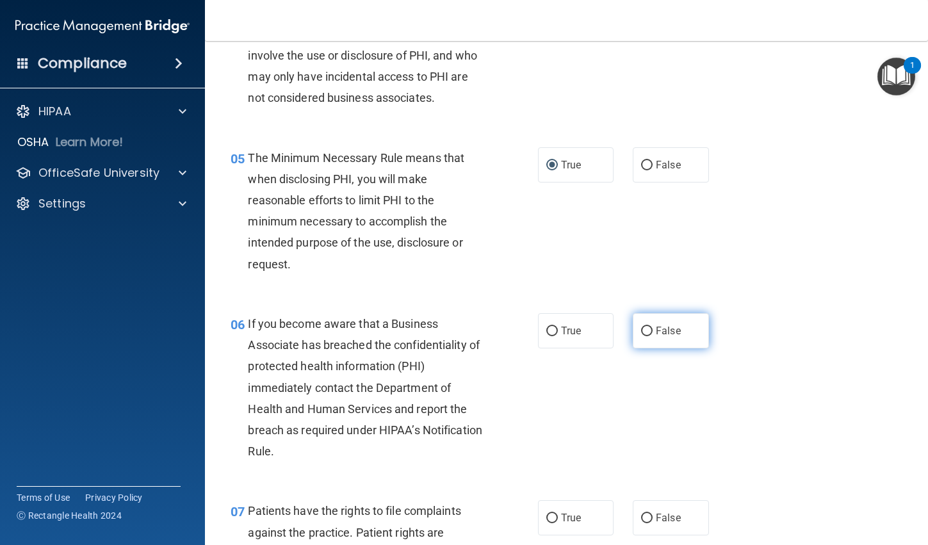
radio input "true"
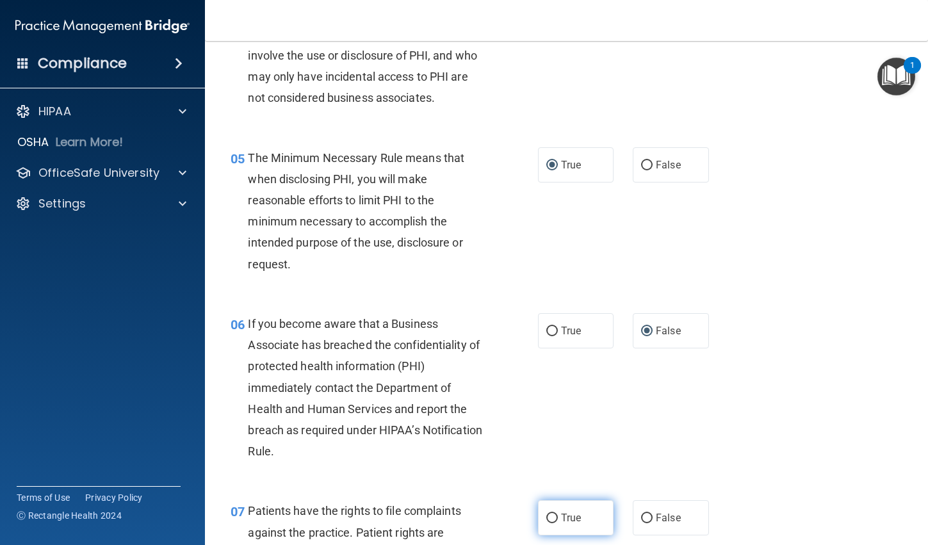
drag, startPoint x: 549, startPoint y: 517, endPoint x: 575, endPoint y: 500, distance: 31.1
click at [550, 516] on input "True" at bounding box center [553, 519] width 12 height 10
radio input "true"
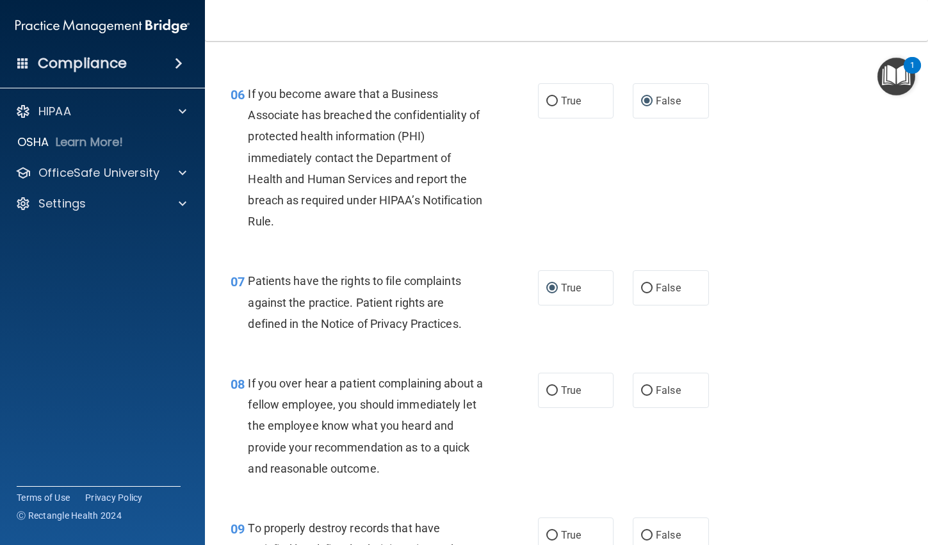
scroll to position [769, 0]
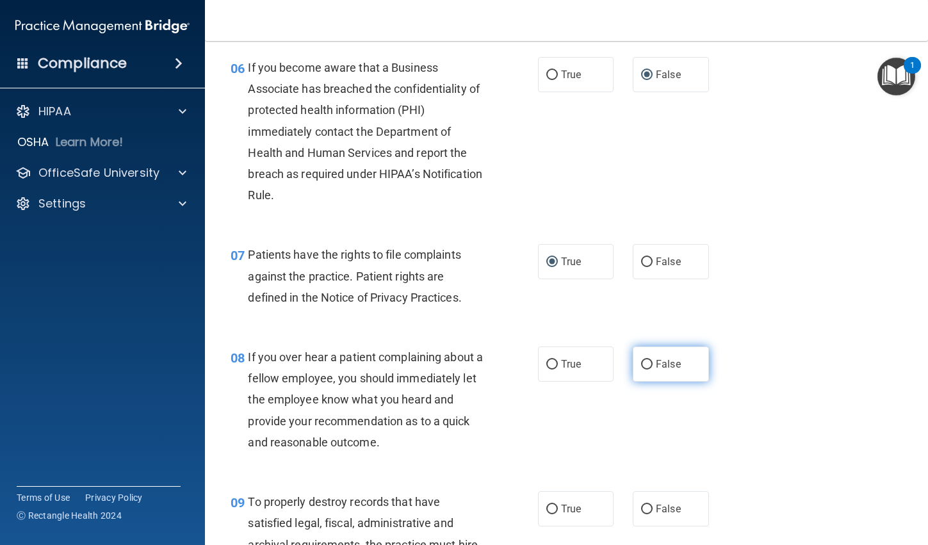
click at [641, 362] on input "False" at bounding box center [647, 365] width 12 height 10
radio input "true"
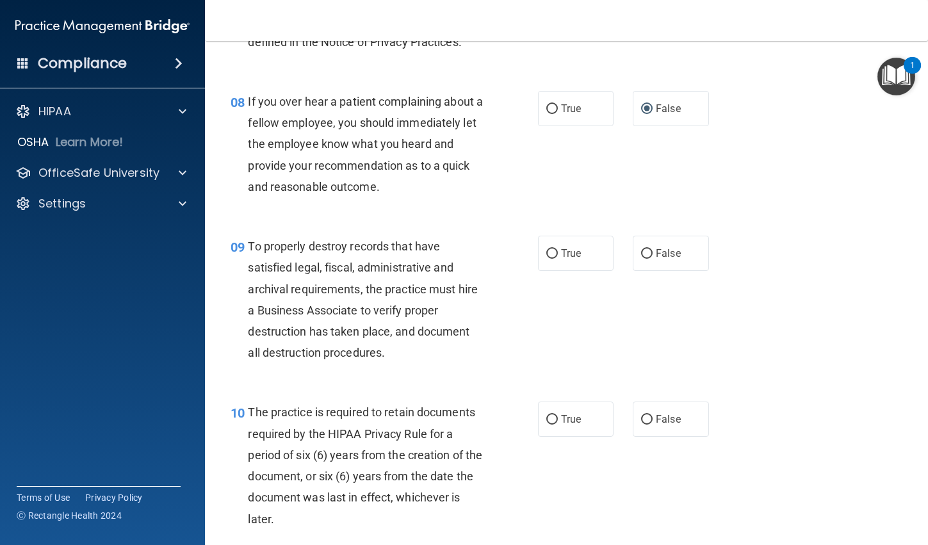
scroll to position [1025, 0]
drag, startPoint x: 640, startPoint y: 251, endPoint x: 579, endPoint y: 362, distance: 126.8
click at [641, 253] on input "False" at bounding box center [647, 254] width 12 height 10
radio input "true"
click at [547, 420] on input "True" at bounding box center [553, 420] width 12 height 10
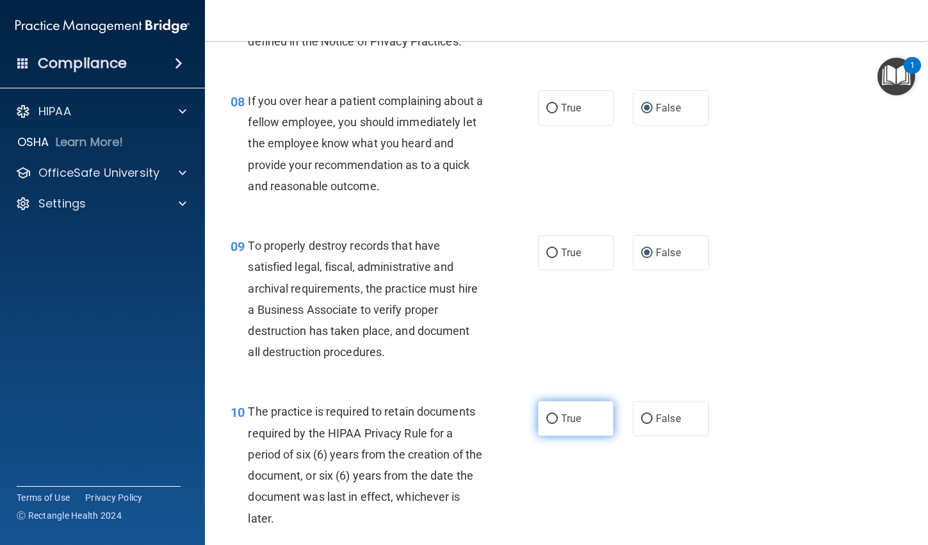
radio input "true"
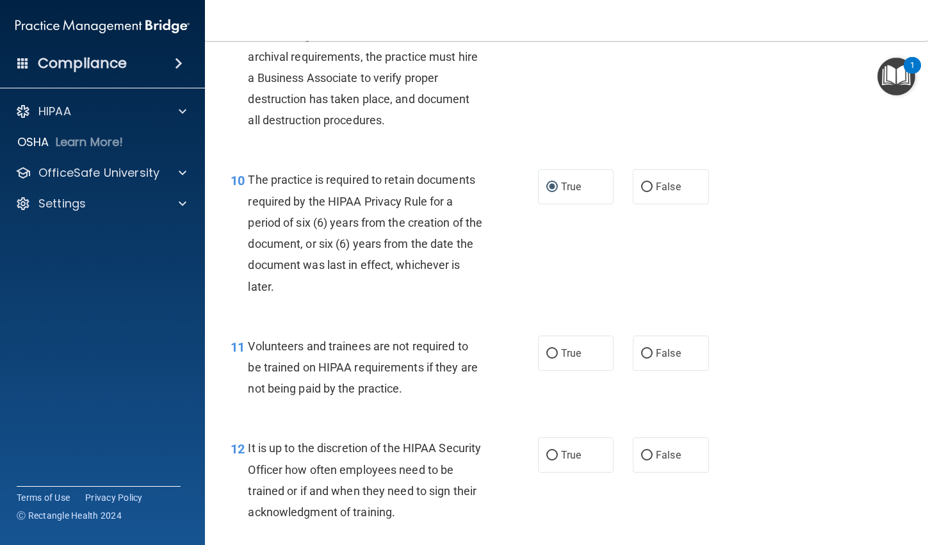
scroll to position [1281, 0]
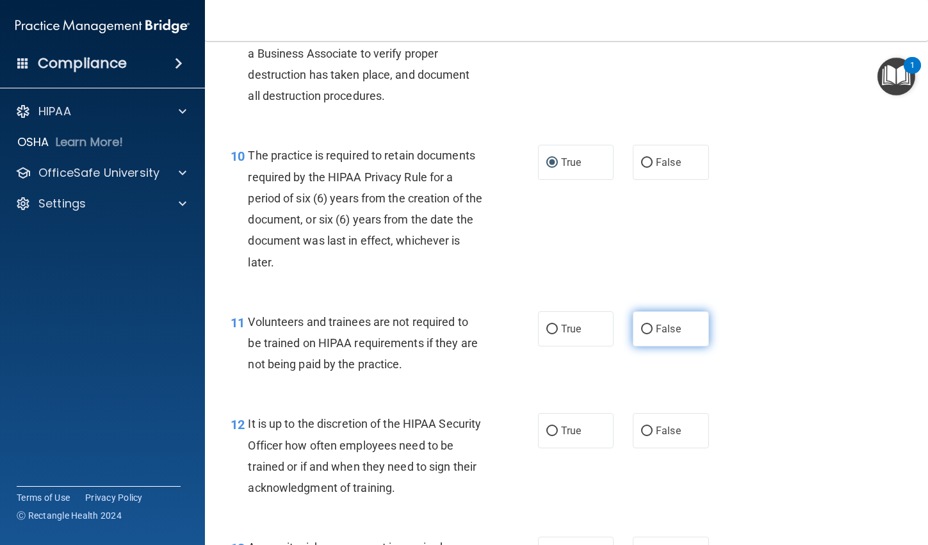
click at [641, 332] on input "False" at bounding box center [647, 330] width 12 height 10
radio input "true"
click at [643, 427] on input "False" at bounding box center [647, 432] width 12 height 10
radio input "true"
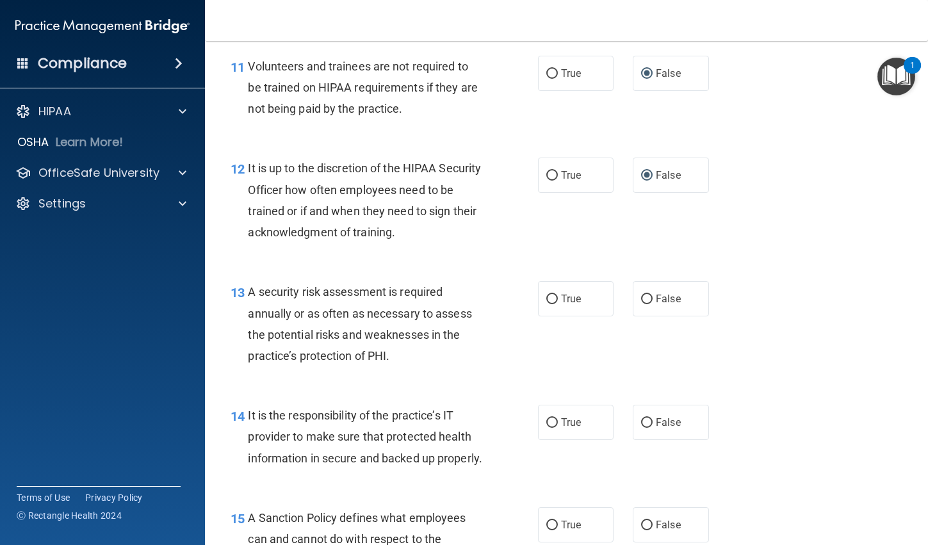
scroll to position [1538, 0]
click at [547, 302] on input "True" at bounding box center [553, 299] width 12 height 10
radio input "true"
click at [641, 420] on input "False" at bounding box center [647, 423] width 12 height 10
radio input "true"
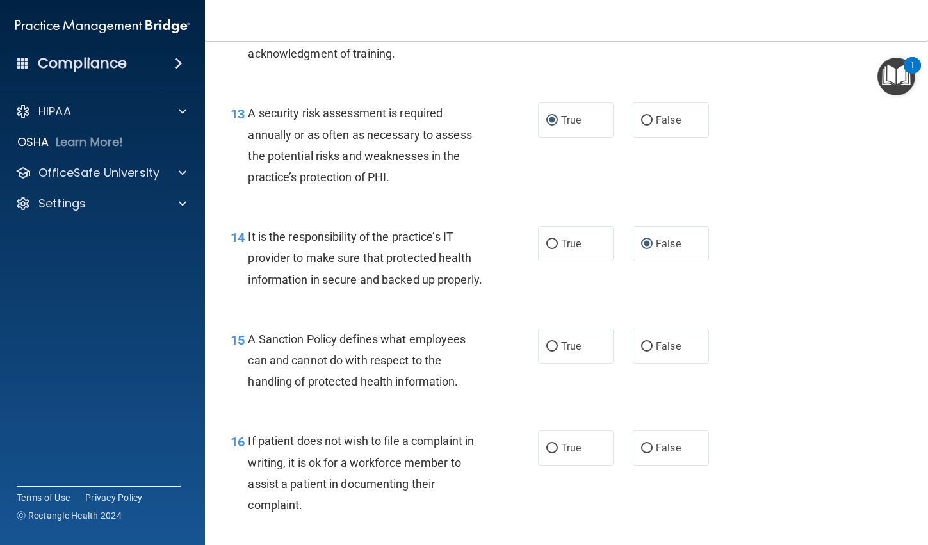
scroll to position [1730, 0]
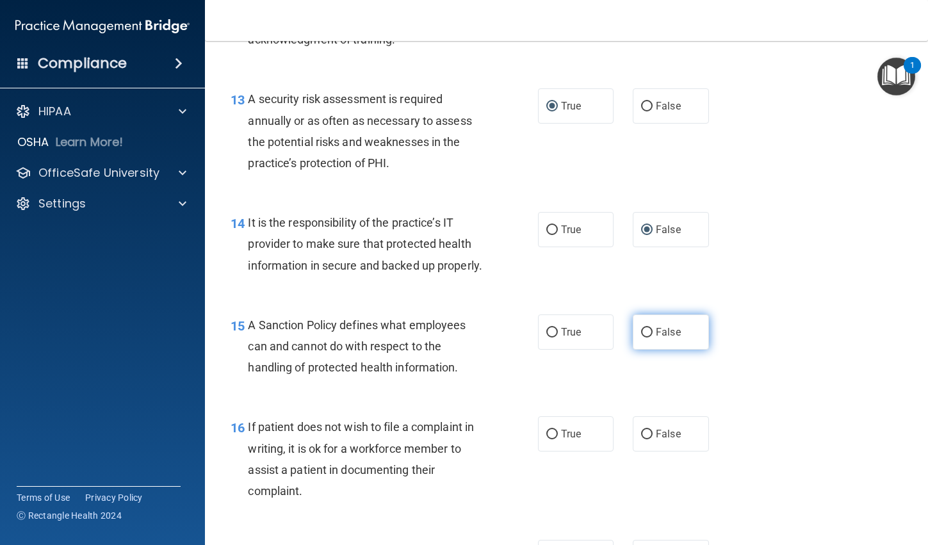
click at [643, 338] on input "False" at bounding box center [647, 333] width 12 height 10
radio input "true"
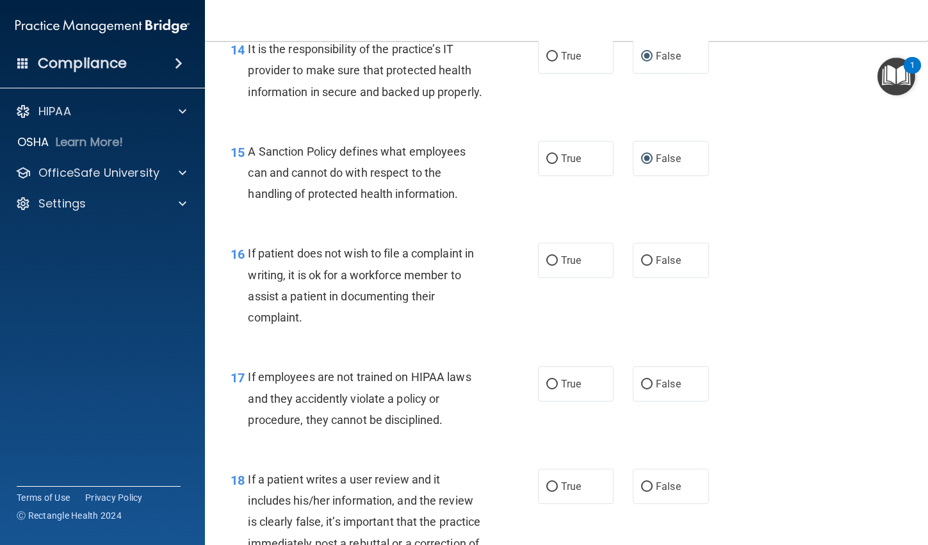
scroll to position [1922, 0]
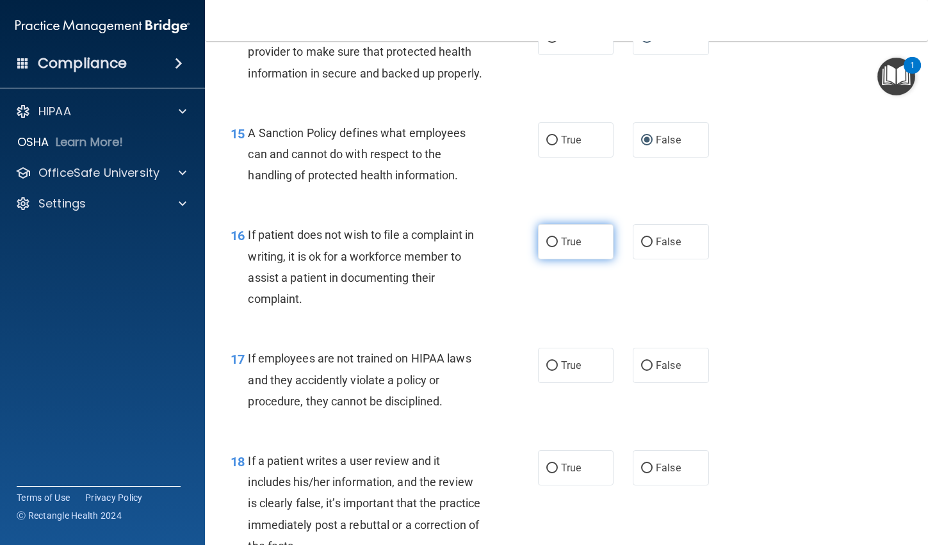
click at [547, 247] on input "True" at bounding box center [553, 243] width 12 height 10
radio input "true"
drag, startPoint x: 641, startPoint y: 383, endPoint x: 640, endPoint y: 410, distance: 26.9
click at [641, 371] on input "False" at bounding box center [647, 366] width 12 height 10
radio input "true"
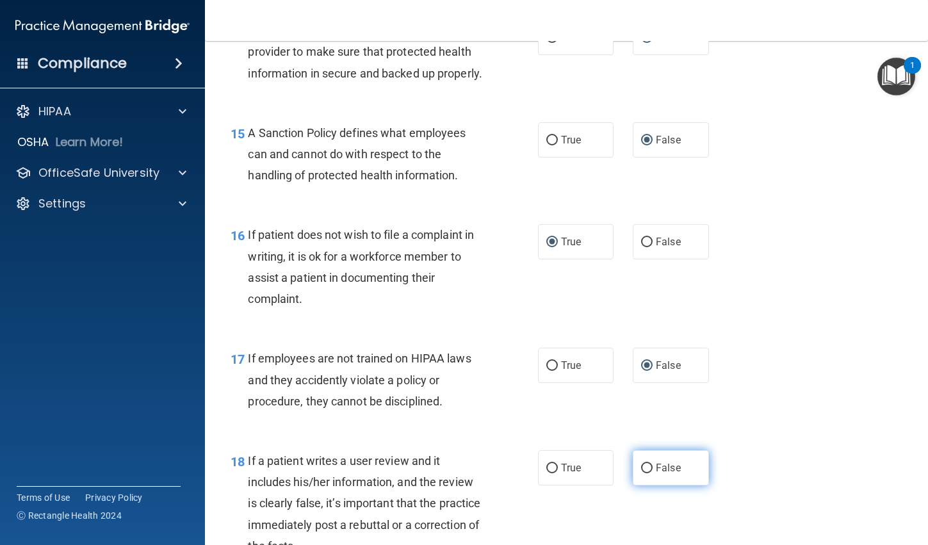
click at [645, 473] on input "False" at bounding box center [647, 469] width 12 height 10
radio input "true"
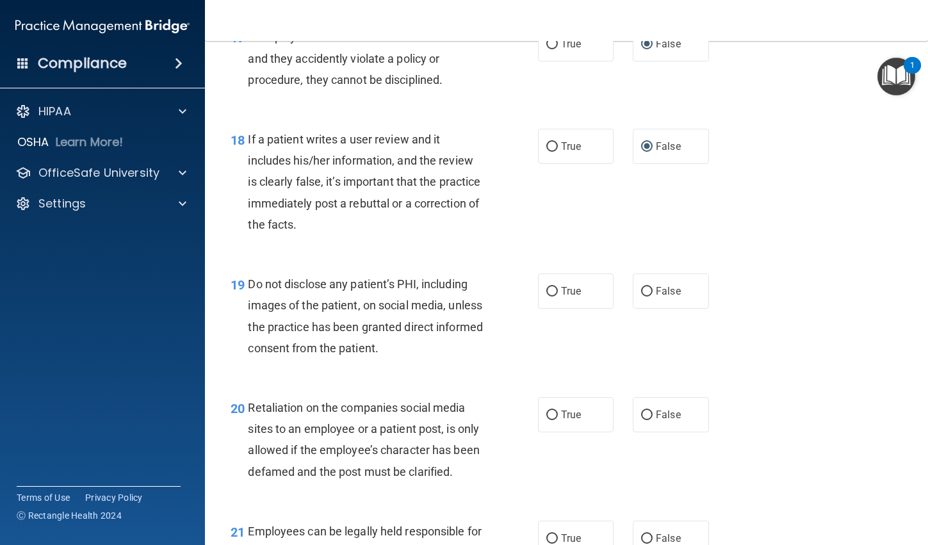
scroll to position [2242, 0]
drag, startPoint x: 543, startPoint y: 315, endPoint x: 549, endPoint y: 331, distance: 17.0
click at [547, 298] on input "True" at bounding box center [553, 293] width 12 height 10
radio input "true"
click at [645, 422] on input "False" at bounding box center [647, 417] width 12 height 10
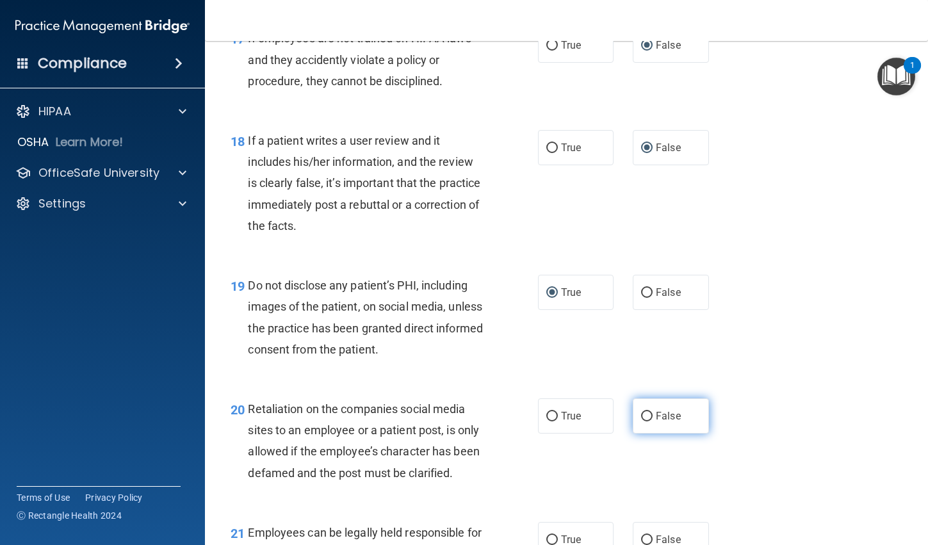
radio input "true"
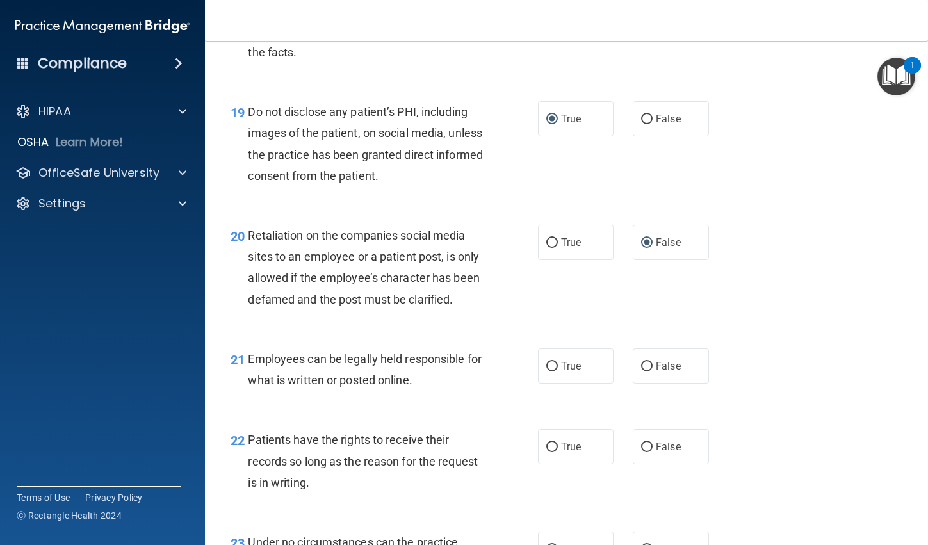
scroll to position [2435, 0]
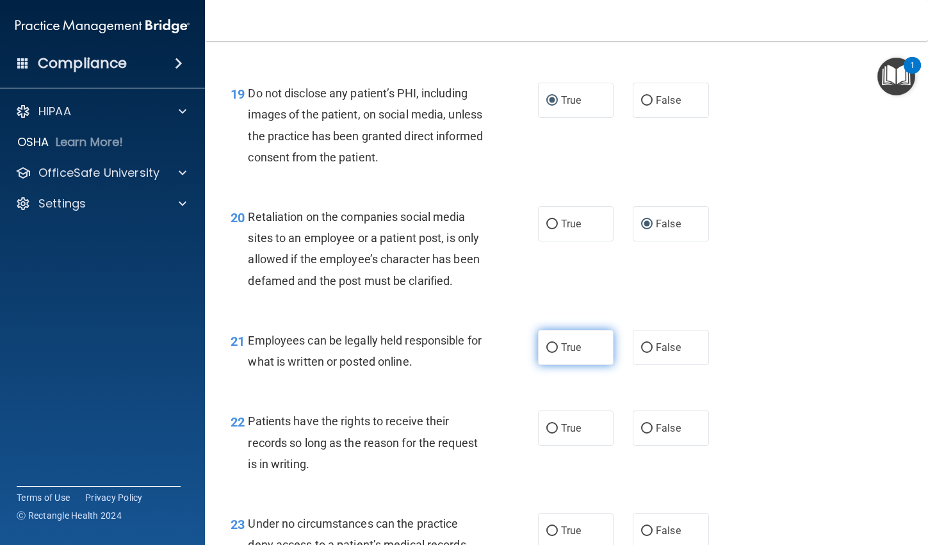
drag, startPoint x: 552, startPoint y: 387, endPoint x: 552, endPoint y: 400, distance: 12.8
click at [552, 353] on input "True" at bounding box center [553, 348] width 12 height 10
radio input "true"
drag, startPoint x: 642, startPoint y: 468, endPoint x: 677, endPoint y: 443, distance: 42.3
click at [643, 434] on input "False" at bounding box center [647, 429] width 12 height 10
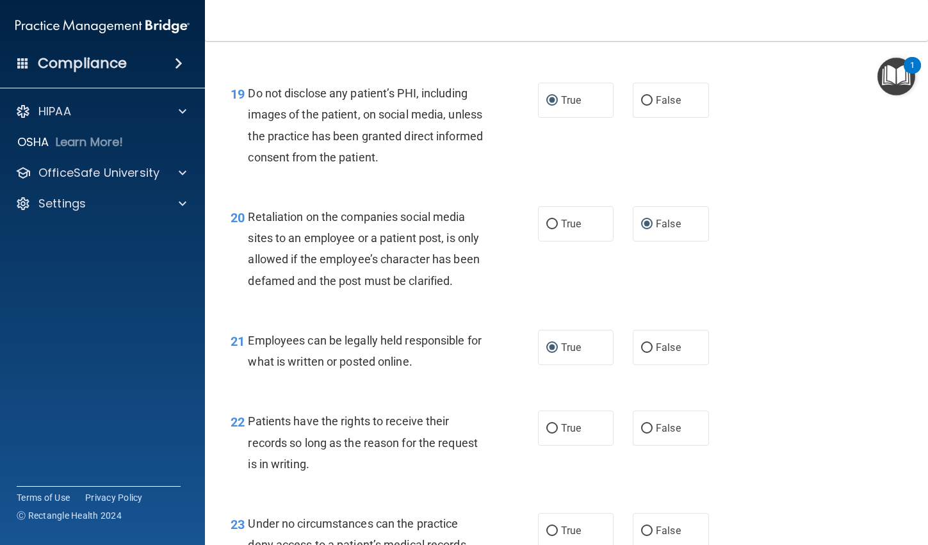
radio input "true"
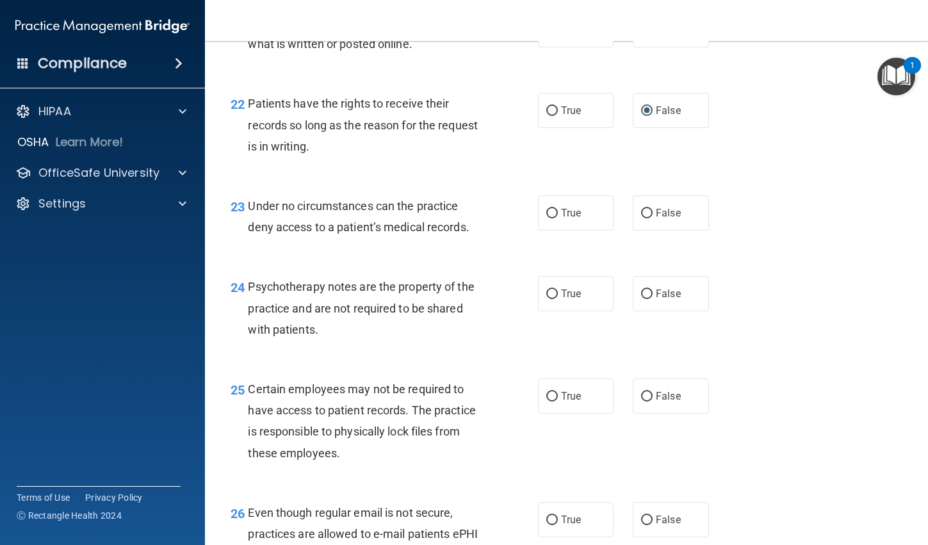
scroll to position [2755, 0]
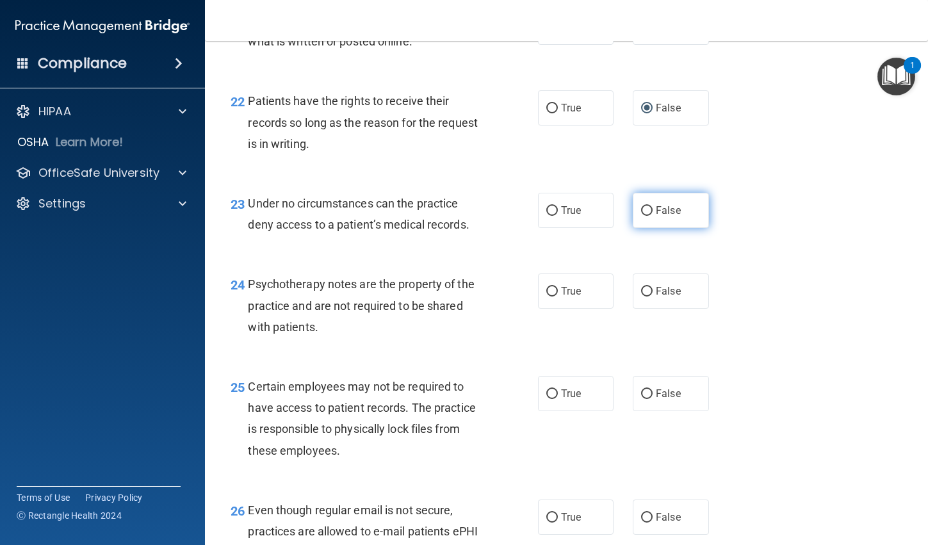
drag, startPoint x: 643, startPoint y: 249, endPoint x: 634, endPoint y: 259, distance: 12.7
click at [641, 216] on input "False" at bounding box center [647, 211] width 12 height 10
radio input "true"
click at [541, 309] on label "True" at bounding box center [576, 291] width 76 height 35
click at [547, 297] on input "True" at bounding box center [553, 292] width 12 height 10
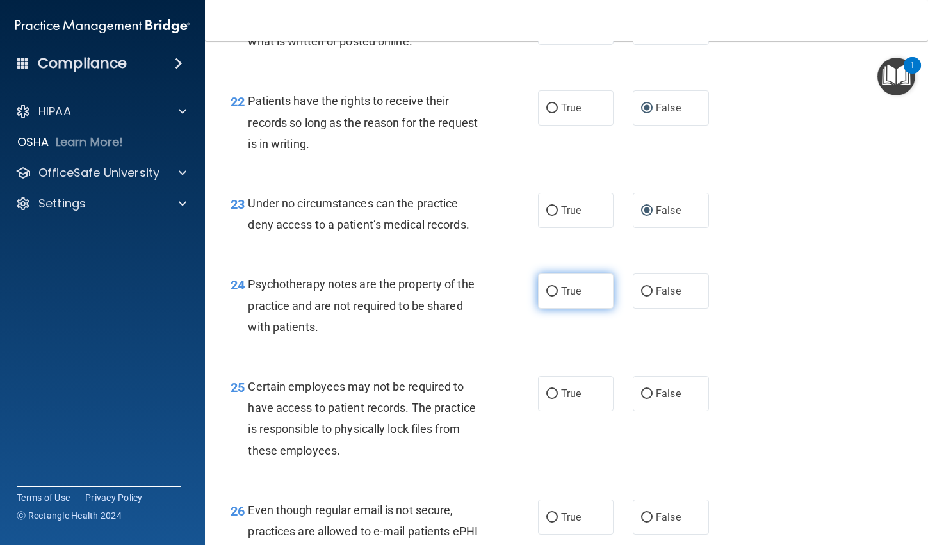
radio input "true"
click at [550, 399] on input "True" at bounding box center [553, 395] width 12 height 10
radio input "true"
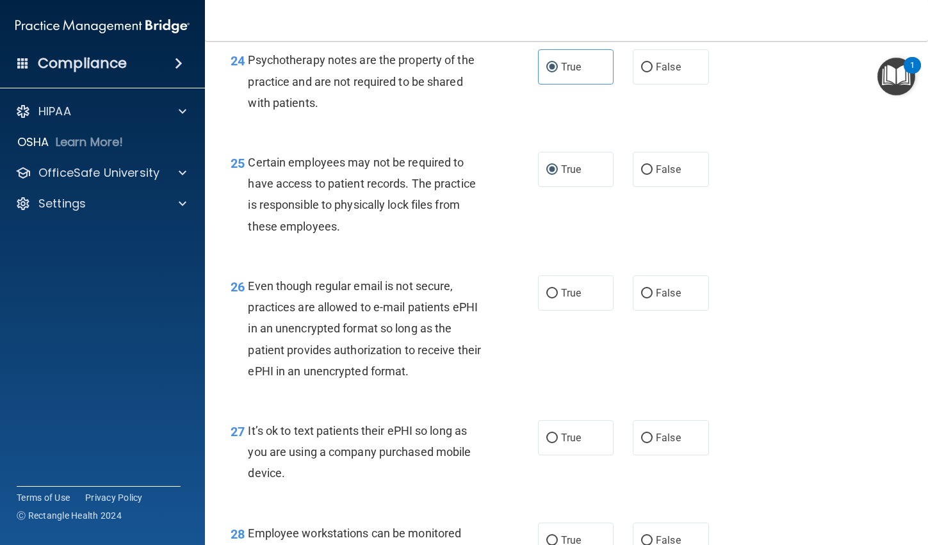
scroll to position [3011, 0]
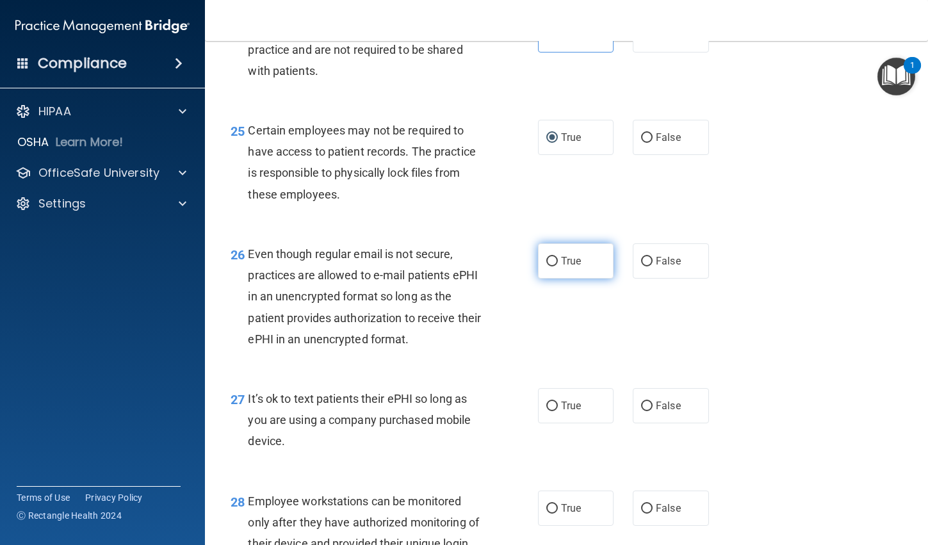
drag, startPoint x: 545, startPoint y: 302, endPoint x: 547, endPoint y: 314, distance: 11.6
click at [547, 267] on input "True" at bounding box center [553, 262] width 12 height 10
radio input "true"
click at [641, 411] on input "False" at bounding box center [647, 407] width 12 height 10
radio input "true"
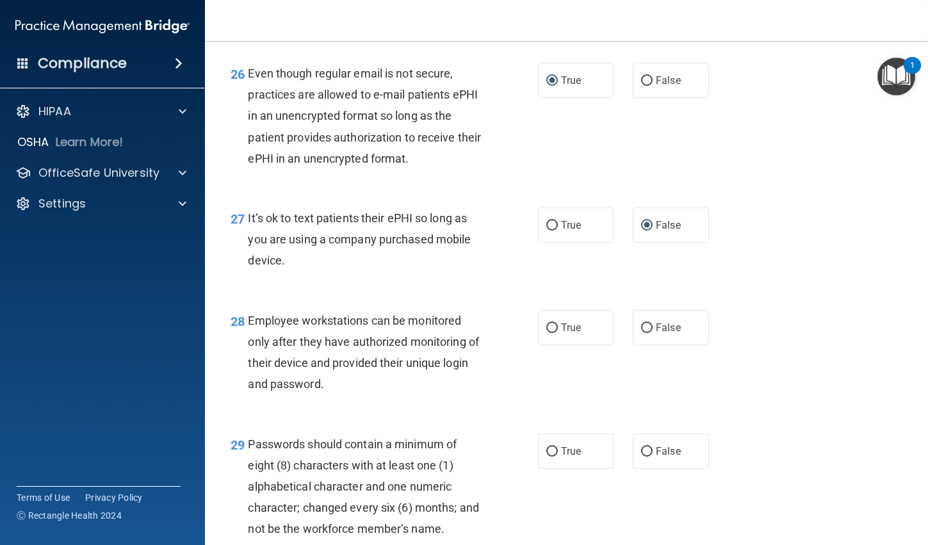
scroll to position [3204, 0]
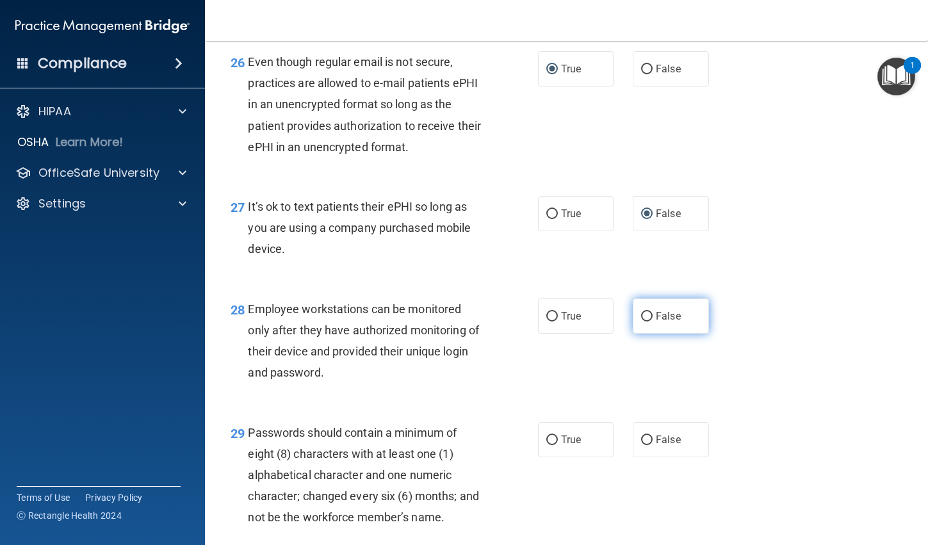
click at [641, 322] on input "False" at bounding box center [647, 317] width 12 height 10
radio input "true"
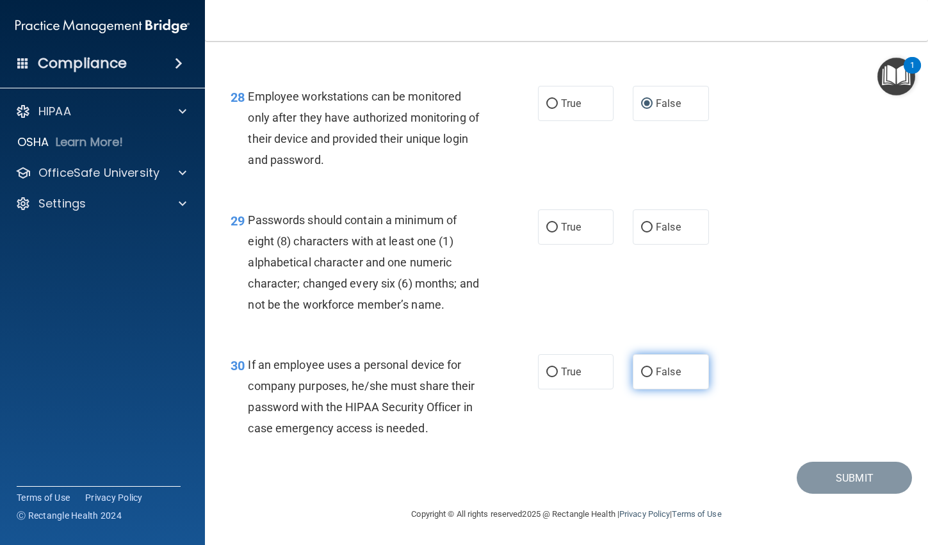
scroll to position [3459, 0]
drag, startPoint x: 546, startPoint y: 226, endPoint x: 594, endPoint y: 297, distance: 86.4
click at [547, 226] on input "True" at bounding box center [553, 228] width 12 height 10
radio input "true"
click at [643, 373] on input "False" at bounding box center [647, 373] width 12 height 10
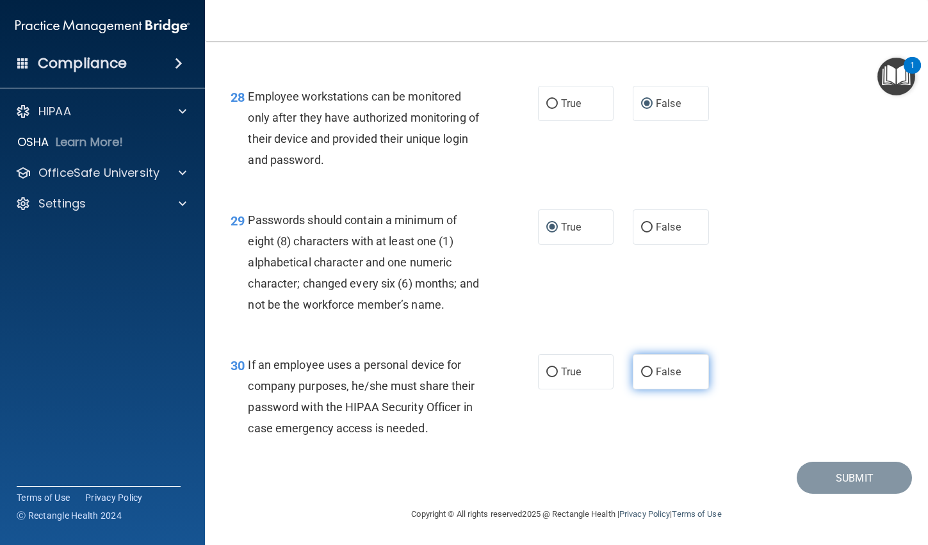
radio input "true"
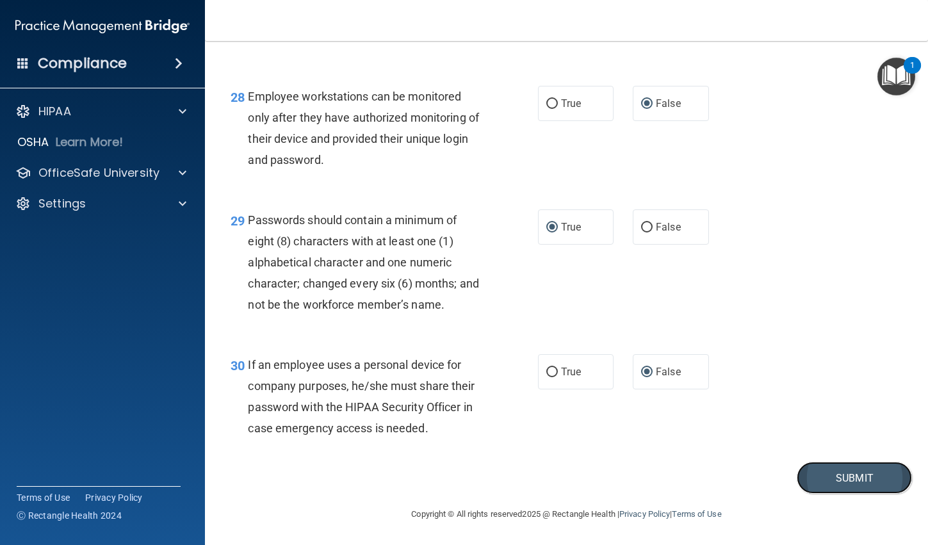
click at [841, 479] on button "Submit" at bounding box center [854, 478] width 115 height 33
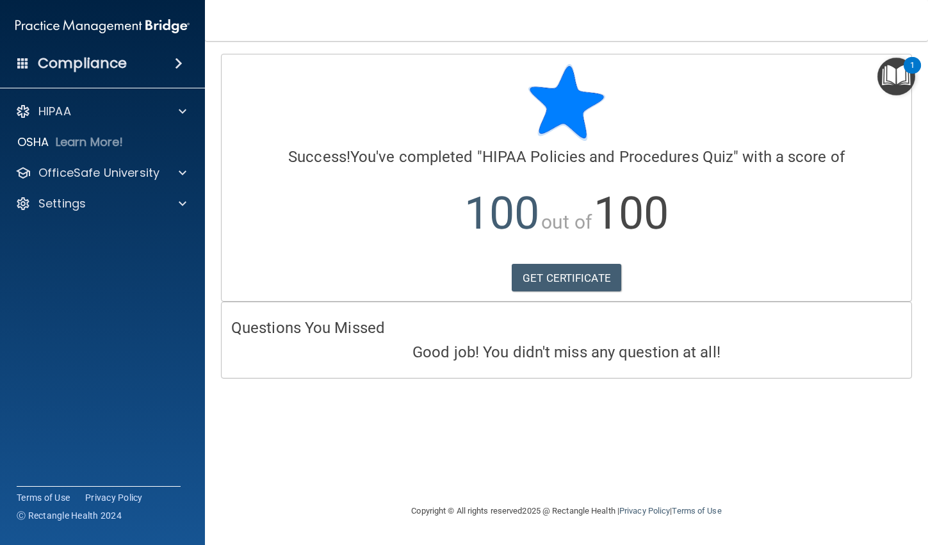
click at [764, 46] on main "Calculating your score.... Success! You've completed " HIPAA Policies and Proce…" at bounding box center [566, 293] width 723 height 504
click at [54, 108] on p "HIPAA" at bounding box center [54, 111] width 33 height 15
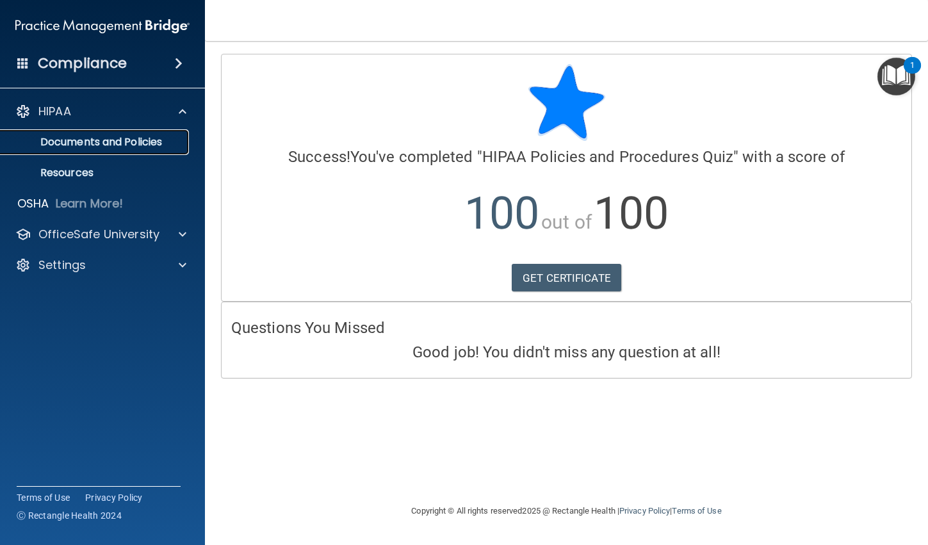
click at [70, 139] on p "Documents and Policies" at bounding box center [95, 142] width 175 height 13
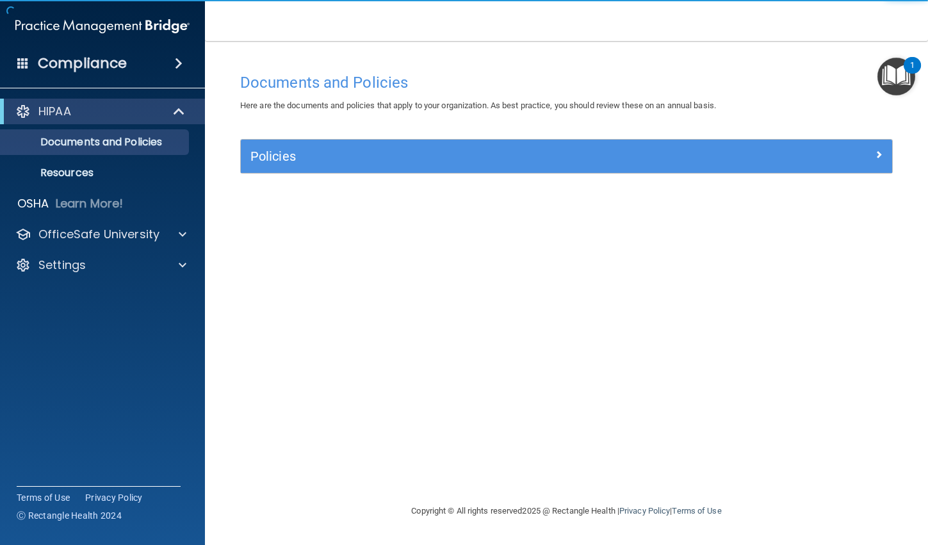
click at [80, 65] on h4 "Compliance" at bounding box center [82, 63] width 89 height 18
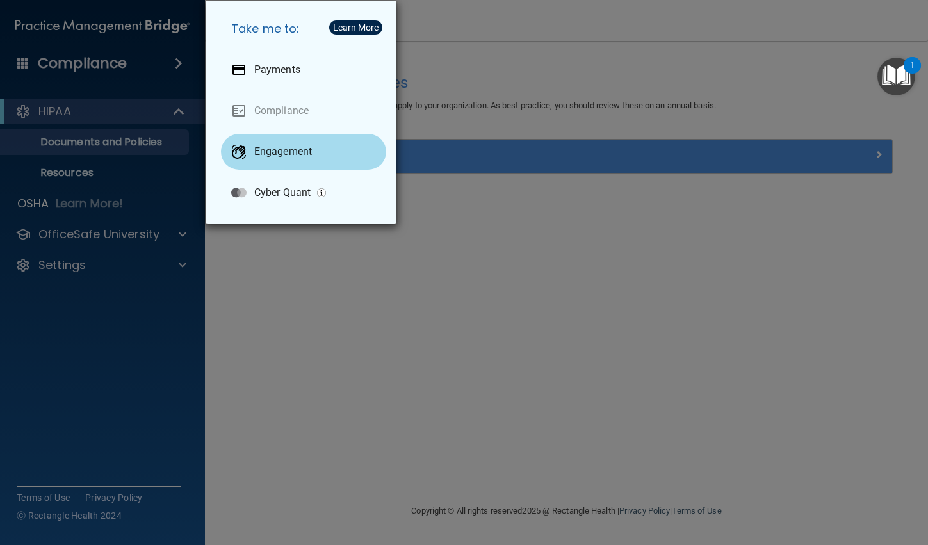
drag, startPoint x: 522, startPoint y: 255, endPoint x: 309, endPoint y: 123, distance: 250.3
click at [520, 255] on div "Take me to: Payments Compliance Engagement Cyber Quant" at bounding box center [464, 272] width 928 height 545
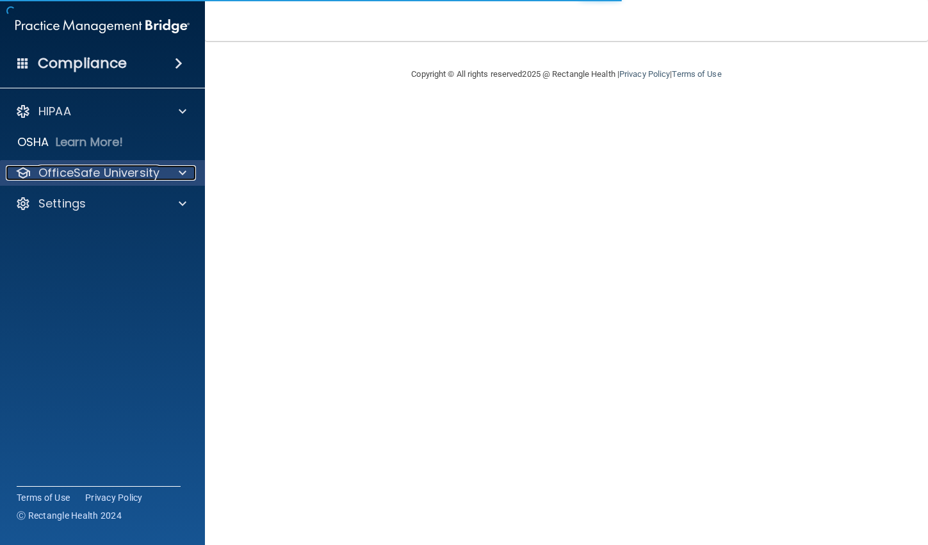
click at [87, 172] on p "OfficeSafe University" at bounding box center [98, 172] width 121 height 15
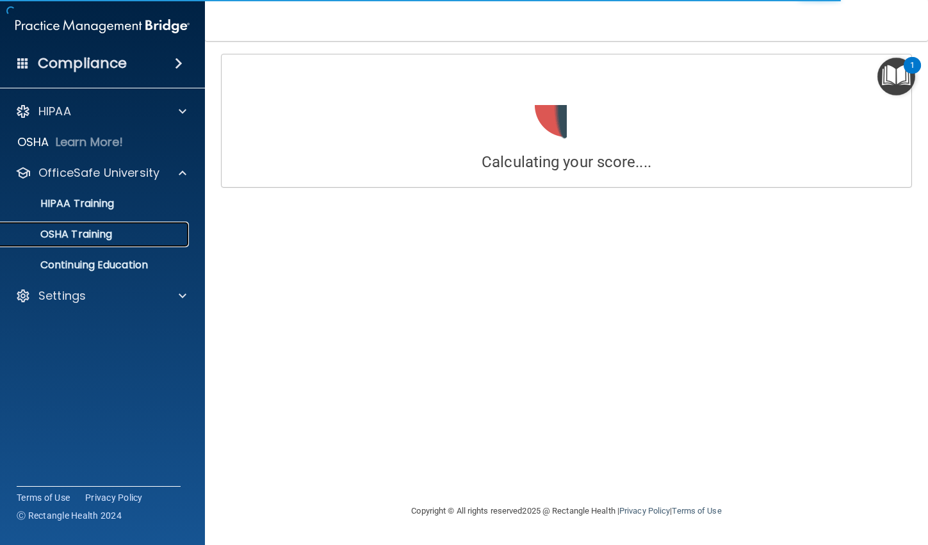
click at [94, 235] on p "OSHA Training" at bounding box center [60, 234] width 104 height 13
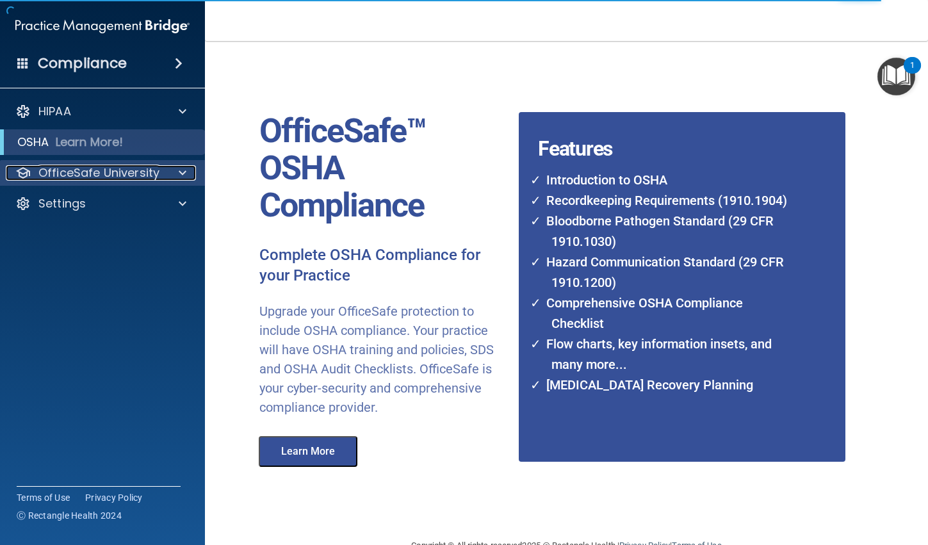
click at [65, 168] on p "OfficeSafe University" at bounding box center [98, 172] width 121 height 15
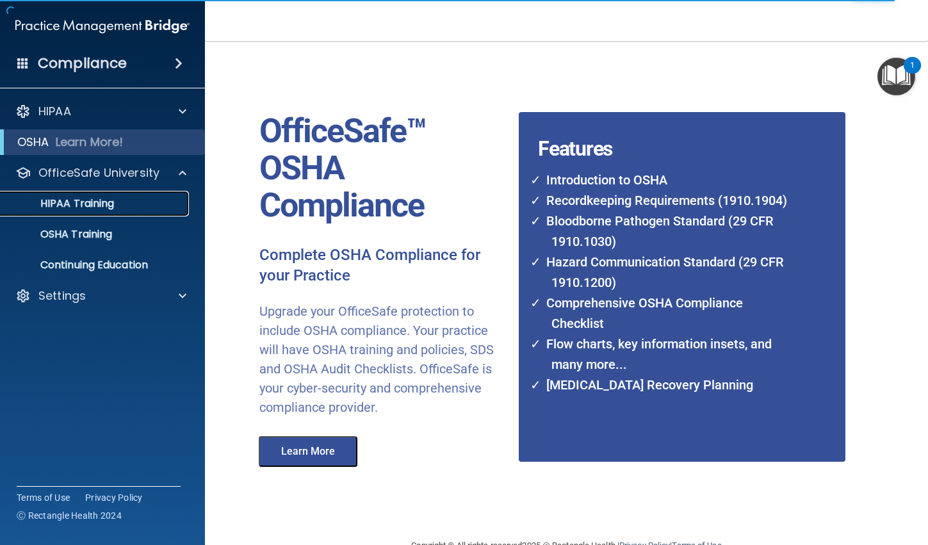
click at [63, 195] on link "HIPAA Training" at bounding box center [88, 204] width 202 height 26
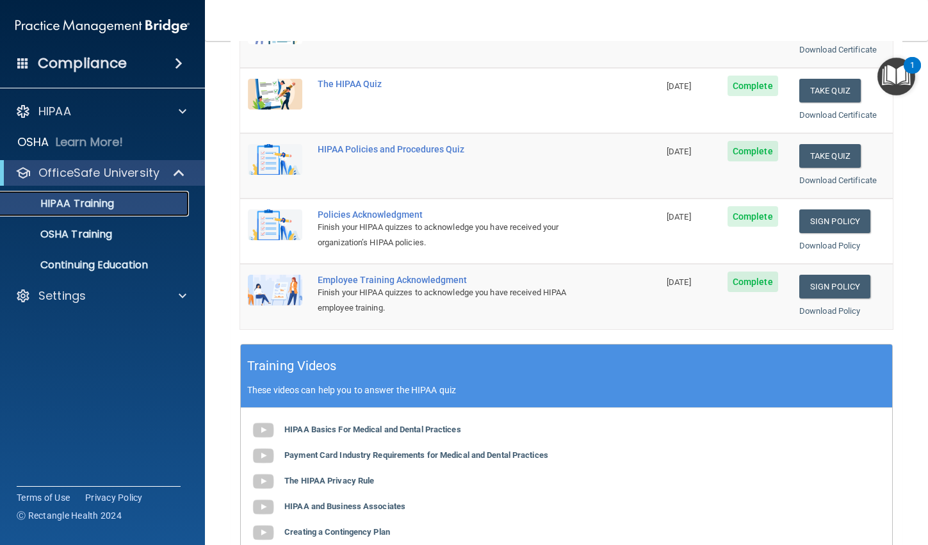
scroll to position [192, 0]
